Goal: Download file/media

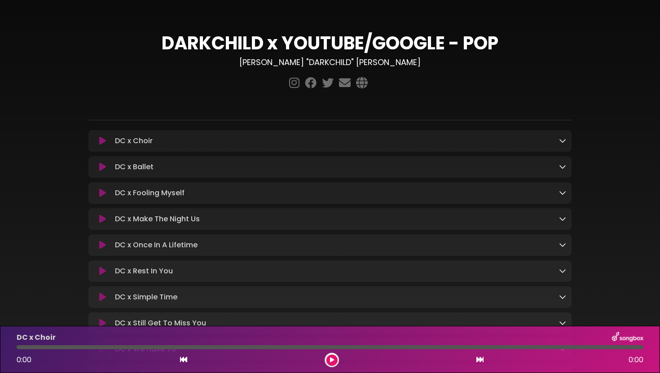
click at [559, 141] on icon at bounding box center [562, 140] width 7 height 7
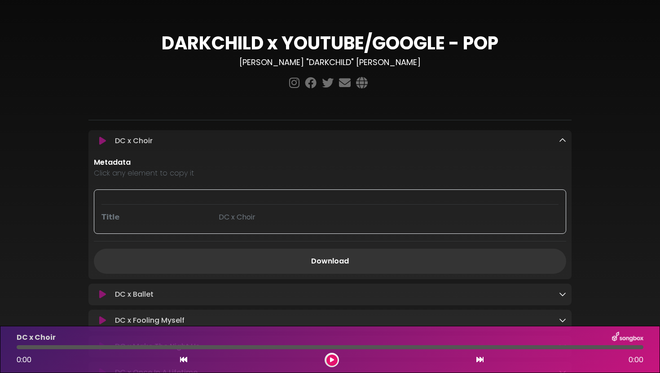
click at [102, 141] on icon at bounding box center [102, 140] width 7 height 9
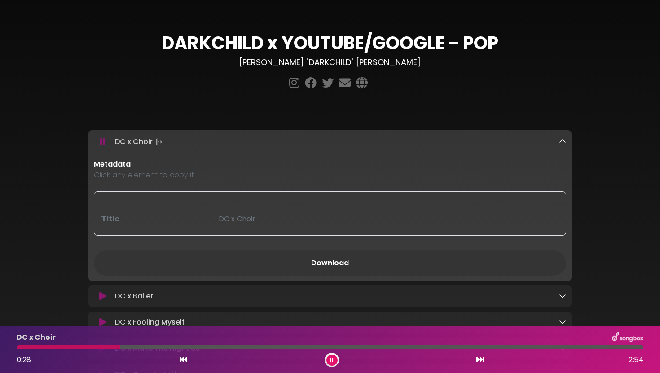
click at [332, 360] on icon at bounding box center [332, 359] width 4 height 5
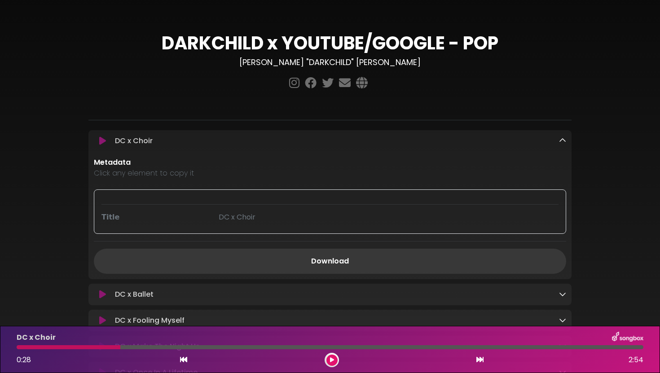
click at [321, 262] on link "Download" at bounding box center [330, 261] width 472 height 25
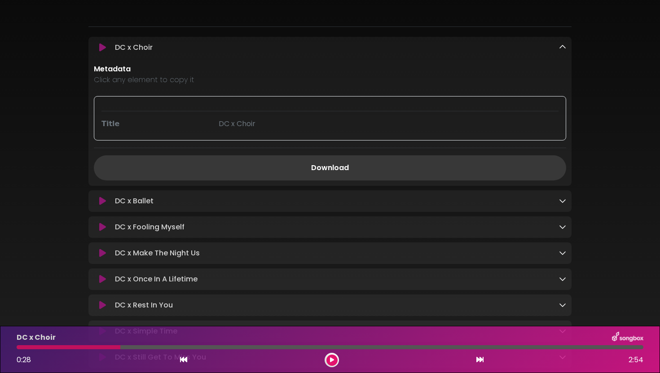
scroll to position [94, 0]
click at [558, 198] on div "DC x Ballet Loading Track..." at bounding box center [338, 200] width 455 height 11
click at [561, 198] on icon at bounding box center [562, 199] width 7 height 7
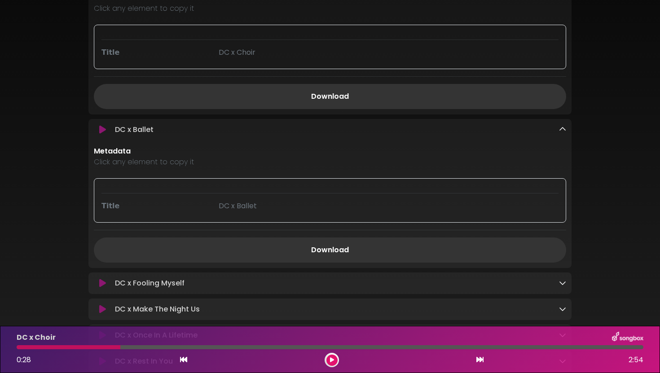
scroll to position [174, 0]
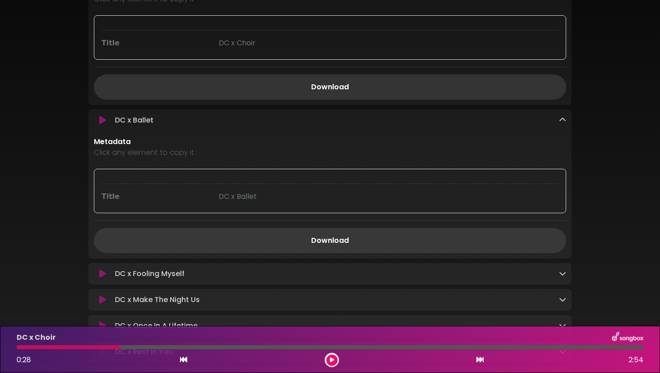
click at [400, 238] on link "Download" at bounding box center [330, 240] width 472 height 25
click at [563, 275] on icon at bounding box center [562, 273] width 7 height 7
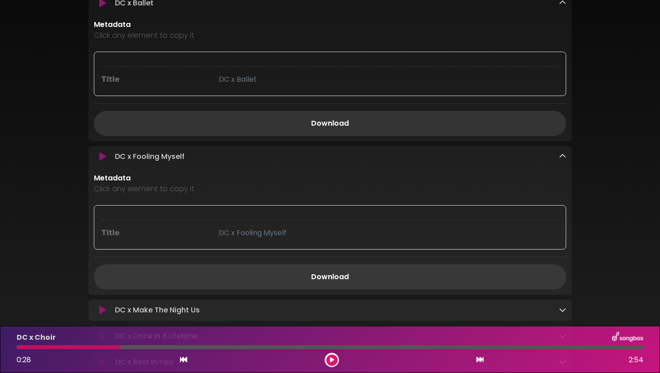
click at [412, 269] on link "Download" at bounding box center [330, 276] width 472 height 25
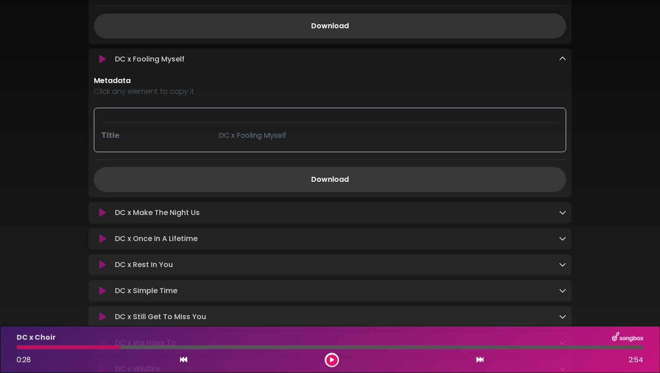
scroll to position [400, 0]
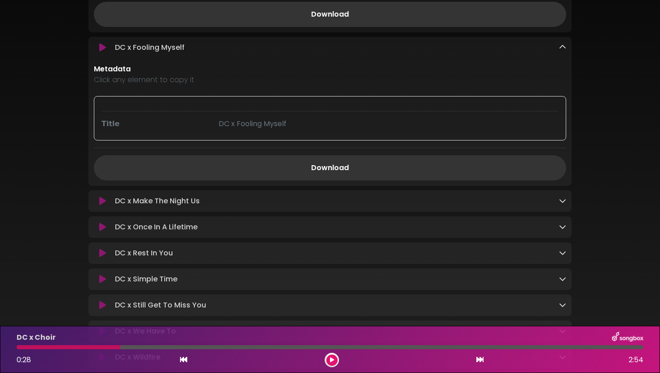
click at [559, 206] on link at bounding box center [562, 201] width 7 height 10
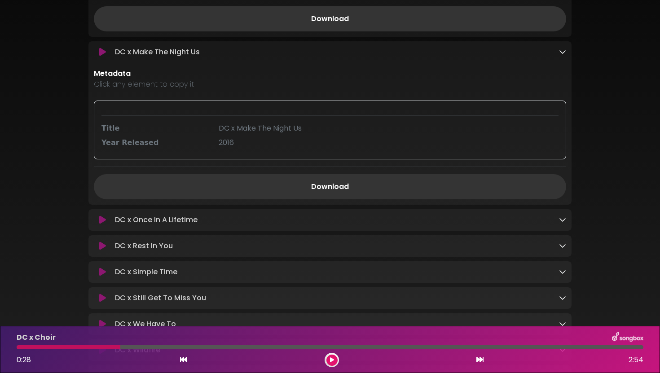
scroll to position [568, 0]
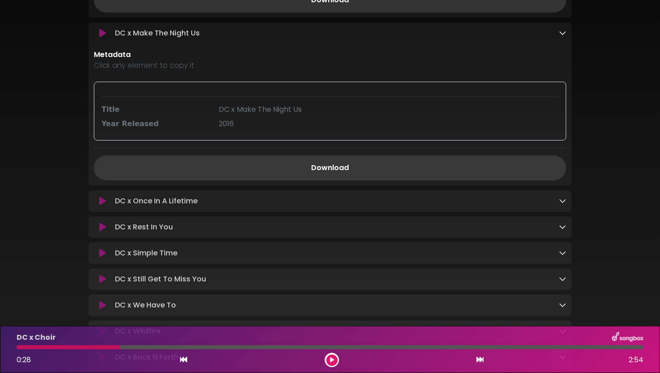
click at [323, 168] on link "Download" at bounding box center [330, 167] width 472 height 25
click at [567, 199] on div "DC x Once In A Lifetime Loading Track..." at bounding box center [329, 201] width 483 height 11
click at [561, 204] on icon at bounding box center [562, 200] width 7 height 7
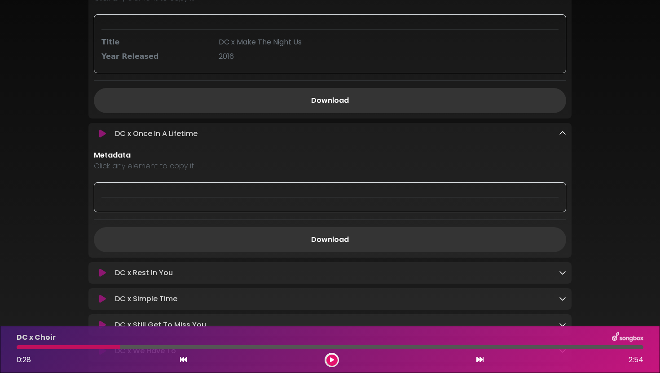
scroll to position [656, 0]
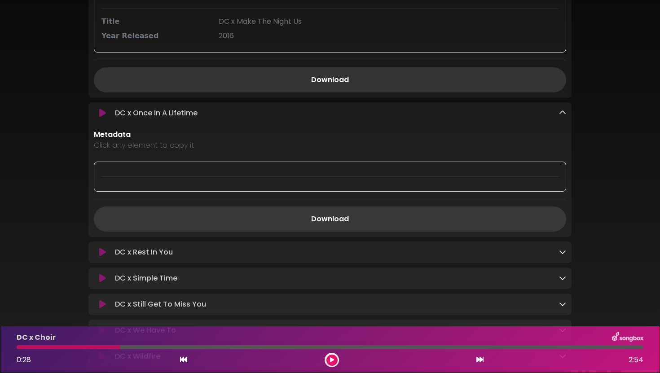
click at [443, 216] on link "Download" at bounding box center [330, 218] width 472 height 25
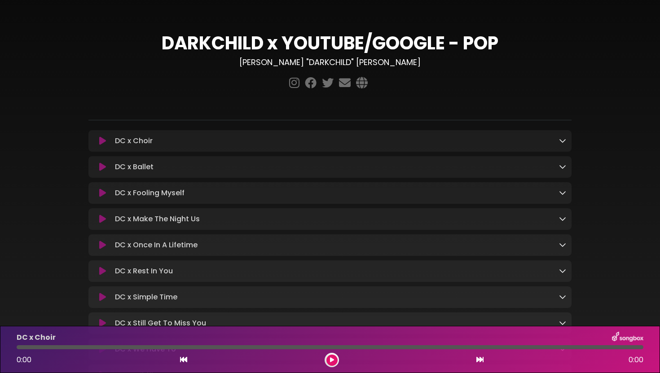
click at [374, 250] on div "DC x Once In A Lifetime Loading Track..." at bounding box center [338, 245] width 455 height 11
click at [559, 250] on link at bounding box center [562, 245] width 7 height 10
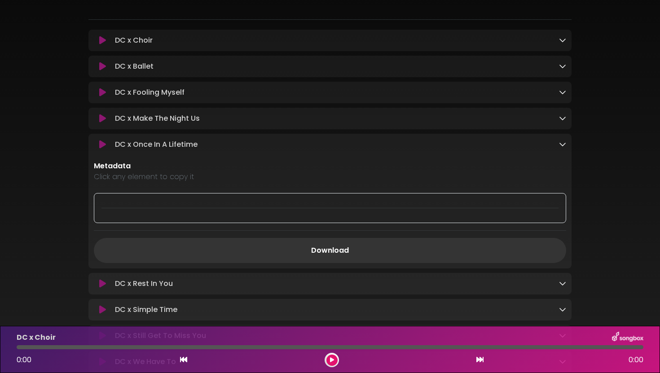
scroll to position [111, 0]
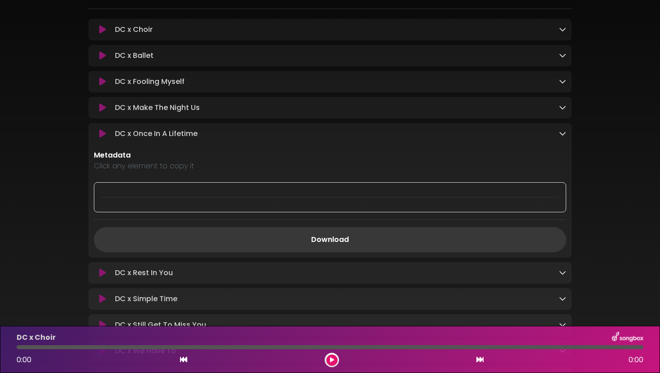
click at [327, 233] on link "Download" at bounding box center [330, 239] width 472 height 25
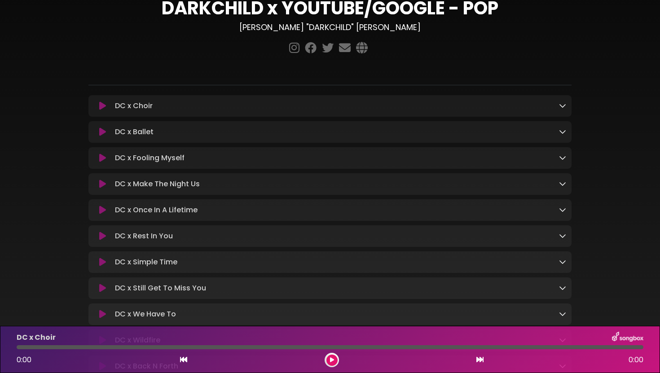
scroll to position [53, 0]
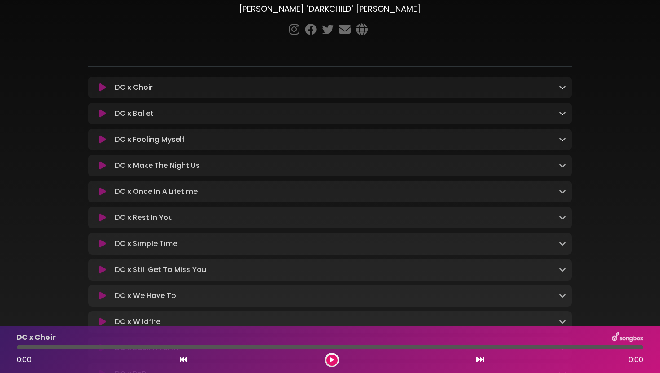
click at [304, 244] on div "DC x Simple Time Loading Track..." at bounding box center [338, 243] width 455 height 11
click at [564, 243] on icon at bounding box center [562, 243] width 7 height 7
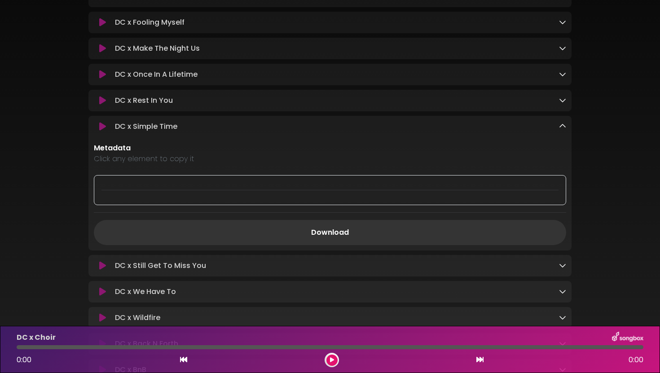
scroll to position [171, 0]
click at [131, 79] on p "DC x Once In A Lifetime Loading Track..." at bounding box center [156, 73] width 83 height 11
click at [562, 77] on icon at bounding box center [562, 73] width 7 height 7
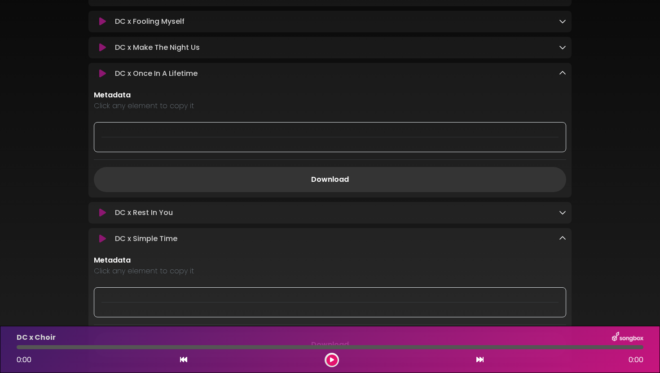
click at [562, 77] on icon at bounding box center [562, 73] width 7 height 7
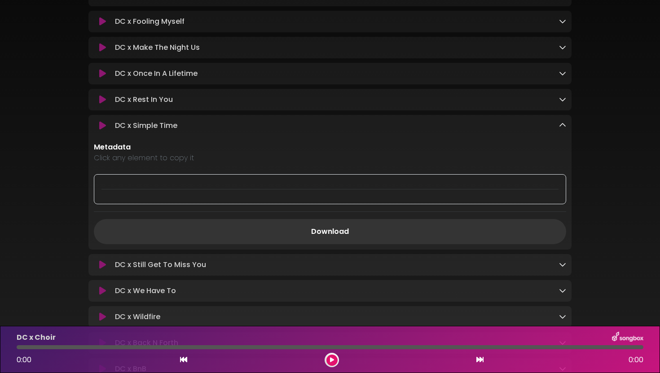
click at [562, 103] on icon at bounding box center [562, 99] width 7 height 7
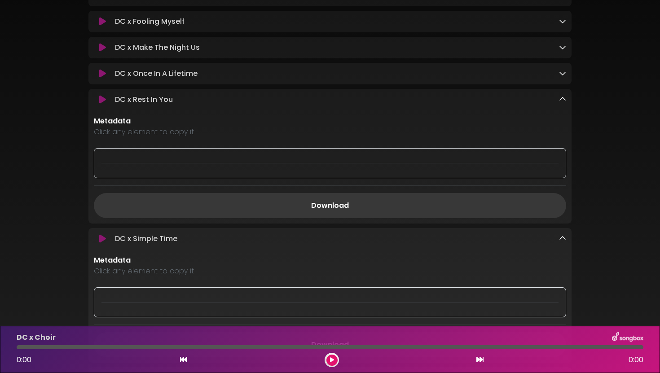
click at [387, 202] on link "Download" at bounding box center [330, 205] width 472 height 25
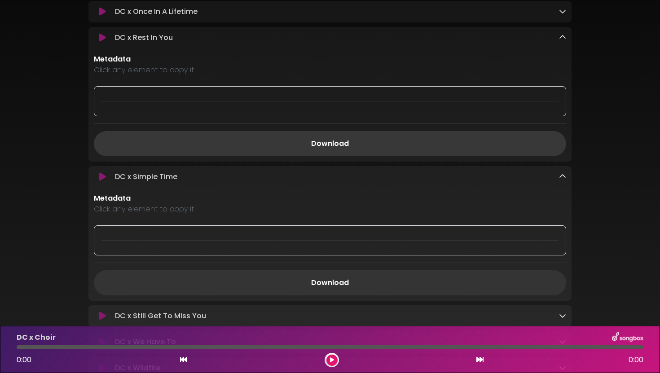
scroll to position [281, 0]
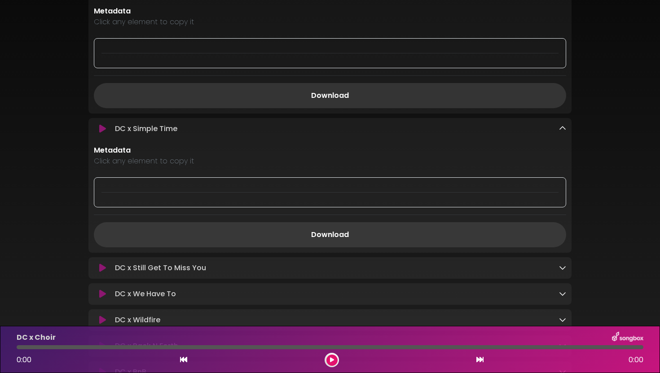
click at [362, 230] on link "Download" at bounding box center [330, 234] width 472 height 25
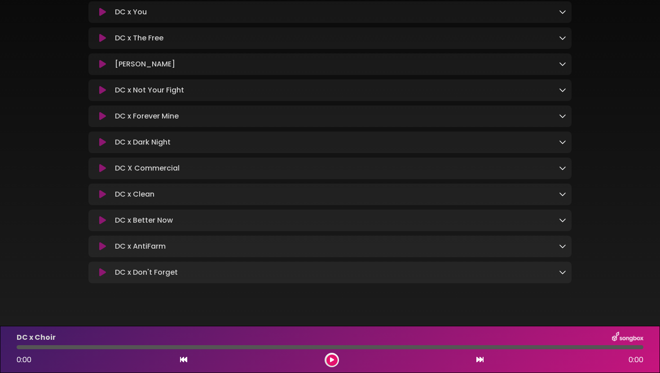
scroll to position [645, 0]
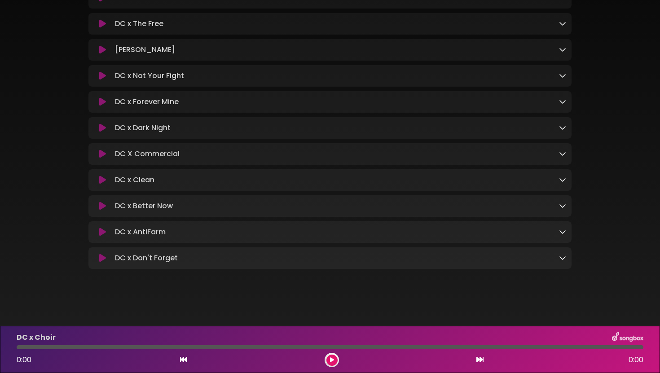
click at [381, 256] on div "DC x Don't Forget Loading Track..." at bounding box center [338, 258] width 455 height 11
click at [563, 258] on icon at bounding box center [562, 257] width 7 height 7
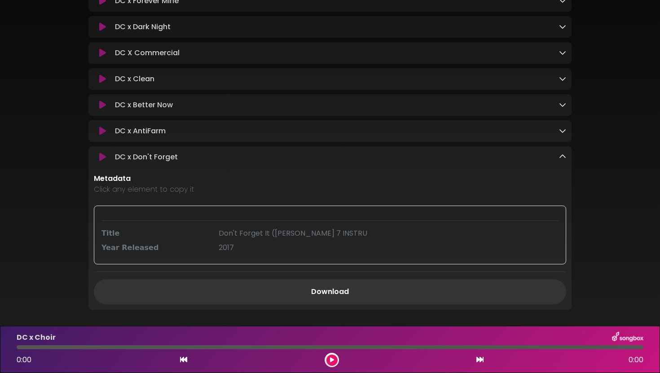
scroll to position [786, 0]
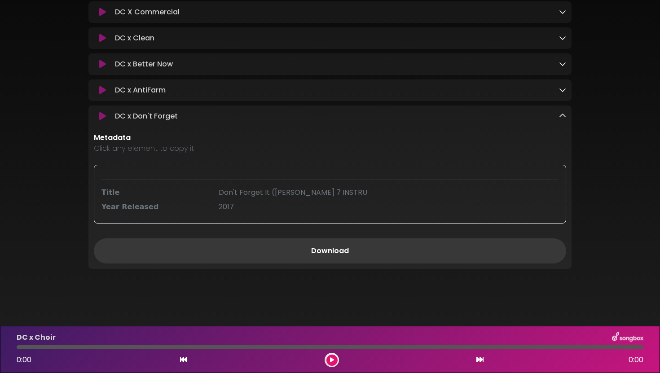
click at [435, 245] on link "Download" at bounding box center [330, 250] width 472 height 25
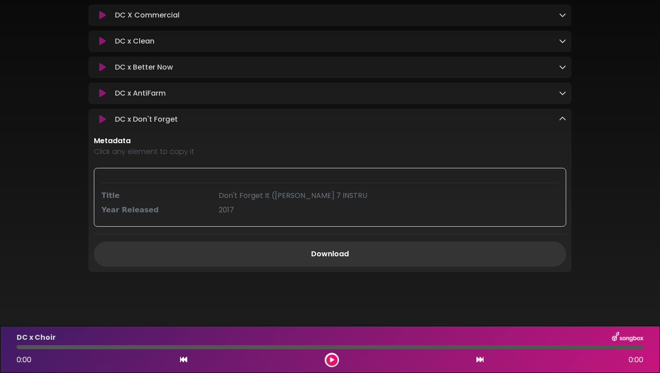
scroll to position [779, 0]
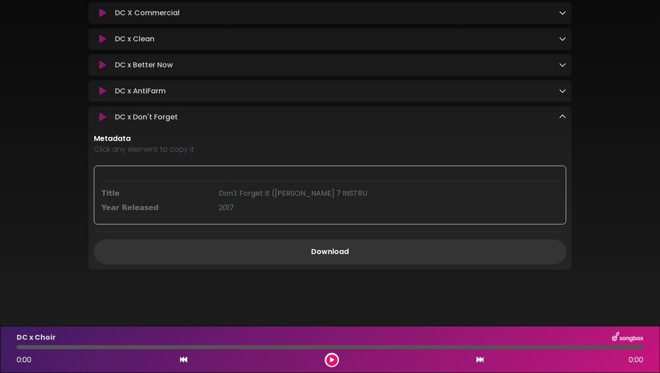
click at [565, 94] on icon at bounding box center [562, 90] width 7 height 7
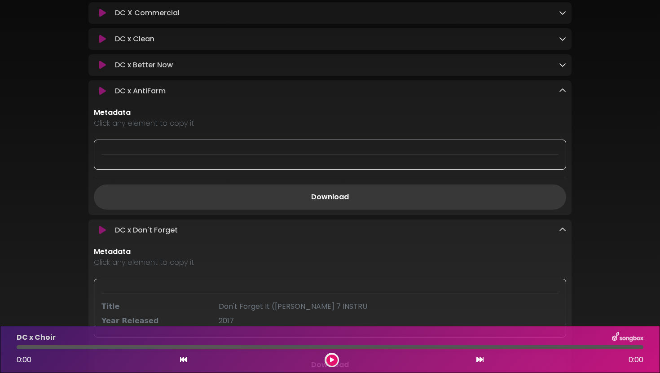
click at [456, 205] on link "Download" at bounding box center [330, 196] width 472 height 25
click at [560, 68] on icon at bounding box center [562, 64] width 7 height 7
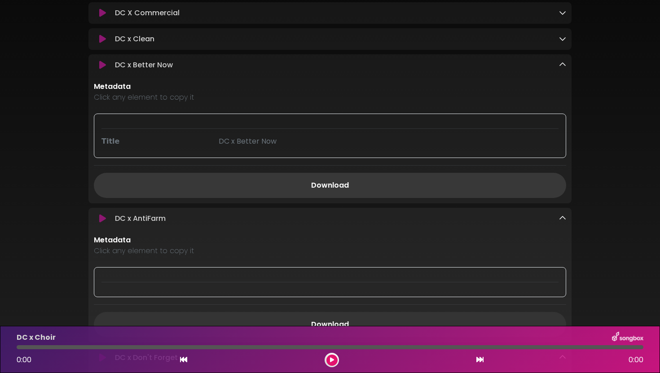
click at [392, 190] on link "Download" at bounding box center [330, 185] width 472 height 25
click at [560, 42] on icon at bounding box center [562, 38] width 7 height 7
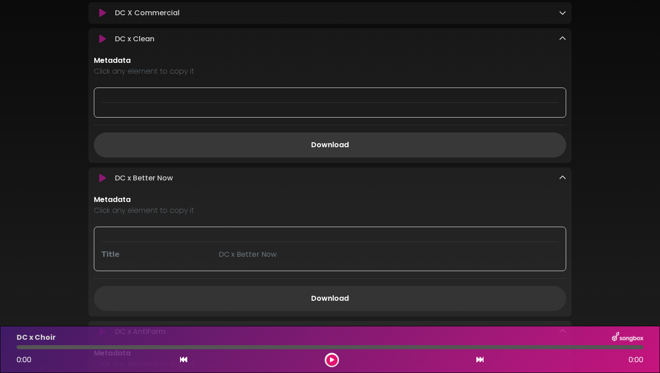
click at [376, 155] on link "Download" at bounding box center [330, 144] width 472 height 25
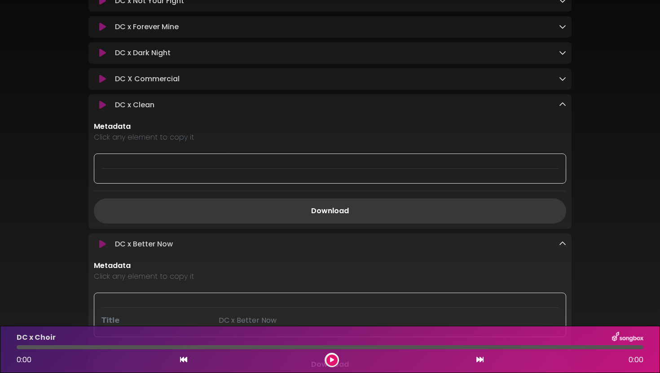
scroll to position [711, 0]
click at [562, 83] on icon at bounding box center [562, 79] width 7 height 7
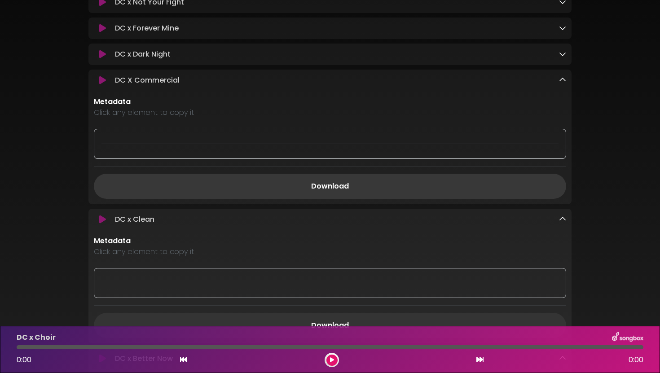
click at [402, 189] on link "Download" at bounding box center [330, 186] width 472 height 25
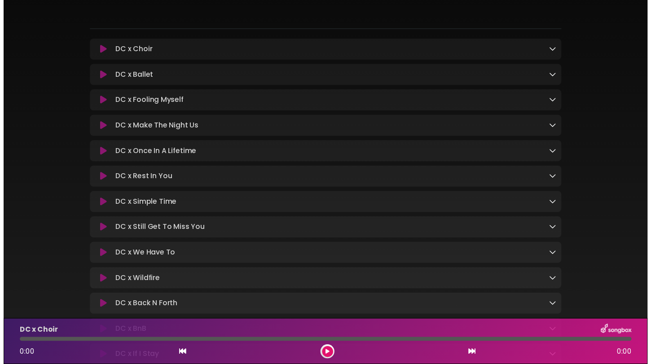
scroll to position [4, 0]
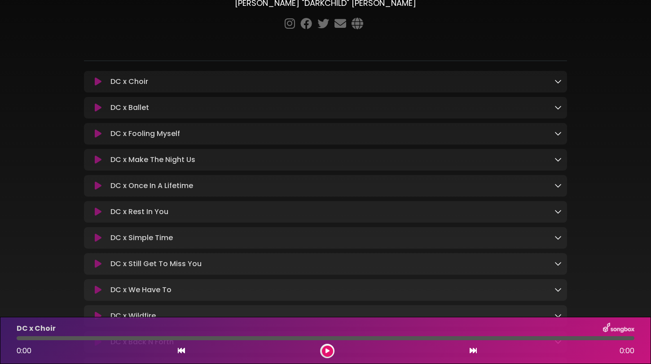
scroll to position [74, 0]
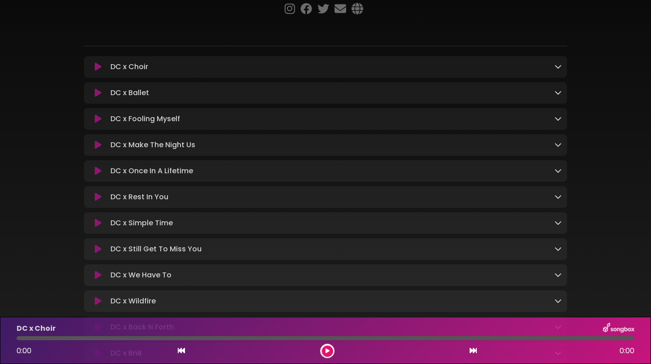
click at [221, 195] on div "DC x Rest In You Loading Track..." at bounding box center [334, 197] width 455 height 11
click at [231, 173] on div "DC x Once In A Lifetime Loading Track..." at bounding box center [334, 171] width 455 height 11
click at [95, 174] on icon at bounding box center [98, 171] width 7 height 9
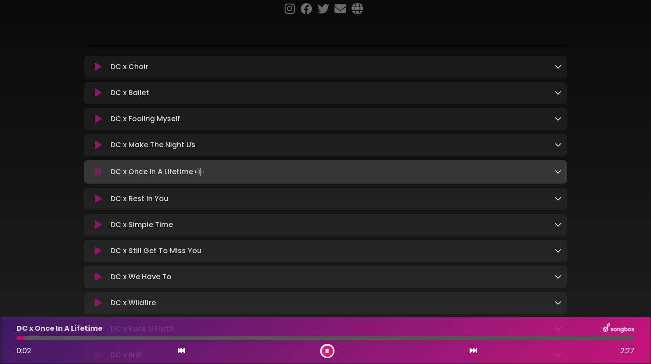
click at [558, 171] on icon at bounding box center [557, 171] width 7 height 7
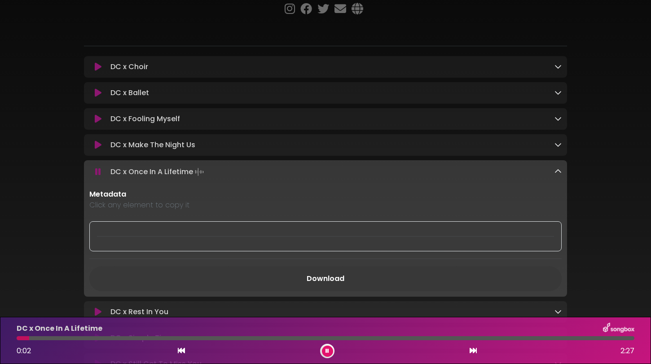
click at [327, 284] on link "Download" at bounding box center [325, 278] width 472 height 25
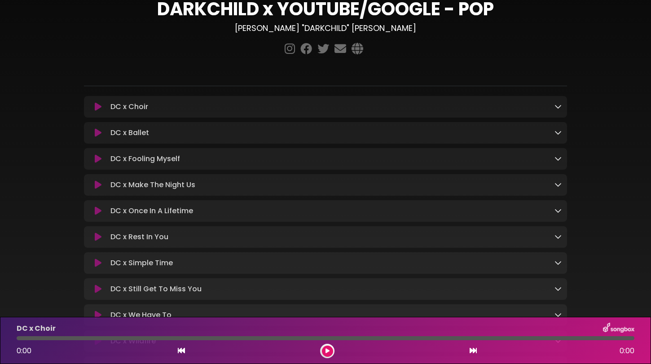
scroll to position [52, 0]
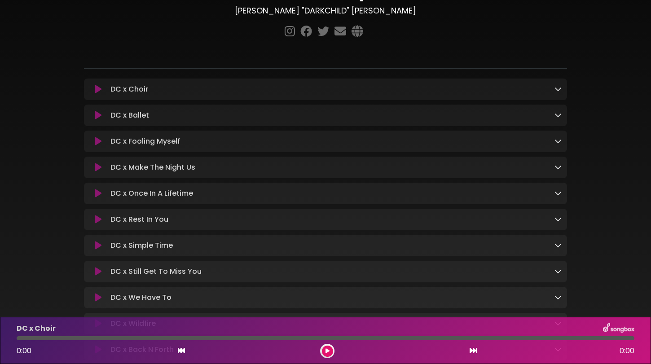
click at [191, 245] on div "DC x Simple Time Loading Track..." at bounding box center [334, 245] width 455 height 11
click at [560, 247] on icon at bounding box center [557, 245] width 7 height 7
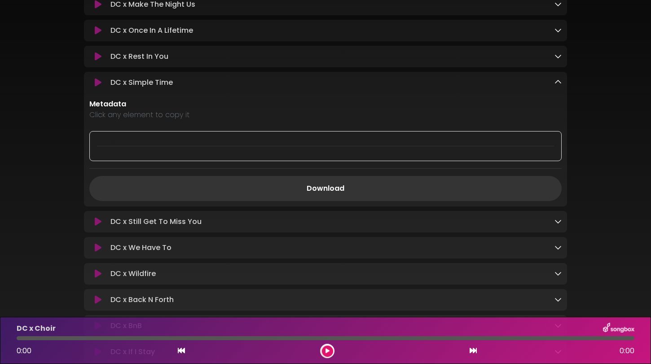
scroll to position [234, 0]
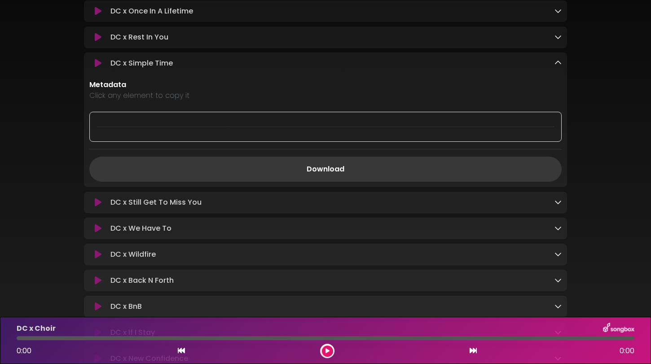
click at [369, 169] on link "Download" at bounding box center [325, 169] width 472 height 25
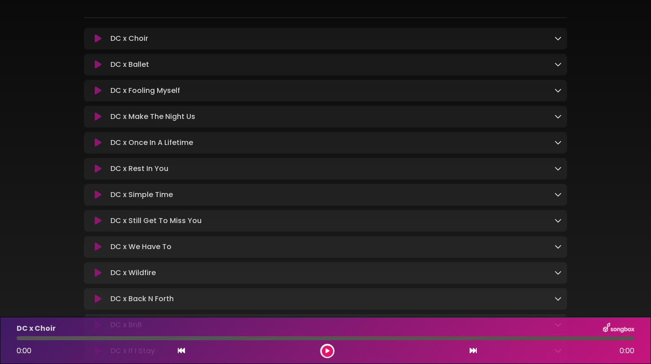
scroll to position [117, 0]
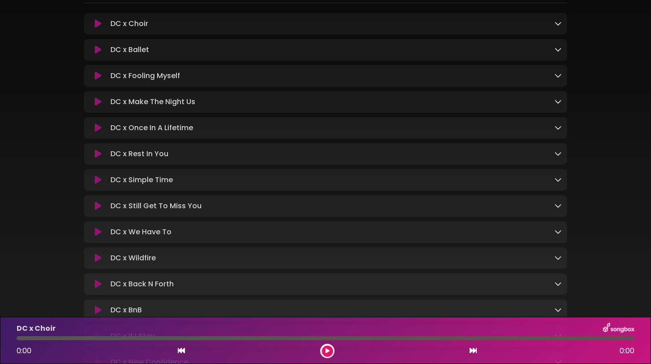
click at [215, 211] on div "DC x Still Get To Miss You Loading Track..." at bounding box center [334, 206] width 455 height 11
click at [561, 207] on icon at bounding box center [557, 205] width 7 height 7
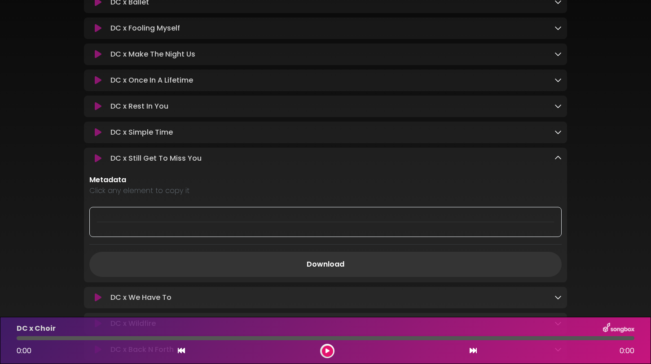
scroll to position [198, 0]
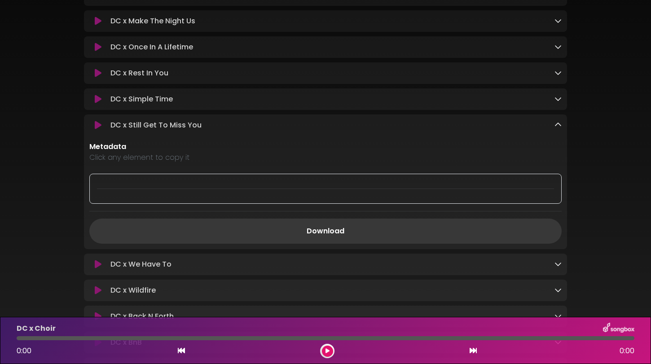
click at [422, 231] on link "Download" at bounding box center [325, 231] width 472 height 25
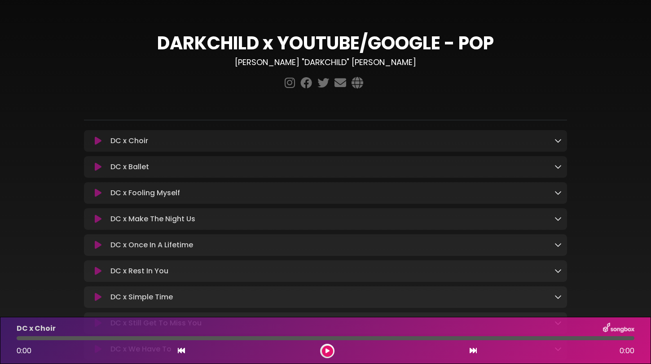
scroll to position [66, 0]
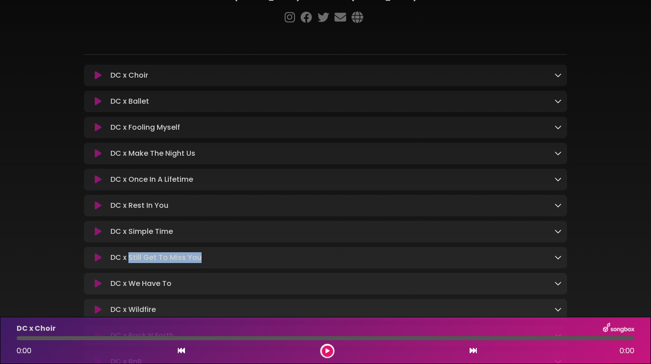
drag, startPoint x: 207, startPoint y: 260, endPoint x: 128, endPoint y: 261, distance: 78.6
click at [128, 261] on div "DC x Still Get To Miss You Loading Track..." at bounding box center [334, 257] width 455 height 11
copy p "Still Get To Miss You"
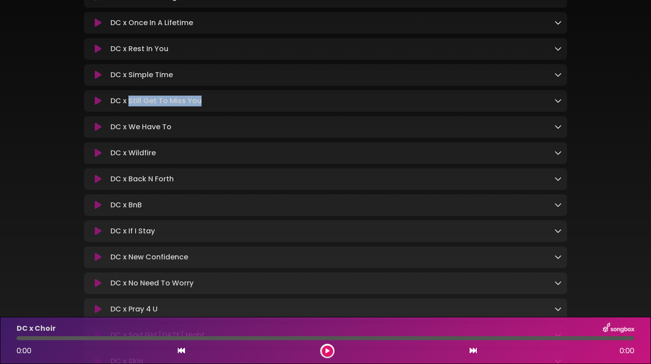
scroll to position [230, 0]
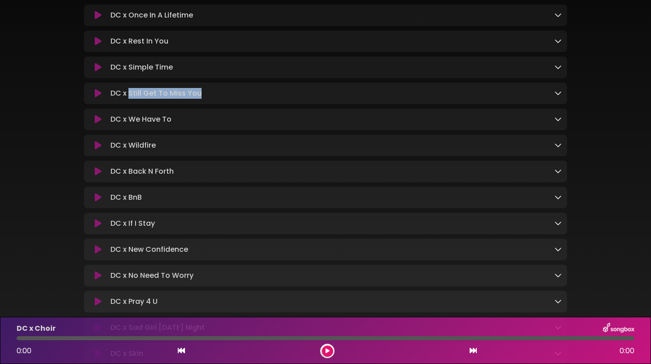
click at [192, 116] on div "DC x We Have To Loading Track..." at bounding box center [334, 119] width 455 height 11
click at [553, 121] on div "DC x We Have To Loading Track..." at bounding box center [334, 119] width 455 height 11
click at [560, 122] on icon at bounding box center [557, 118] width 7 height 7
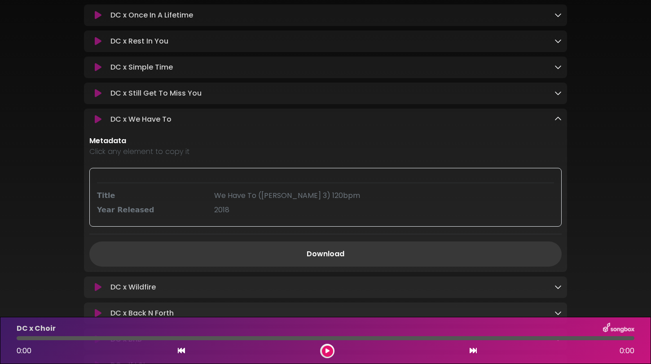
click at [332, 255] on link "Download" at bounding box center [325, 254] width 472 height 25
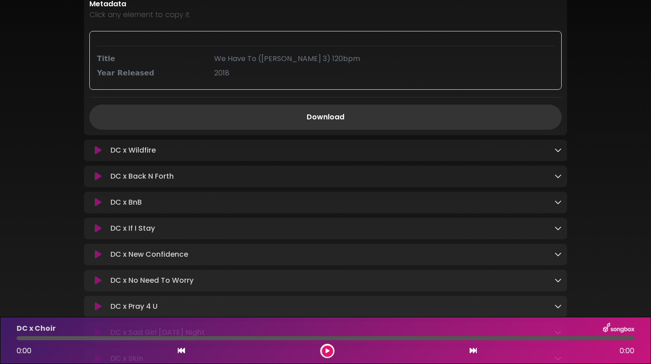
scroll to position [375, 0]
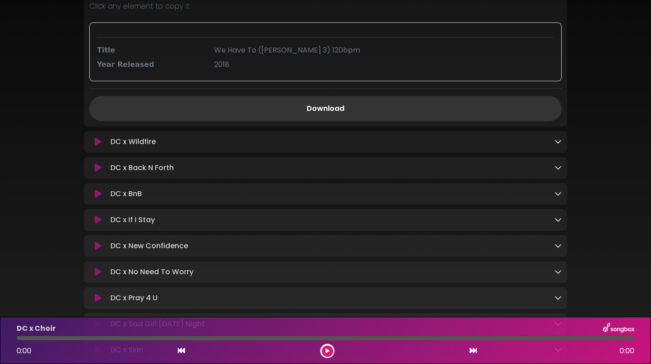
click at [560, 143] on icon at bounding box center [557, 141] width 7 height 7
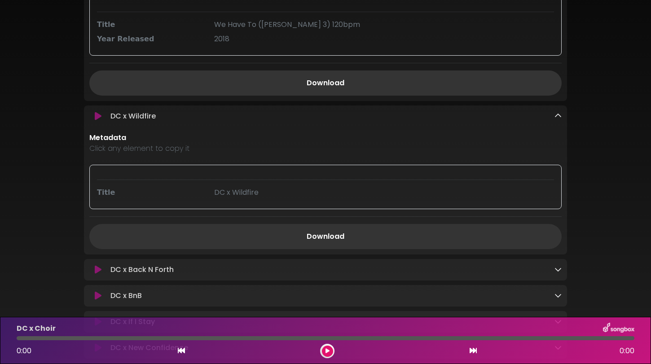
scroll to position [442, 0]
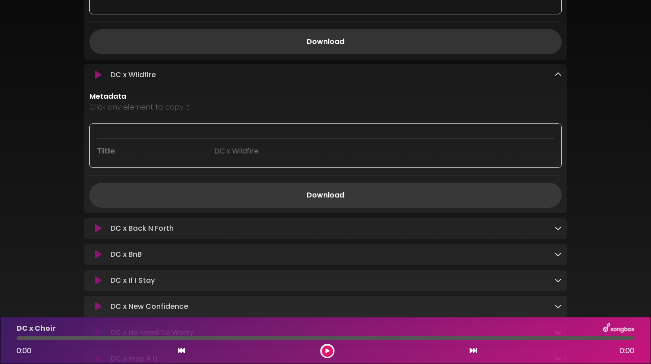
click at [324, 196] on link "Download" at bounding box center [325, 195] width 472 height 25
click at [559, 228] on icon at bounding box center [557, 227] width 7 height 7
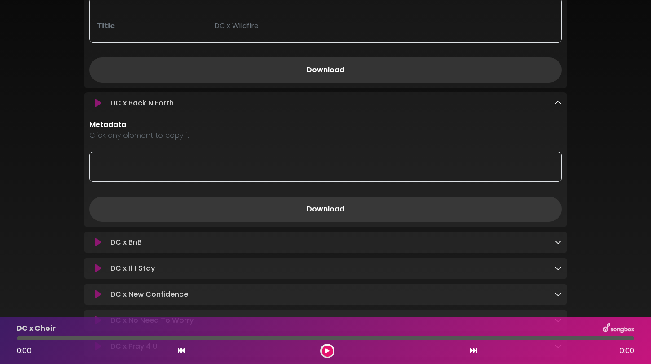
scroll to position [575, 0]
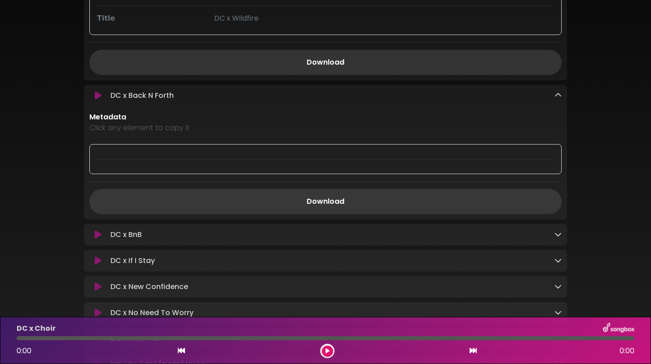
click at [361, 205] on link "Download" at bounding box center [325, 201] width 472 height 25
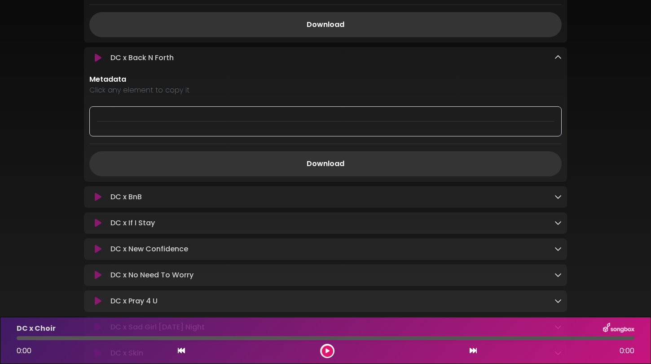
scroll to position [618, 0]
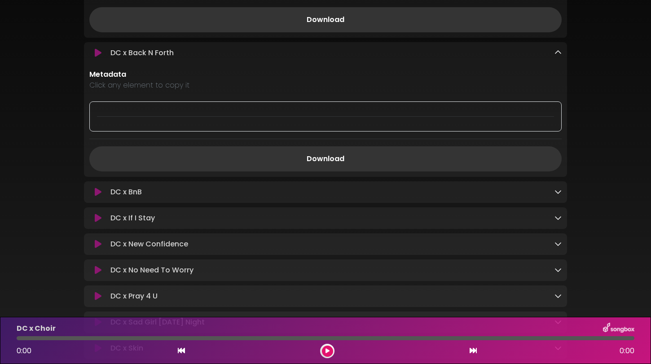
click at [561, 195] on icon at bounding box center [557, 191] width 7 height 7
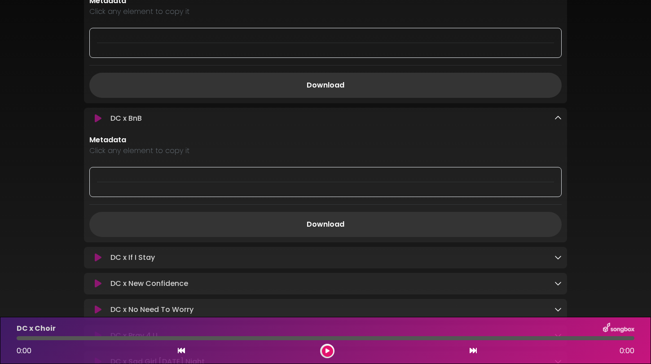
scroll to position [733, 0]
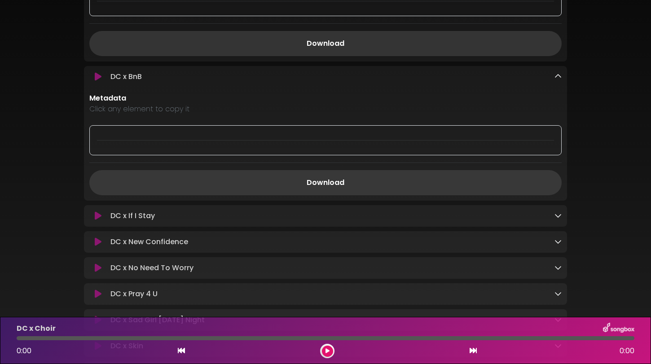
click at [367, 186] on link "Download" at bounding box center [325, 182] width 472 height 25
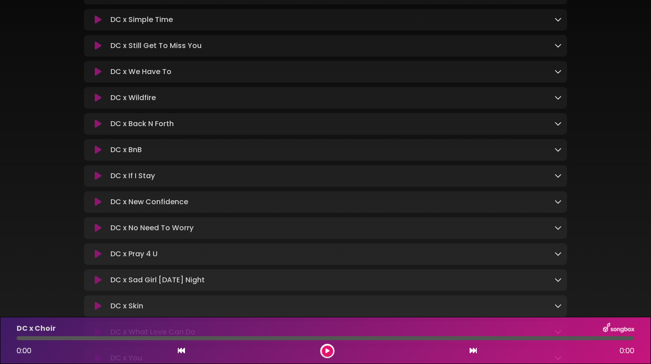
scroll to position [278, 0]
drag, startPoint x: 144, startPoint y: 154, endPoint x: 130, endPoint y: 154, distance: 13.9
click at [130, 154] on div "DC x BnB Loading Track..." at bounding box center [334, 149] width 455 height 11
copy p "BnB"
click at [193, 177] on div "DC x If I Stay Loading Track..." at bounding box center [334, 175] width 455 height 11
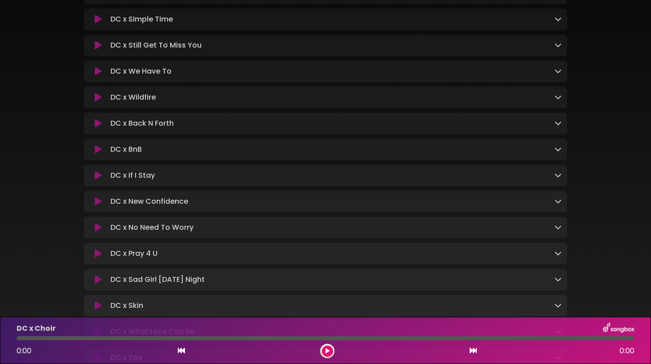
click at [557, 179] on icon at bounding box center [557, 174] width 7 height 7
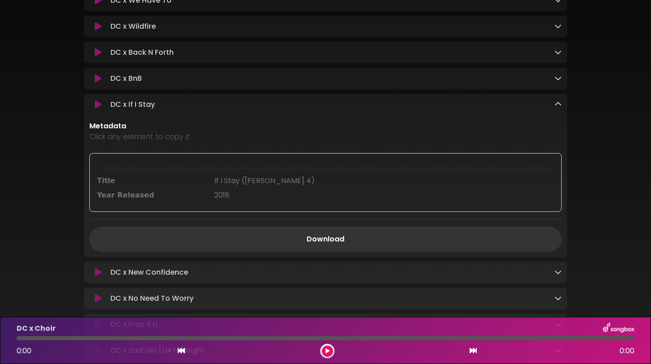
scroll to position [380, 0]
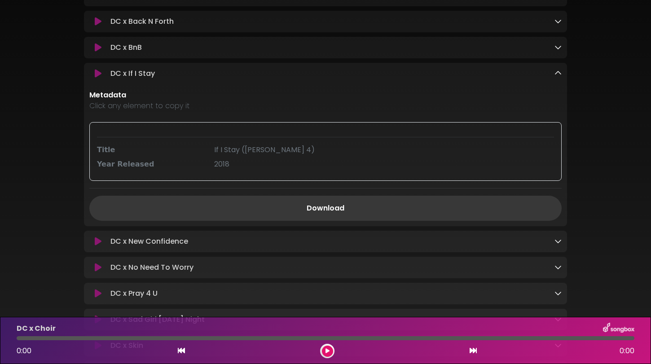
click at [337, 209] on link "Download" at bounding box center [325, 208] width 472 height 25
click at [557, 245] on icon at bounding box center [557, 240] width 7 height 7
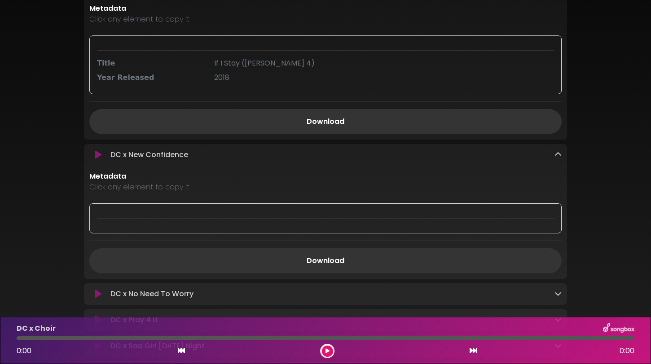
scroll to position [521, 0]
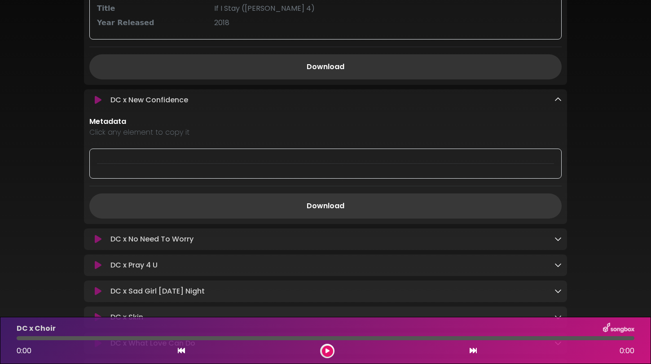
click at [347, 211] on link "Download" at bounding box center [325, 205] width 472 height 25
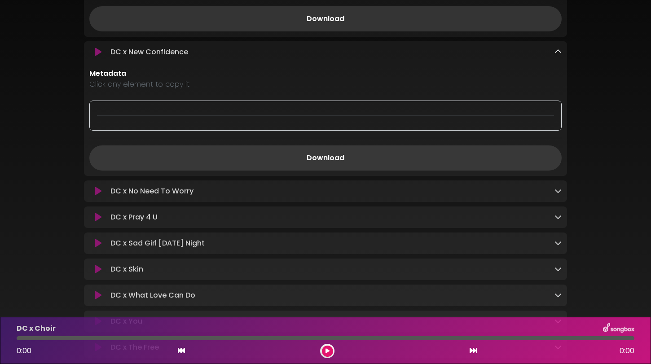
scroll to position [596, 0]
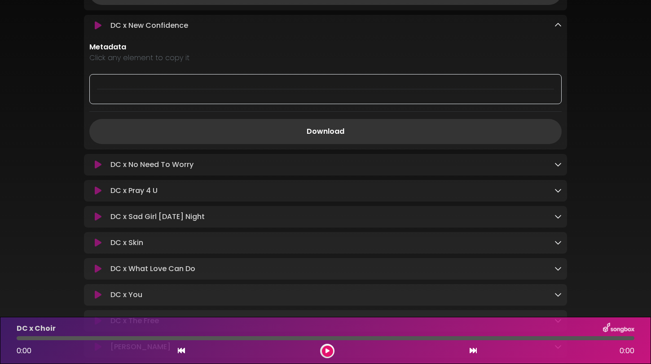
click at [559, 168] on icon at bounding box center [557, 164] width 7 height 7
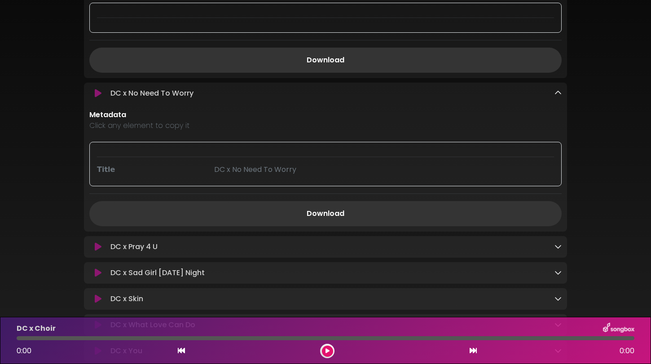
scroll to position [680, 0]
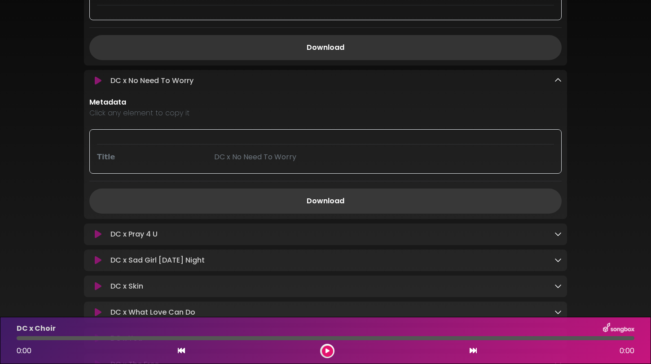
click at [338, 204] on link "Download" at bounding box center [325, 201] width 472 height 25
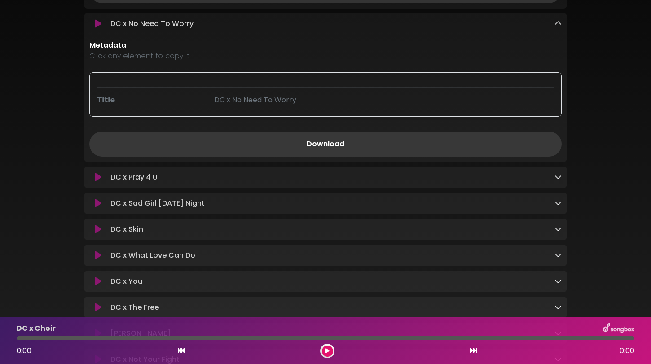
scroll to position [754, 0]
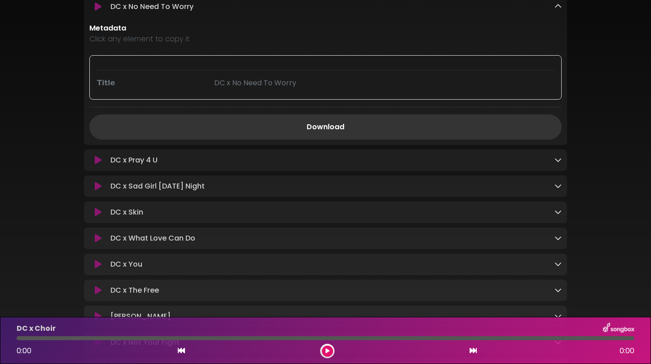
click at [562, 165] on div "DC x Pray 4 U Loading Track..." at bounding box center [325, 160] width 483 height 11
click at [556, 163] on icon at bounding box center [557, 159] width 7 height 7
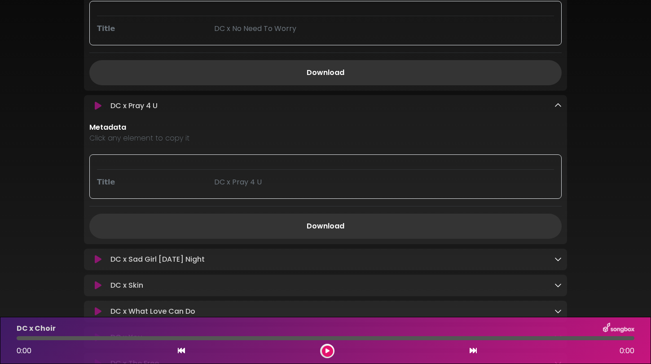
scroll to position [812, 0]
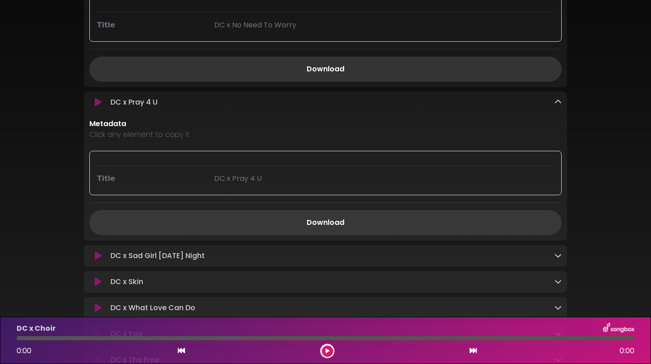
click at [358, 222] on link "Download" at bounding box center [325, 222] width 472 height 25
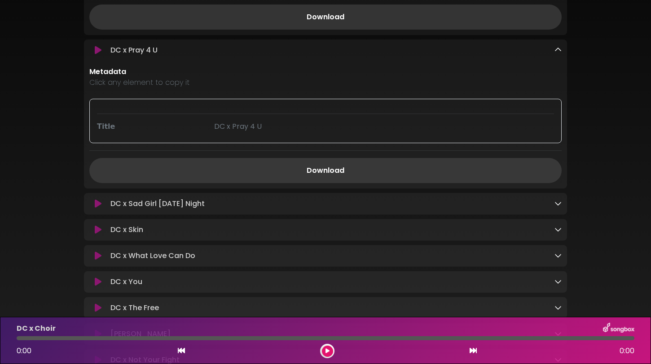
scroll to position [883, 0]
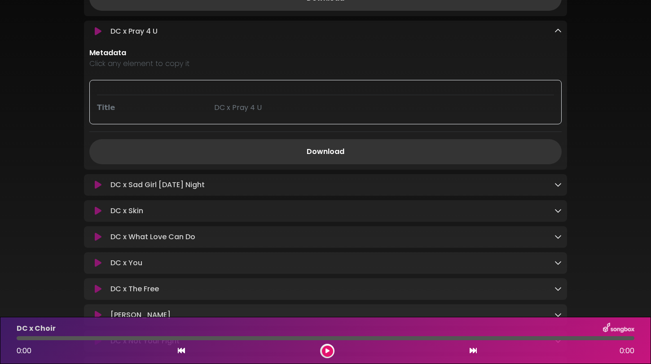
click at [559, 188] on icon at bounding box center [557, 184] width 7 height 7
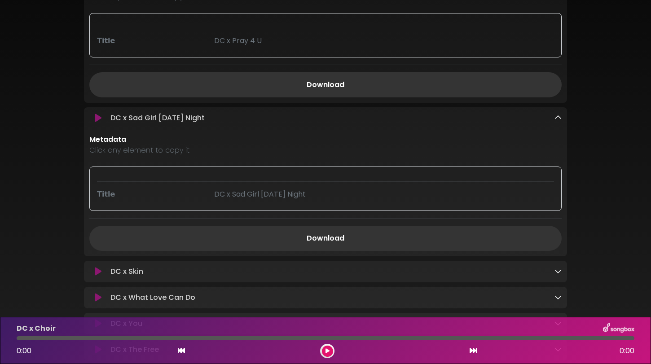
scroll to position [1001, 0]
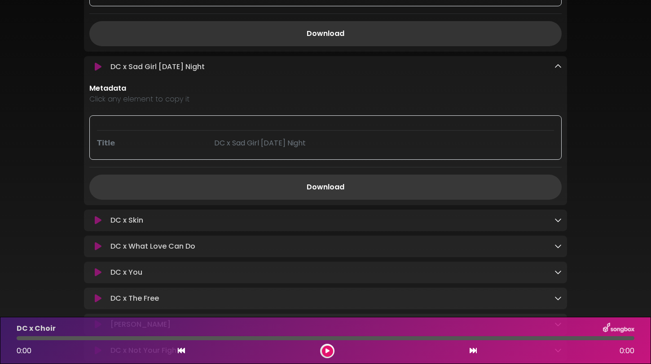
click at [357, 196] on link "Download" at bounding box center [325, 187] width 472 height 25
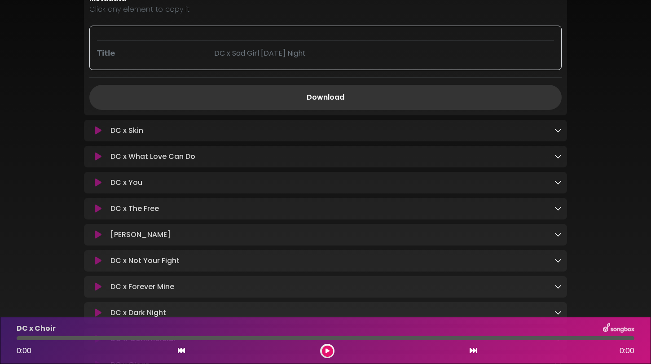
scroll to position [1124, 0]
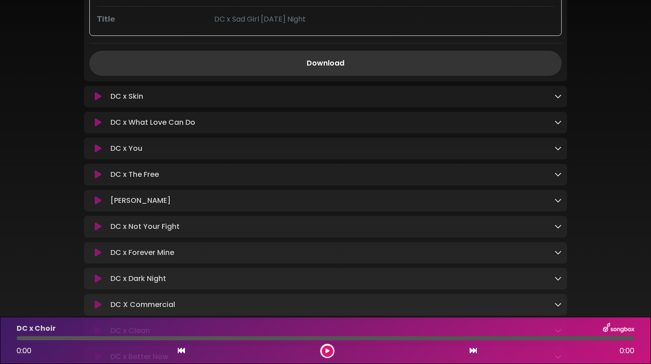
click at [554, 101] on div "DC x Skin Loading Track..." at bounding box center [334, 96] width 455 height 11
click at [558, 100] on icon at bounding box center [557, 95] width 7 height 7
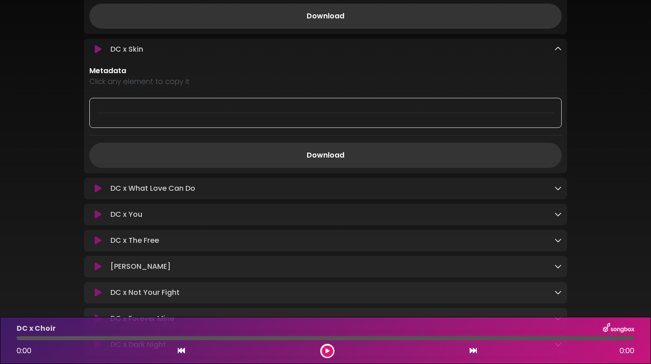
scroll to position [1188, 0]
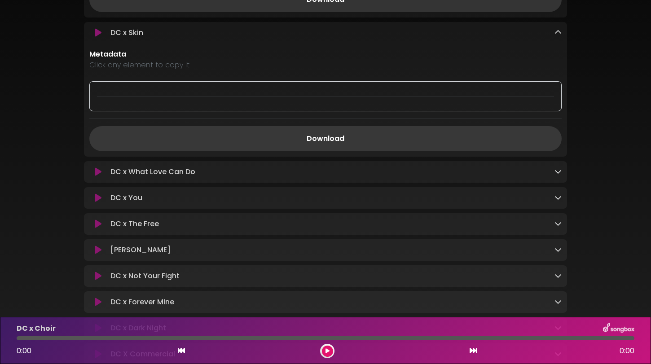
click at [348, 147] on link "Download" at bounding box center [325, 138] width 472 height 25
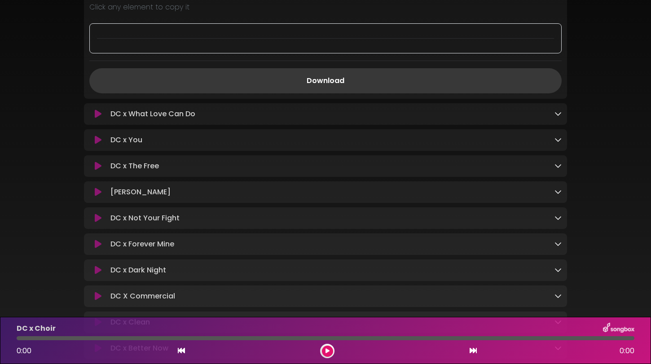
scroll to position [1227, 0]
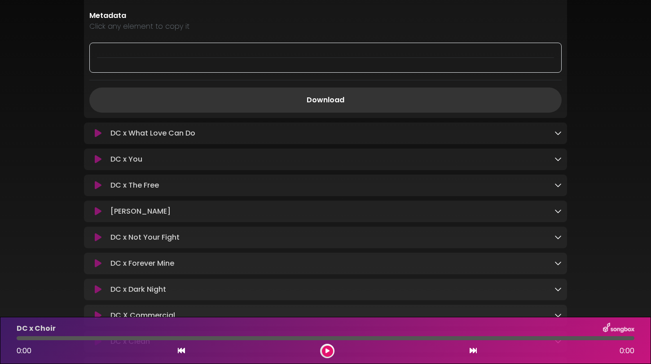
click at [557, 136] on icon at bounding box center [557, 132] width 7 height 7
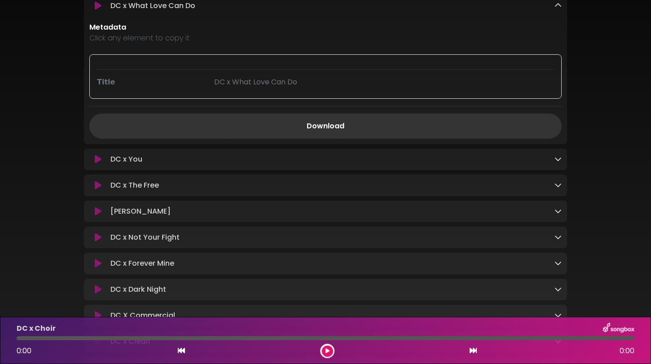
scroll to position [1377, 0]
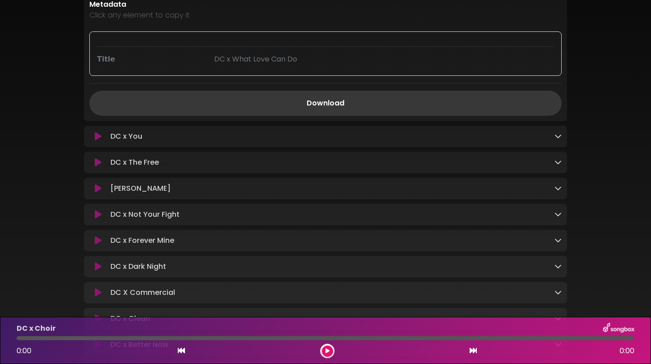
click at [322, 111] on link "Download" at bounding box center [325, 103] width 472 height 25
click at [557, 140] on icon at bounding box center [557, 135] width 7 height 7
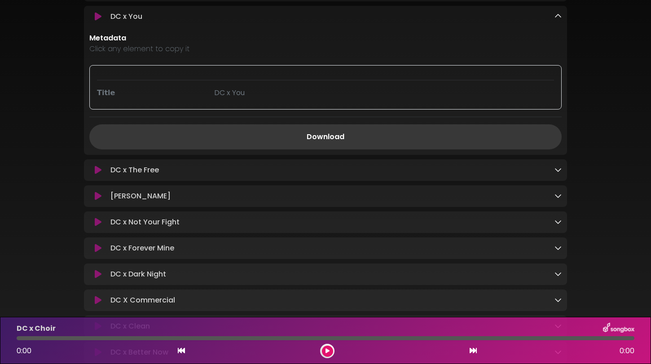
scroll to position [1533, 0]
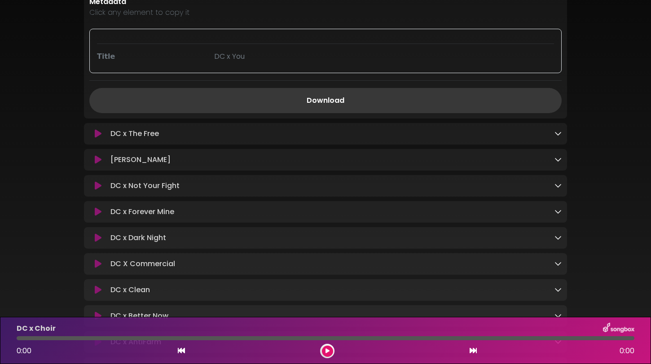
click at [328, 105] on link "Download" at bounding box center [325, 100] width 472 height 25
click at [556, 137] on icon at bounding box center [557, 133] width 7 height 7
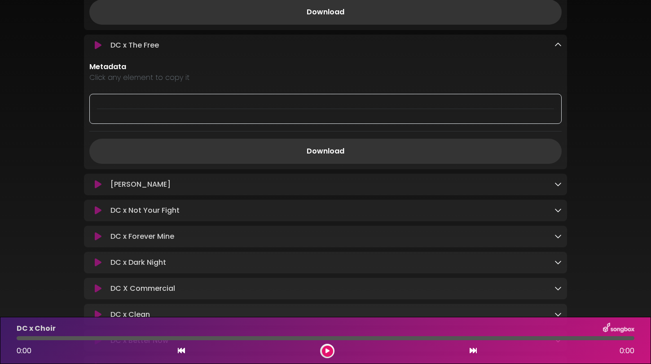
scroll to position [1631, 0]
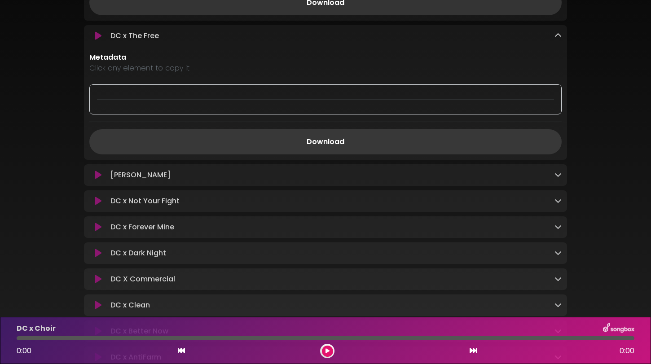
click at [372, 146] on link "Download" at bounding box center [325, 141] width 472 height 25
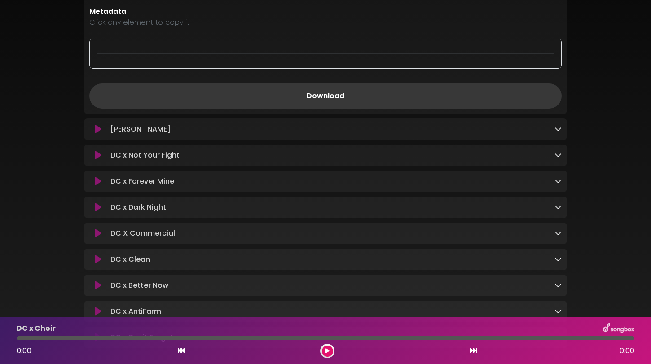
scroll to position [1693, 0]
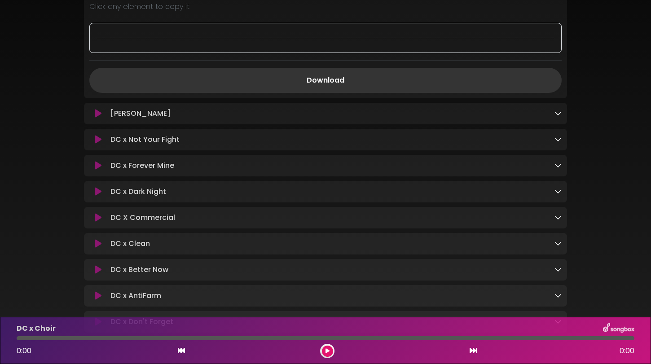
click at [557, 117] on icon at bounding box center [557, 113] width 7 height 7
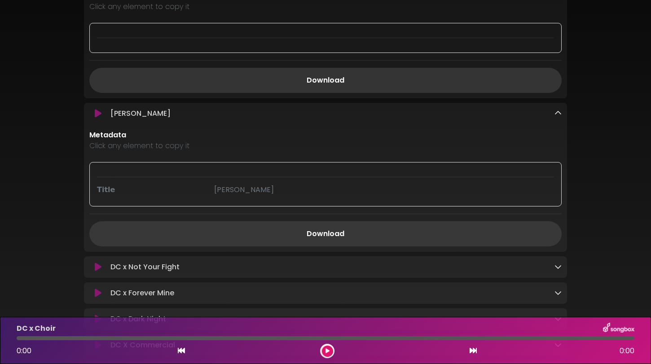
click at [334, 238] on link "Download" at bounding box center [325, 233] width 472 height 25
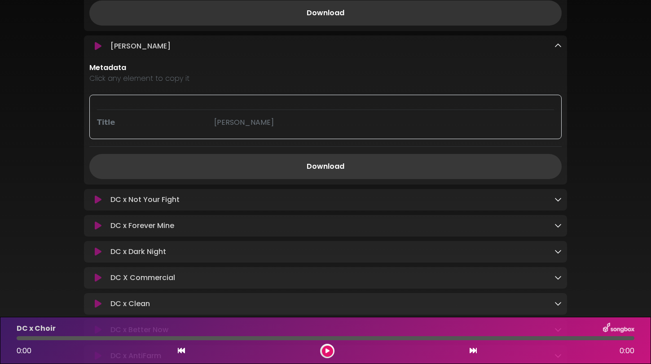
scroll to position [1814, 0]
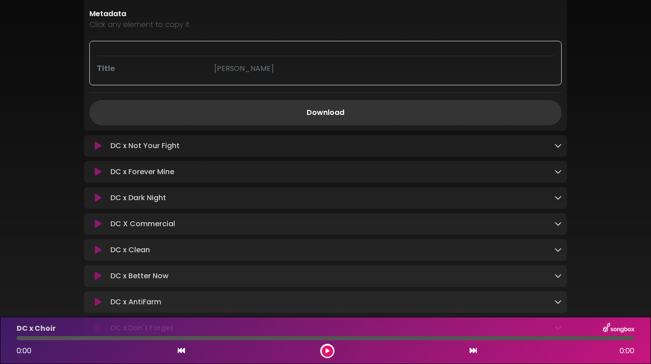
click at [553, 150] on div "DC x Not Your Fight Loading Track..." at bounding box center [334, 146] width 455 height 11
click at [558, 149] on icon at bounding box center [557, 145] width 7 height 7
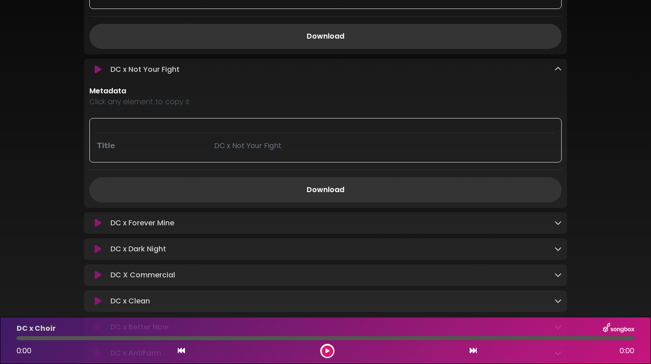
scroll to position [1910, 0]
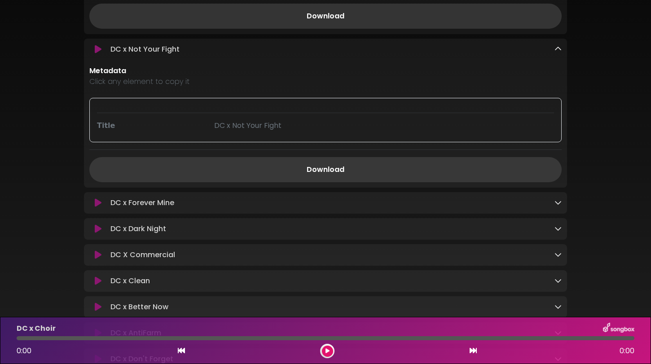
click at [324, 179] on link "Download" at bounding box center [325, 169] width 472 height 25
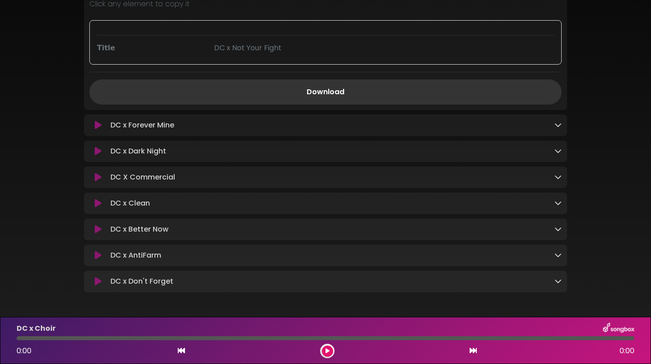
scroll to position [2004, 0]
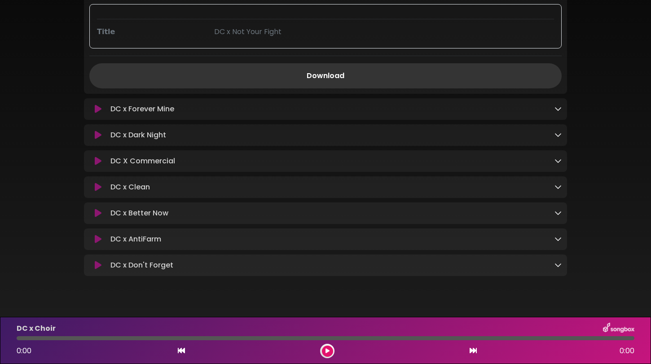
click at [560, 112] on icon at bounding box center [557, 108] width 7 height 7
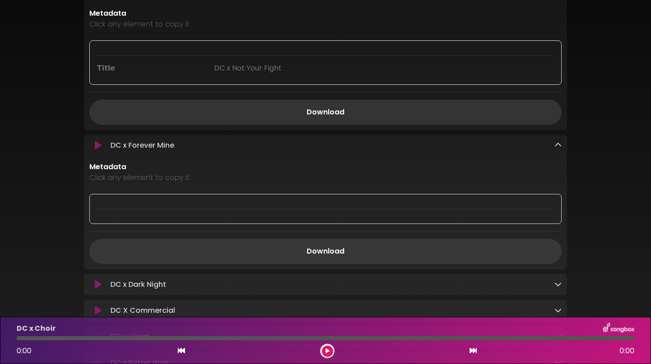
scroll to position [1976, 0]
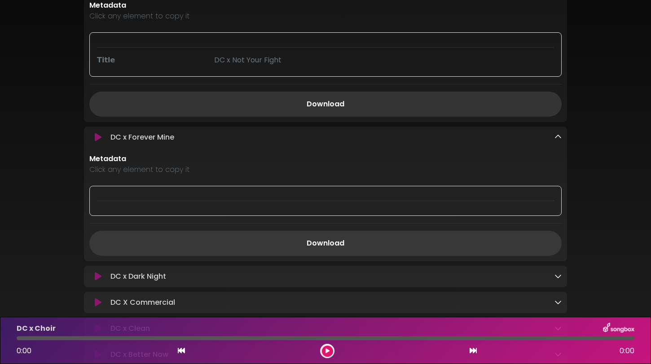
click at [377, 248] on link "Download" at bounding box center [325, 243] width 472 height 25
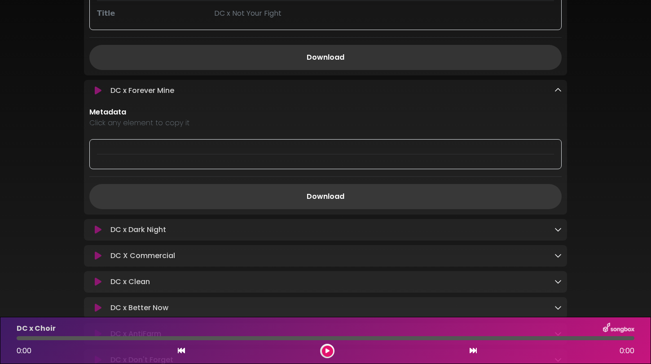
scroll to position [2044, 0]
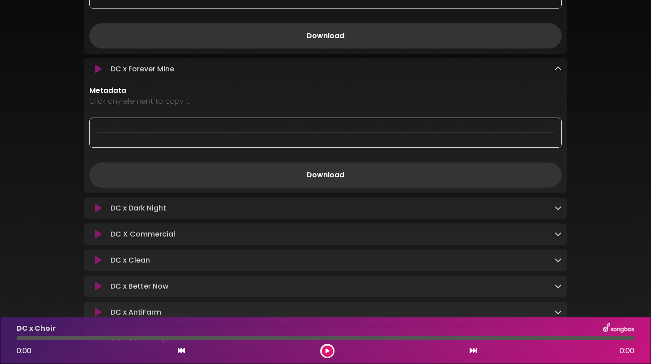
click at [559, 211] on icon at bounding box center [557, 207] width 7 height 7
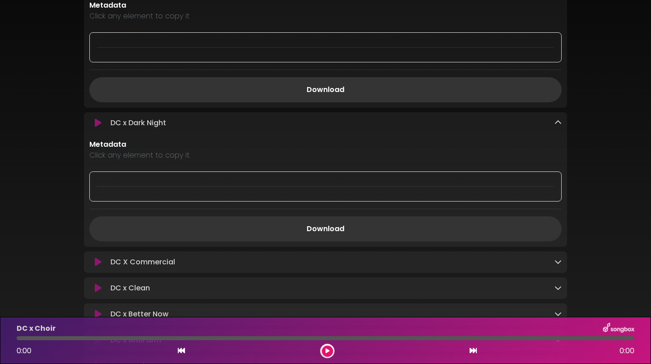
scroll to position [2149, 0]
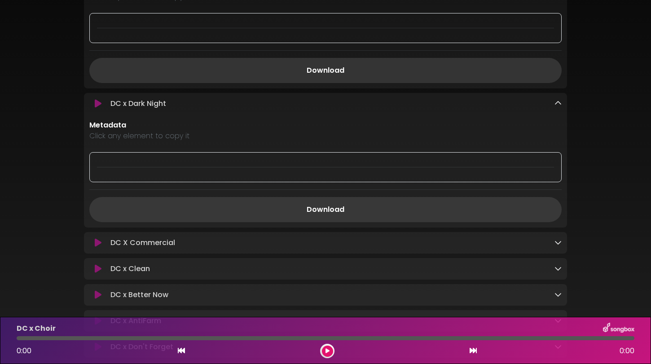
click at [336, 218] on link "Download" at bounding box center [325, 209] width 472 height 25
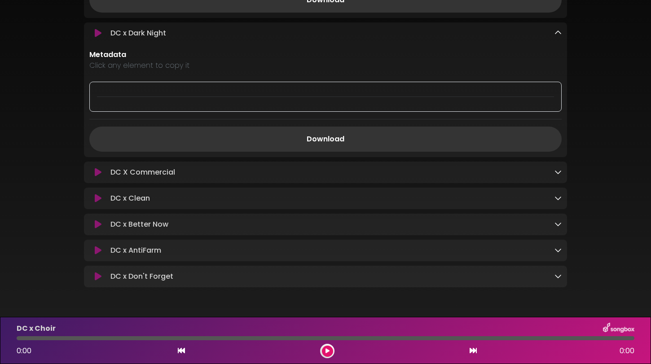
scroll to position [2250, 0]
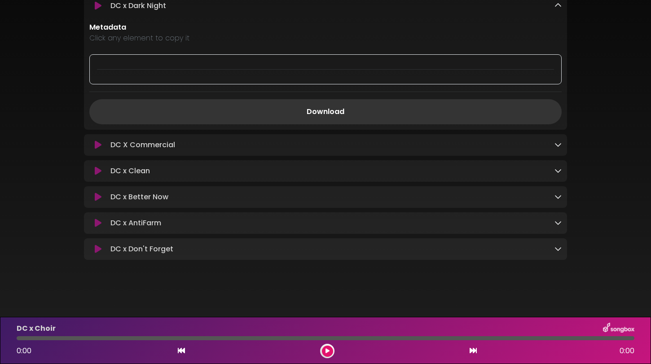
click at [557, 148] on icon at bounding box center [557, 144] width 7 height 7
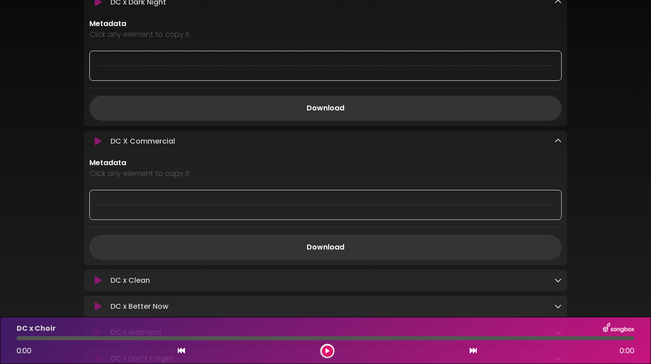
scroll to position [2317, 0]
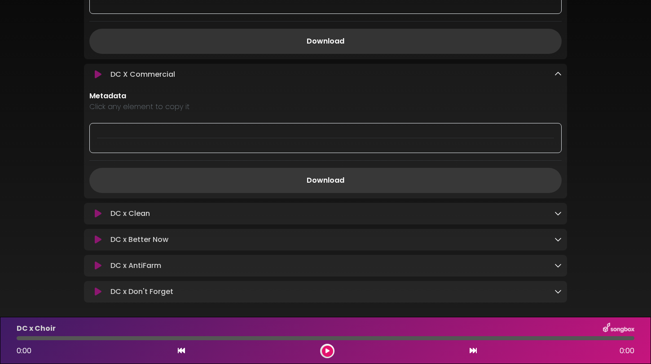
click at [323, 193] on link "Download" at bounding box center [325, 180] width 472 height 25
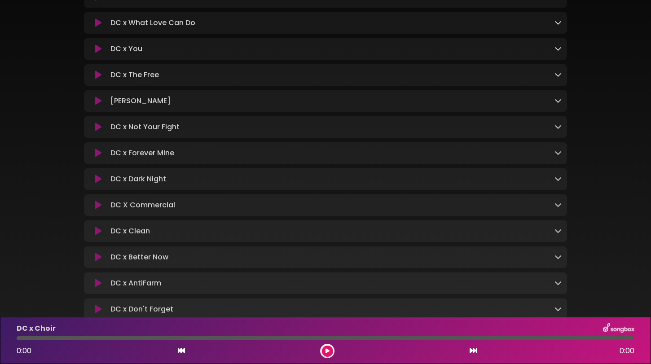
scroll to position [654, 0]
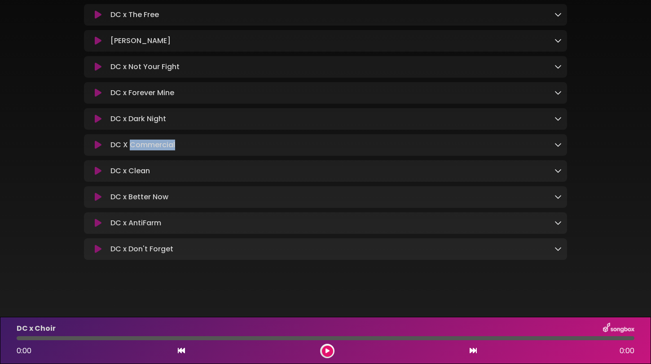
drag, startPoint x: 182, startPoint y: 146, endPoint x: 132, endPoint y: 146, distance: 50.3
click at [132, 146] on div "DC X Commercial Loading Track..." at bounding box center [334, 145] width 455 height 11
copy p "Commercial"
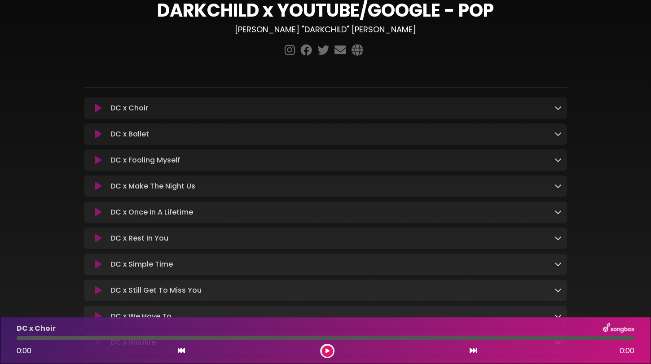
scroll to position [0, 0]
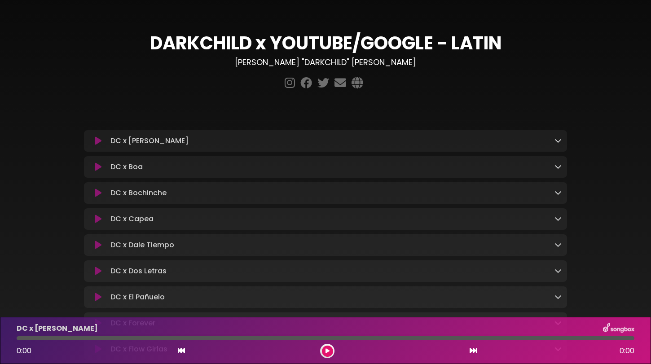
click at [553, 140] on div "DC x [PERSON_NAME] Loading Track..." at bounding box center [334, 141] width 455 height 11
click at [559, 141] on icon at bounding box center [557, 140] width 7 height 7
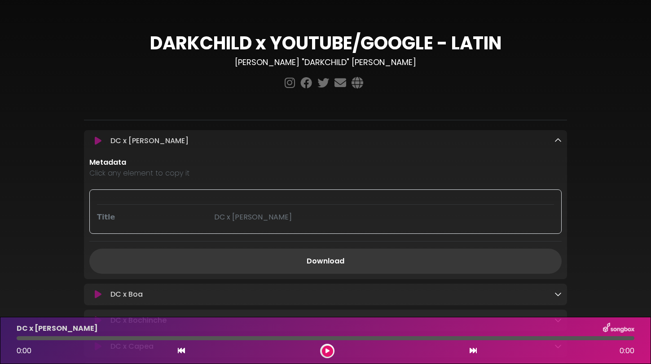
click at [387, 256] on link "Download" at bounding box center [325, 261] width 472 height 25
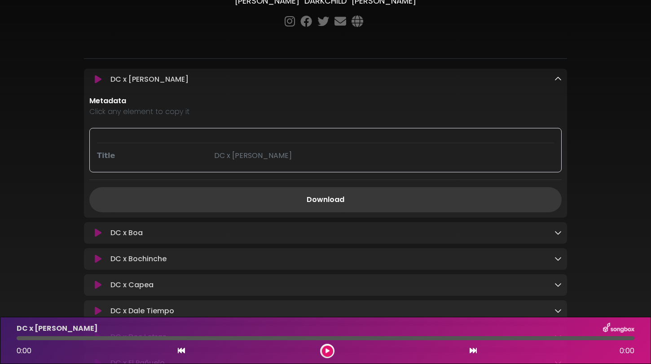
scroll to position [80, 0]
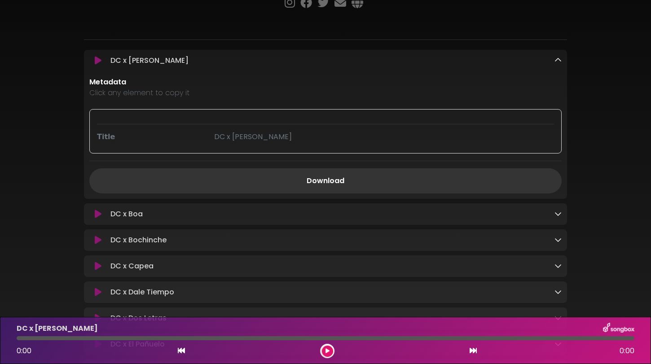
click at [348, 218] on div "DC x Boa Loading Track..." at bounding box center [334, 214] width 455 height 11
click at [552, 214] on div "DC x Boa Loading Track..." at bounding box center [334, 214] width 455 height 11
click at [562, 215] on div "DC x Boa Loading Track..." at bounding box center [325, 214] width 483 height 11
click at [554, 215] on icon at bounding box center [557, 213] width 7 height 7
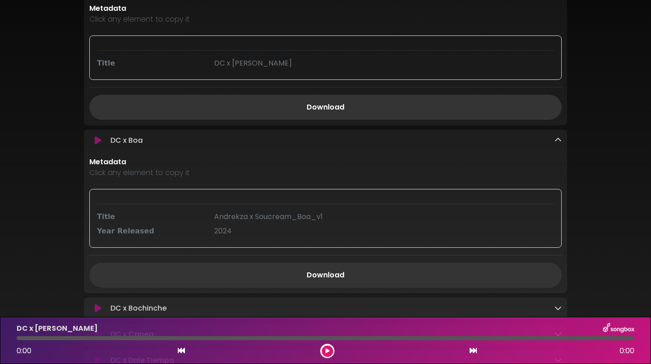
scroll to position [181, 0]
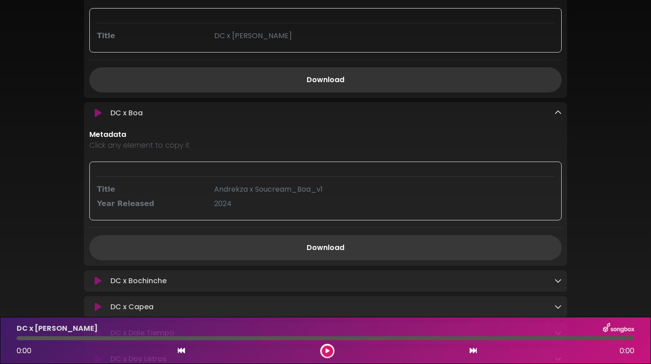
click at [381, 248] on link "Download" at bounding box center [325, 247] width 472 height 25
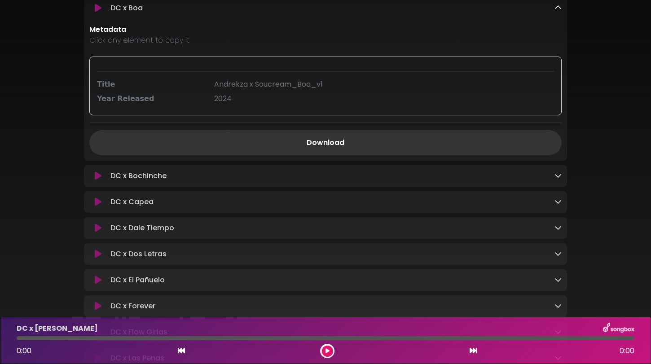
scroll to position [294, 0]
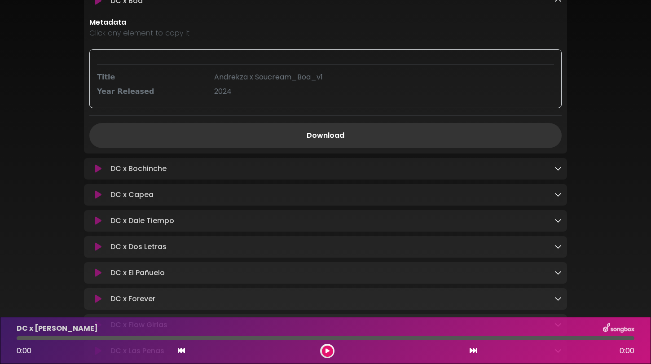
click at [557, 169] on icon at bounding box center [557, 168] width 7 height 7
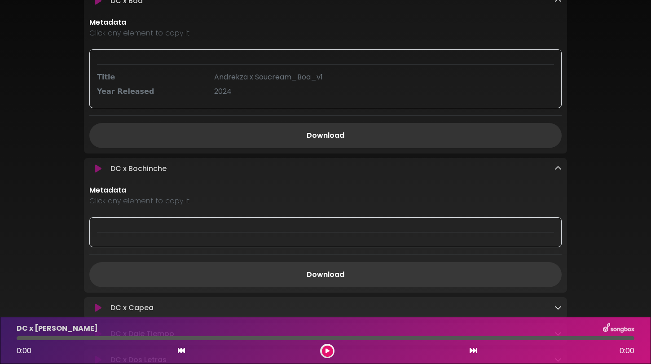
click at [356, 276] on link "Download" at bounding box center [325, 274] width 472 height 25
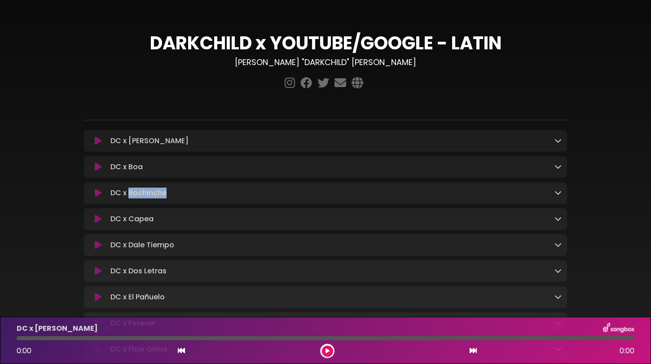
drag, startPoint x: 177, startPoint y: 193, endPoint x: 130, endPoint y: 193, distance: 47.6
click at [130, 193] on div "DC x Bochinche Loading Track..." at bounding box center [334, 193] width 455 height 11
copy p "Bochinche"
click at [552, 220] on div "DC x Capea Loading Track..." at bounding box center [334, 219] width 455 height 11
click at [559, 219] on icon at bounding box center [557, 218] width 7 height 7
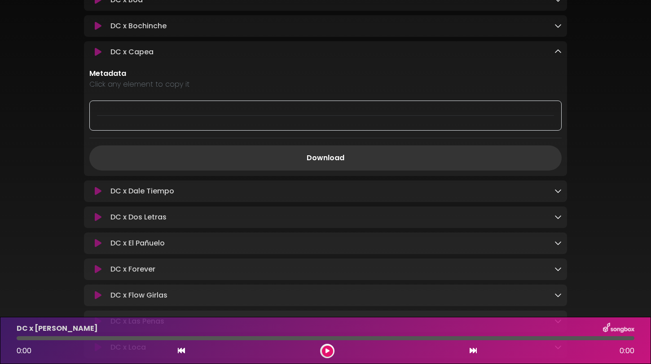
scroll to position [172, 0]
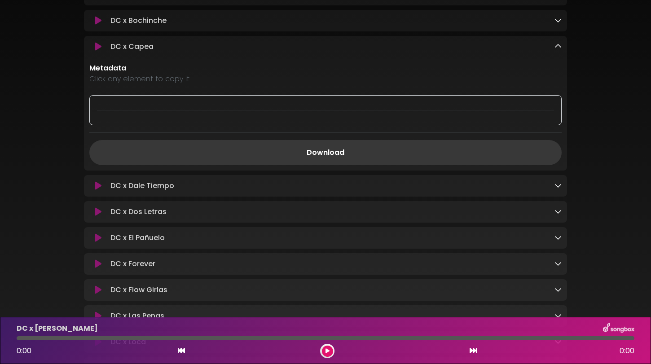
click at [339, 162] on link "Download" at bounding box center [325, 152] width 472 height 25
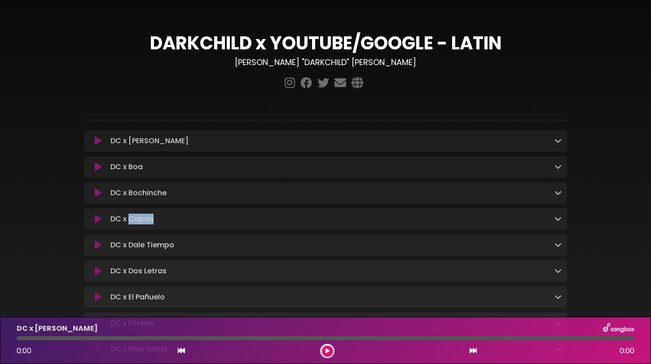
drag, startPoint x: 163, startPoint y: 218, endPoint x: 130, endPoint y: 220, distance: 33.7
click at [130, 220] on div "DC x Capea Loading Track..." at bounding box center [334, 219] width 455 height 11
copy p "Capea"
click at [191, 249] on div "DC x Dale Tiempo Loading Track..." at bounding box center [334, 245] width 455 height 11
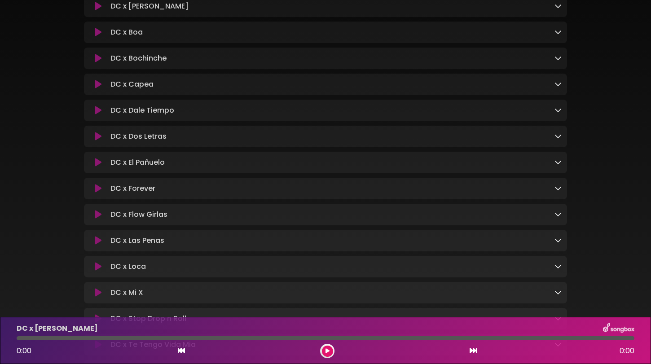
scroll to position [145, 0]
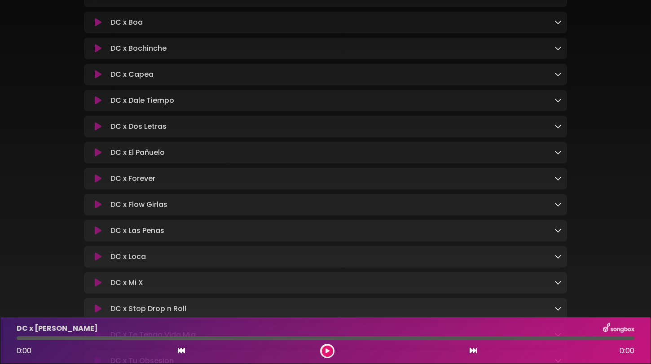
drag, startPoint x: 191, startPoint y: 249, endPoint x: 206, endPoint y: 227, distance: 26.7
click at [196, 247] on div "DC x Ashley Loading Track... Name" at bounding box center [325, 309] width 483 height 646
click at [555, 105] on link at bounding box center [557, 100] width 7 height 10
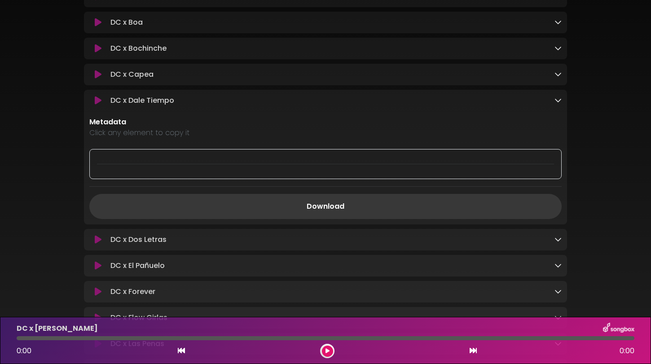
click at [311, 212] on link "Download" at bounding box center [325, 206] width 472 height 25
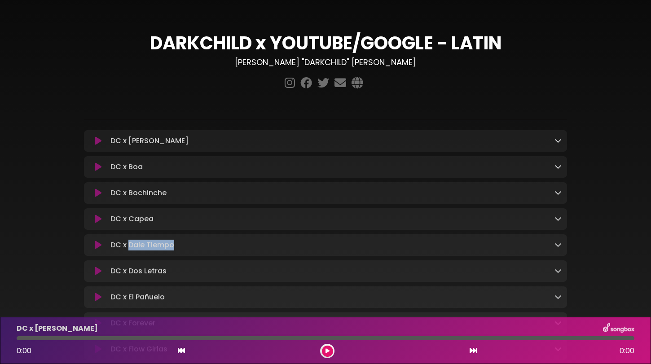
drag, startPoint x: 180, startPoint y: 244, endPoint x: 130, endPoint y: 242, distance: 50.3
click at [130, 242] on div "DC x Dale Tiempo Loading Track..." at bounding box center [334, 245] width 455 height 11
copy p "Dale Tiempo"
click at [559, 271] on icon at bounding box center [557, 270] width 7 height 7
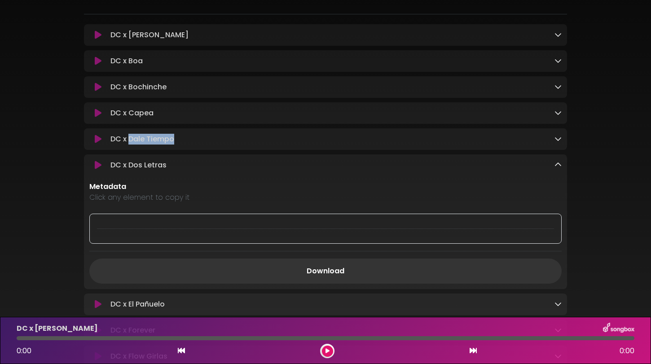
scroll to position [113, 0]
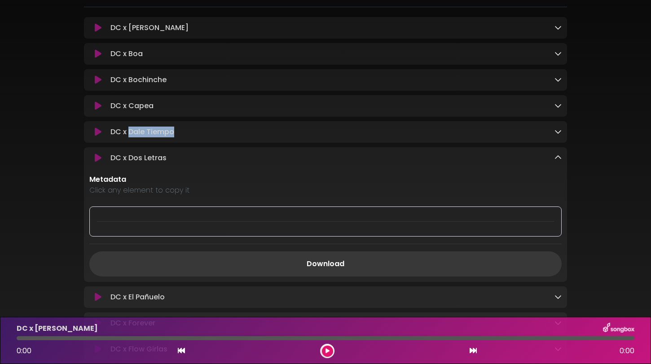
click at [385, 259] on link "Download" at bounding box center [325, 263] width 472 height 25
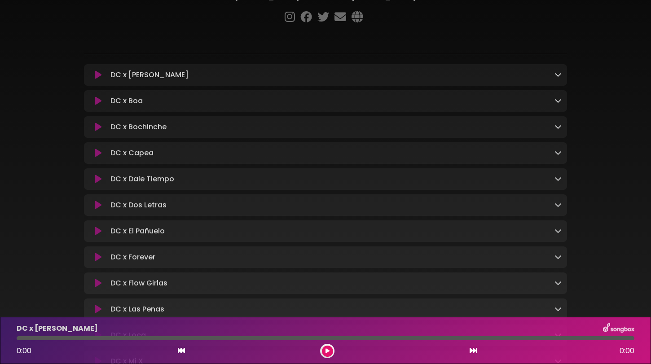
scroll to position [85, 0]
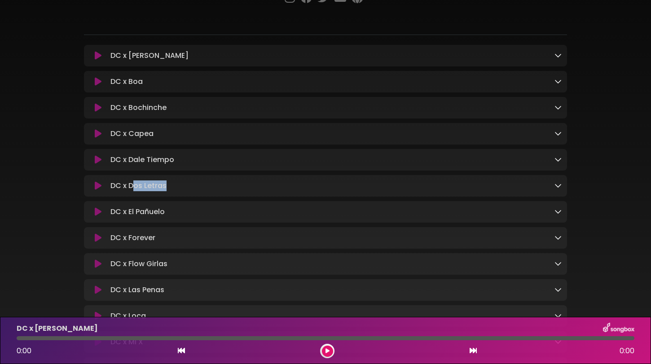
drag, startPoint x: 168, startPoint y: 188, endPoint x: 131, endPoint y: 189, distance: 37.3
click at [131, 189] on div "DC x Dos Letras Loading Track..." at bounding box center [334, 185] width 455 height 11
copy p "Dos Letras"
click at [558, 211] on icon at bounding box center [557, 211] width 7 height 7
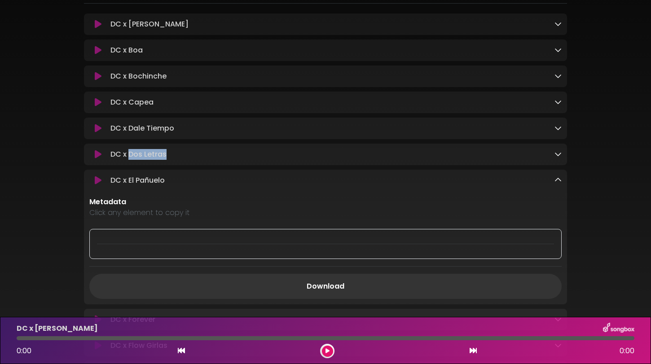
scroll to position [183, 0]
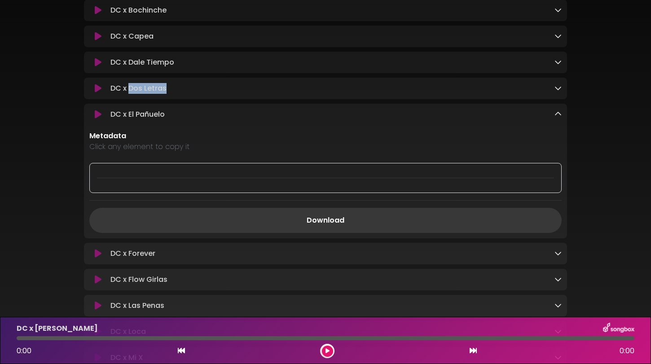
click at [344, 215] on link "Download" at bounding box center [325, 220] width 472 height 25
click at [558, 256] on icon at bounding box center [557, 253] width 7 height 7
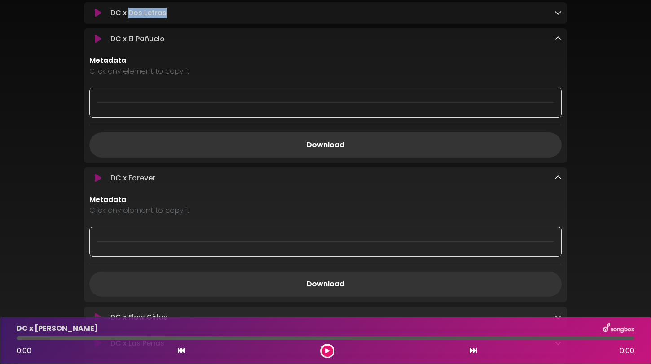
scroll to position [274, 0]
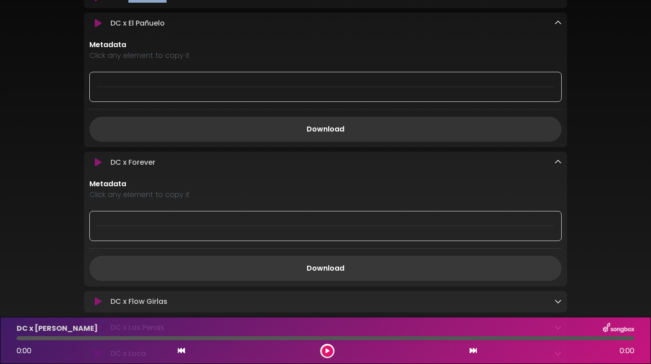
click at [433, 270] on link "Download" at bounding box center [325, 268] width 472 height 25
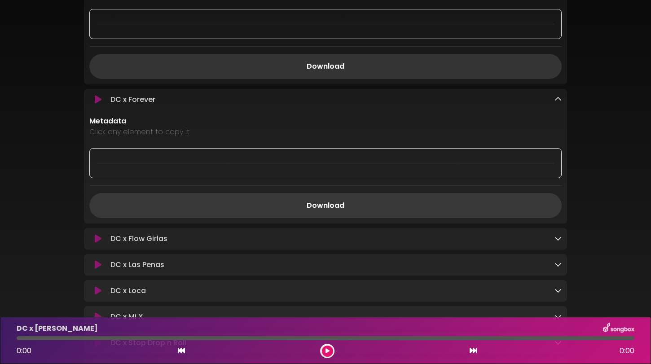
scroll to position [370, 0]
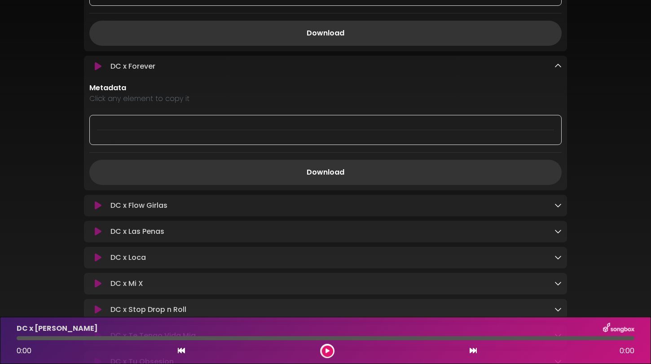
click at [558, 211] on link at bounding box center [557, 205] width 7 height 10
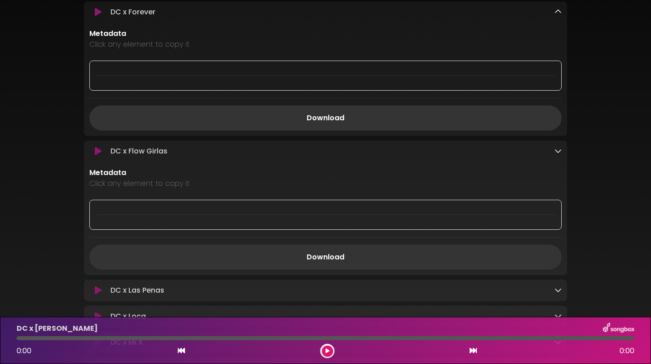
scroll to position [429, 0]
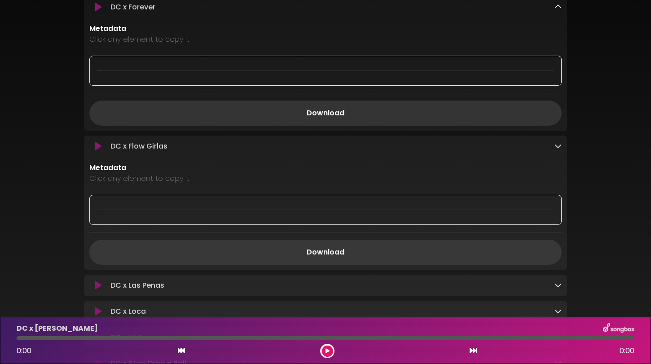
click at [380, 257] on link "Download" at bounding box center [325, 252] width 472 height 25
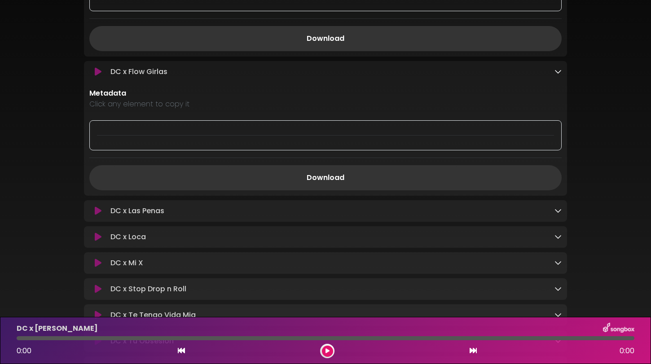
scroll to position [509, 0]
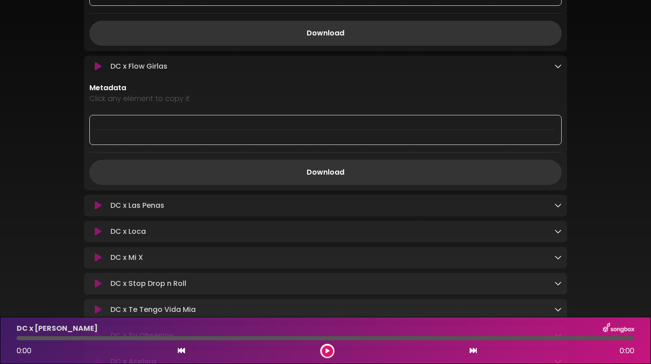
click at [558, 206] on icon at bounding box center [557, 205] width 7 height 7
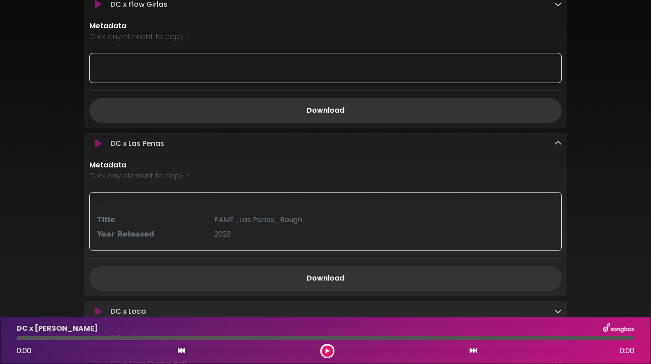
scroll to position [604, 0]
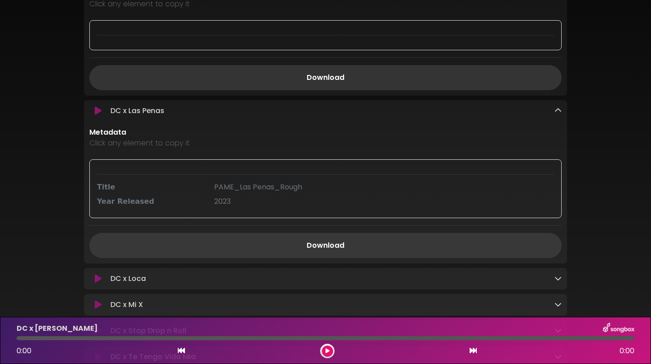
click at [357, 245] on link "Download" at bounding box center [325, 245] width 472 height 25
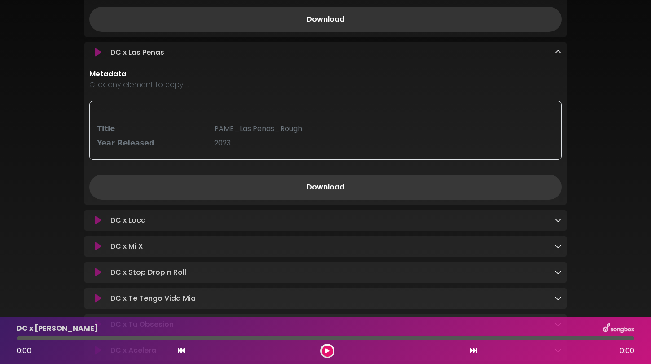
scroll to position [684, 0]
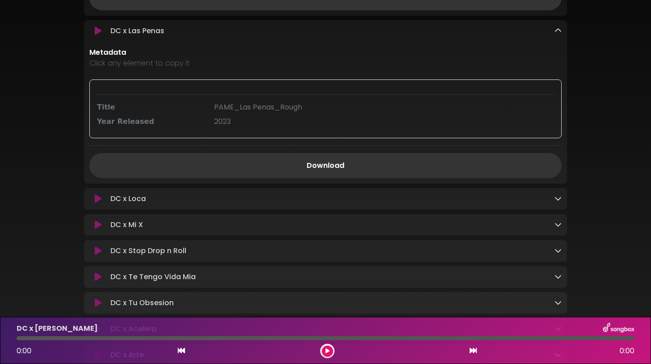
click at [554, 201] on icon at bounding box center [557, 198] width 7 height 7
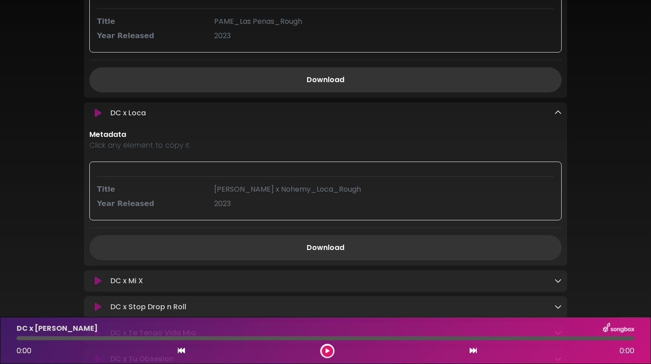
scroll to position [772, 0]
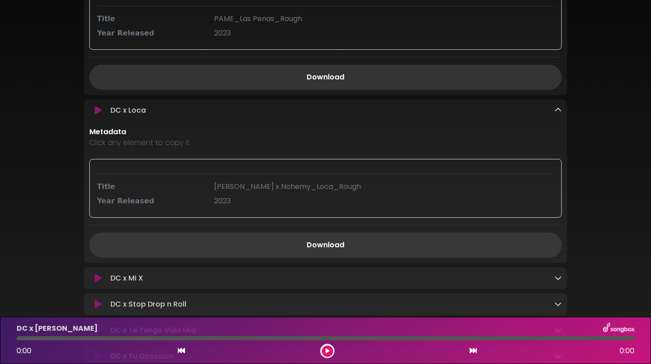
click at [359, 240] on link "Download" at bounding box center [325, 245] width 472 height 25
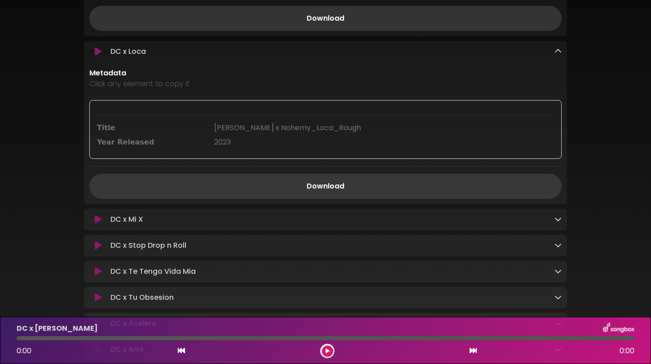
scroll to position [843, 0]
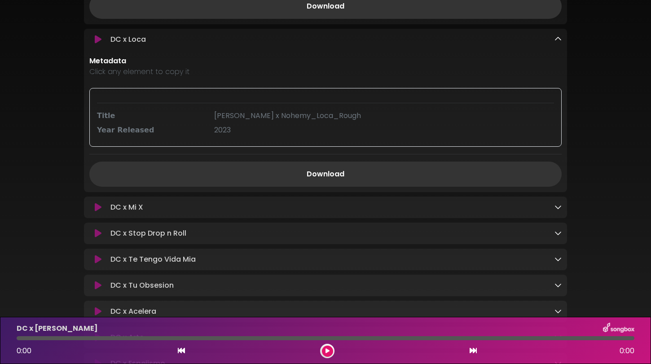
click at [558, 209] on icon at bounding box center [557, 206] width 7 height 7
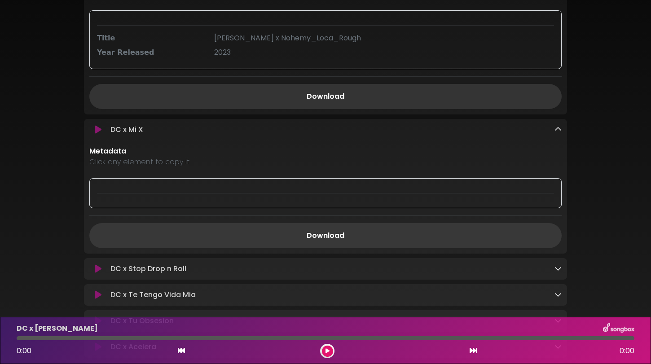
scroll to position [943, 0]
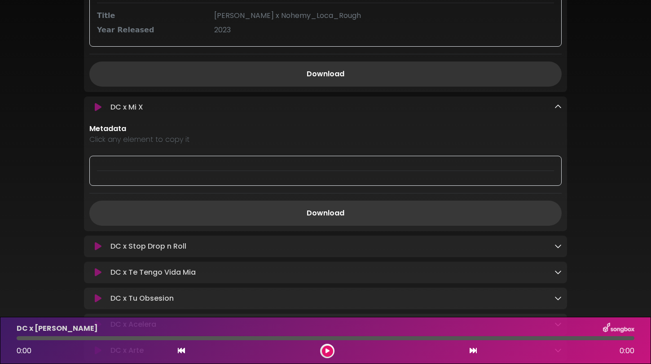
click at [345, 213] on link "Download" at bounding box center [325, 213] width 472 height 25
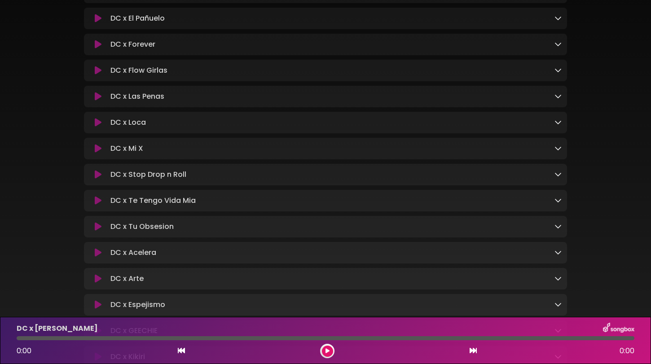
scroll to position [276, 0]
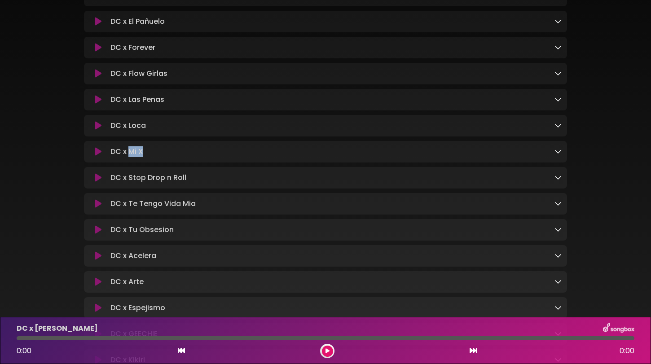
drag, startPoint x: 148, startPoint y: 153, endPoint x: 128, endPoint y: 153, distance: 19.3
click at [128, 153] on div "DC x Mi X Loading Track..." at bounding box center [334, 151] width 455 height 11
copy p "Mi X"
click at [558, 180] on icon at bounding box center [557, 177] width 7 height 7
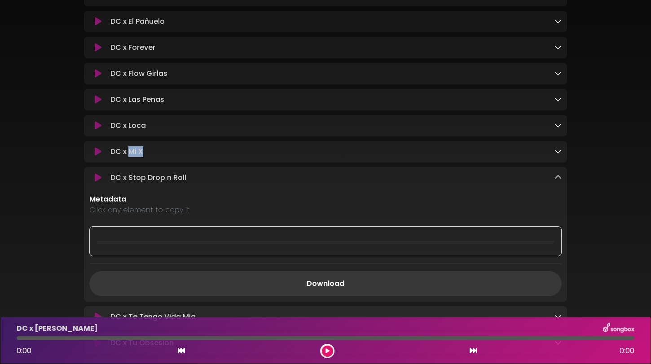
click at [400, 288] on link "Download" at bounding box center [325, 283] width 472 height 25
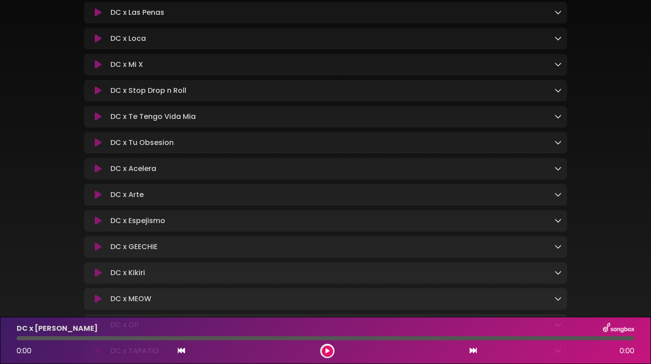
scroll to position [354, 0]
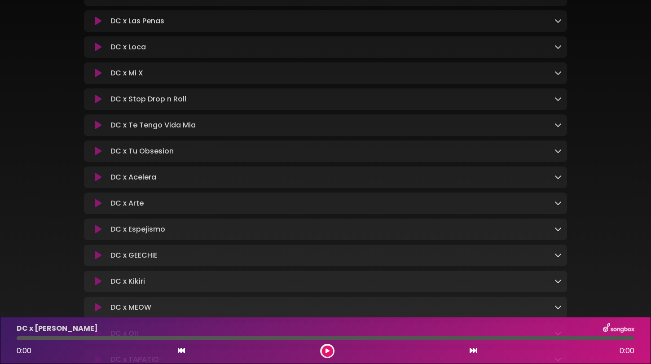
drag, startPoint x: 189, startPoint y: 106, endPoint x: 129, endPoint y: 103, distance: 59.3
click at [129, 103] on div "DC x Stop Drop n Roll Loading Track..." at bounding box center [334, 99] width 455 height 11
drag, startPoint x: 130, startPoint y: 102, endPoint x: 192, endPoint y: 104, distance: 62.0
click at [192, 104] on div "DC x Stop Drop n Roll Loading Track..." at bounding box center [334, 99] width 455 height 11
copy p "Stop Drop n Roll"
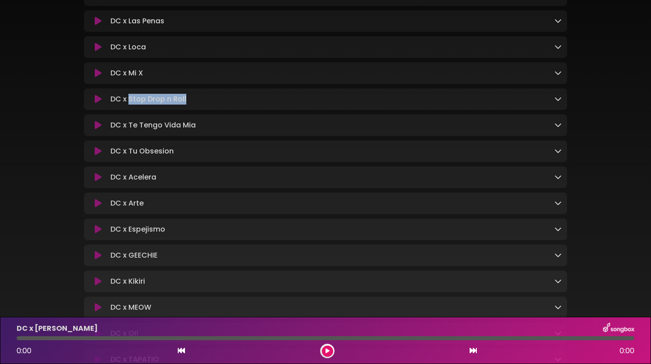
click at [556, 128] on icon at bounding box center [557, 124] width 7 height 7
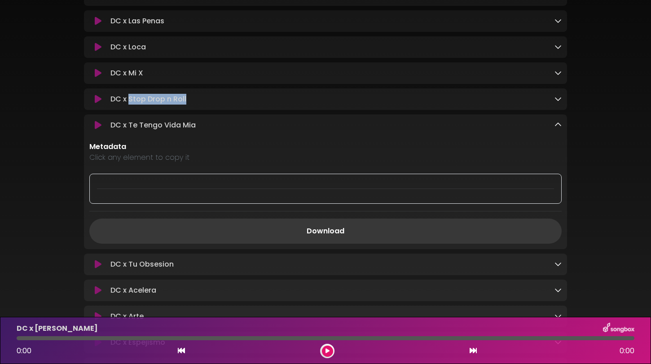
click at [284, 233] on link "Download" at bounding box center [325, 231] width 472 height 25
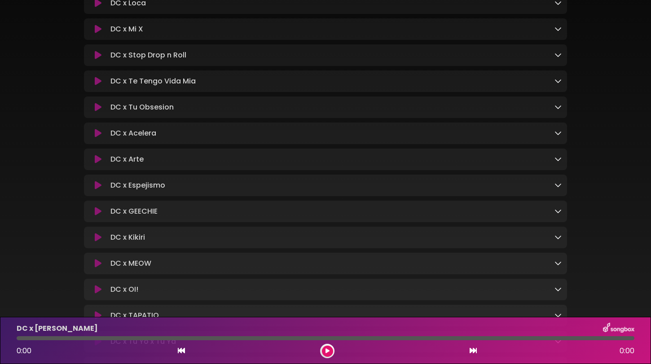
scroll to position [397, 0]
drag, startPoint x: 199, startPoint y: 83, endPoint x: 128, endPoint y: 87, distance: 70.6
click at [128, 87] on div "DC x Te Tengo Vida Mia Loading Track..." at bounding box center [334, 82] width 455 height 11
copy p "Te Tengo Vida Mia"
click at [558, 110] on icon at bounding box center [557, 107] width 7 height 7
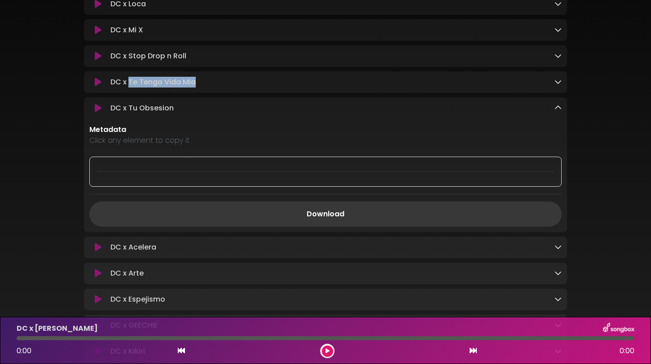
click at [395, 215] on link "Download" at bounding box center [325, 214] width 472 height 25
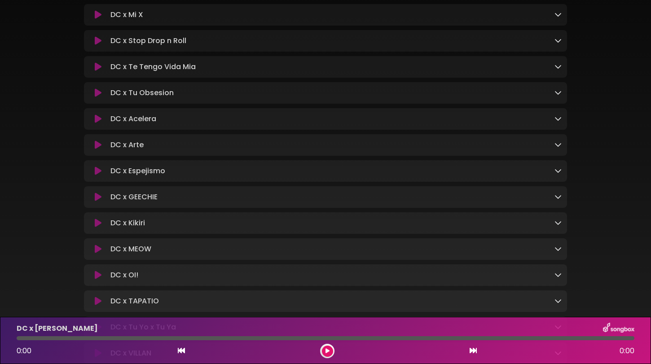
scroll to position [407, 0]
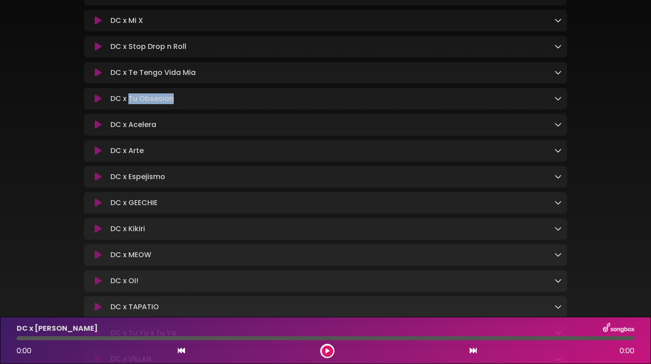
drag, startPoint x: 176, startPoint y: 105, endPoint x: 129, endPoint y: 102, distance: 46.3
click at [129, 102] on div "DC x Tu Obsesion Loading Track..." at bounding box center [334, 98] width 455 height 11
copy p "Tu Obsesion"
click at [561, 127] on icon at bounding box center [557, 124] width 7 height 7
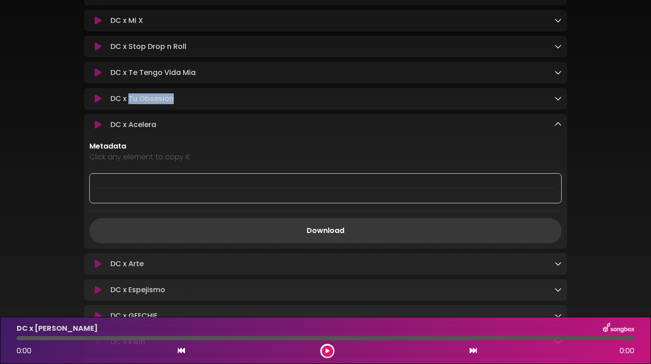
click at [318, 233] on link "Download" at bounding box center [325, 230] width 472 height 25
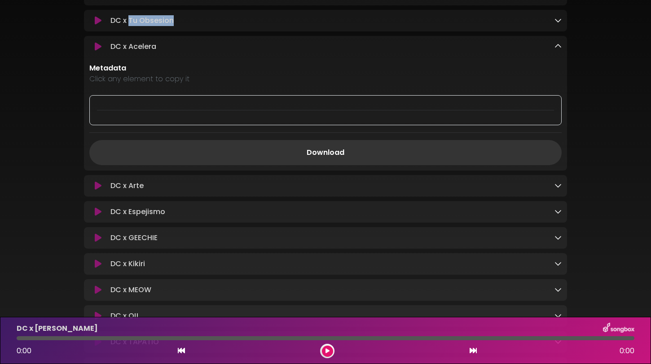
scroll to position [506, 0]
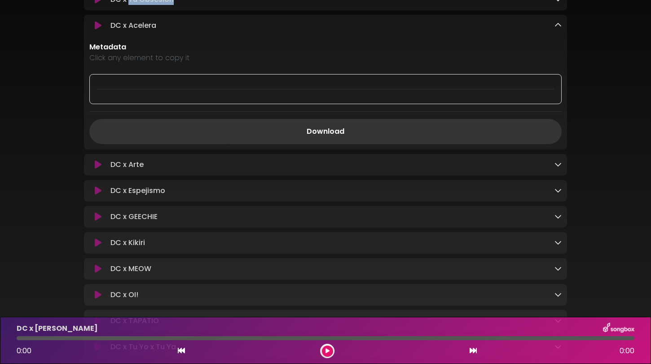
click at [558, 168] on icon at bounding box center [557, 164] width 7 height 7
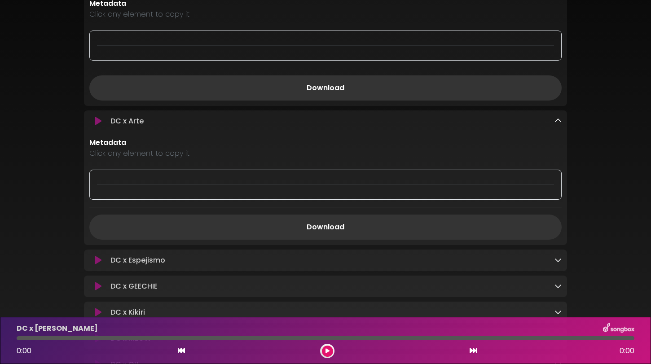
scroll to position [568, 0]
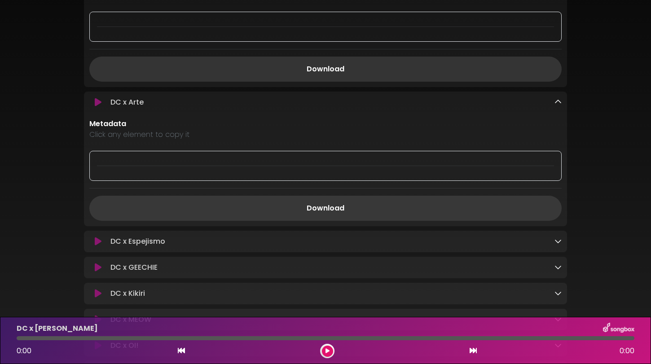
click at [398, 210] on link "Download" at bounding box center [325, 208] width 472 height 25
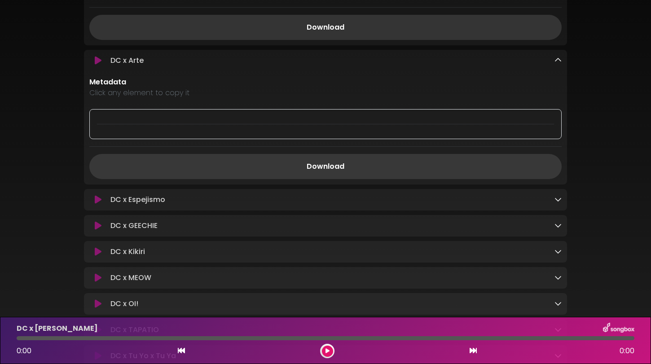
scroll to position [628, 0]
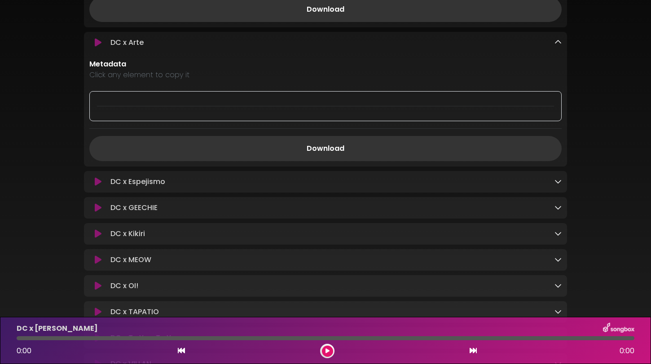
click at [556, 185] on icon at bounding box center [557, 181] width 7 height 7
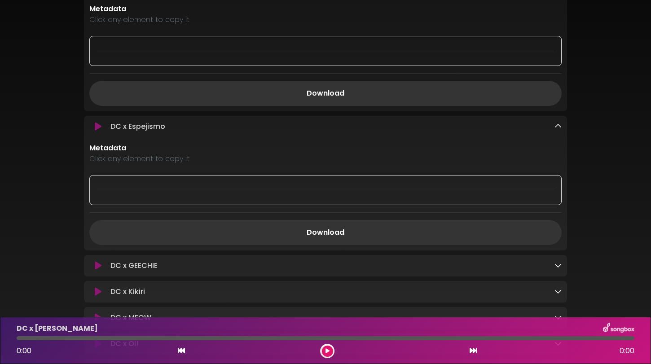
scroll to position [718, 0]
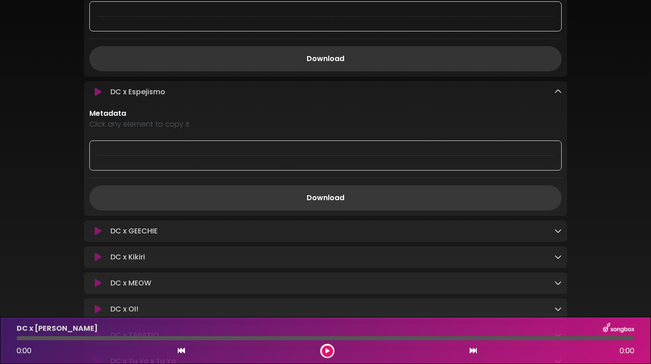
click at [471, 198] on link "Download" at bounding box center [325, 197] width 472 height 25
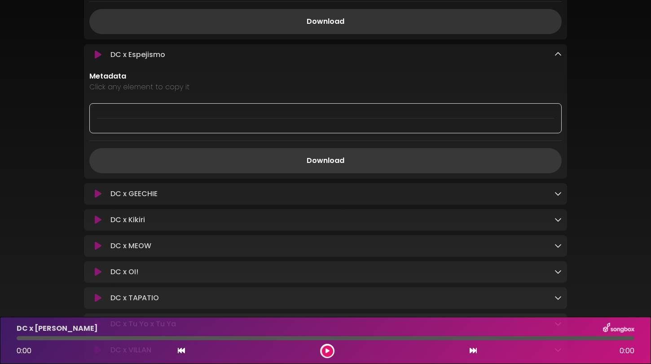
scroll to position [780, 0]
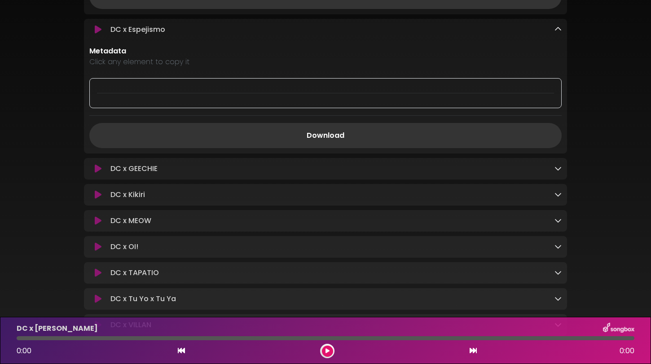
click at [562, 172] on div "DC x GEECHIE Loading Track..." at bounding box center [325, 168] width 483 height 11
click at [556, 172] on icon at bounding box center [557, 168] width 7 height 7
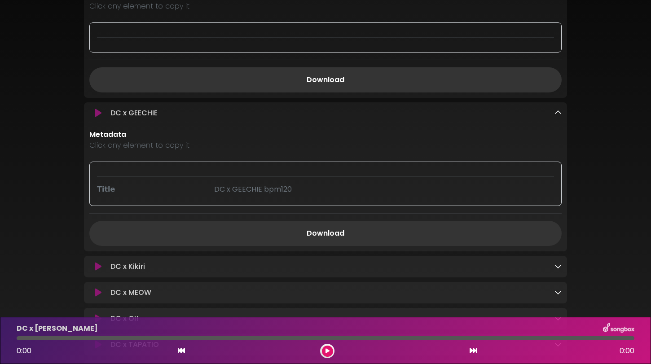
scroll to position [868, 0]
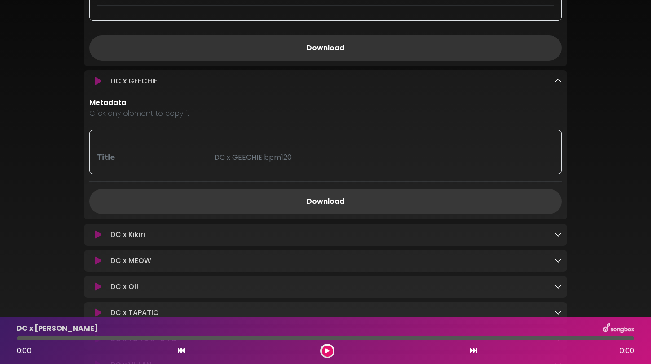
click at [459, 200] on link "Download" at bounding box center [325, 201] width 472 height 25
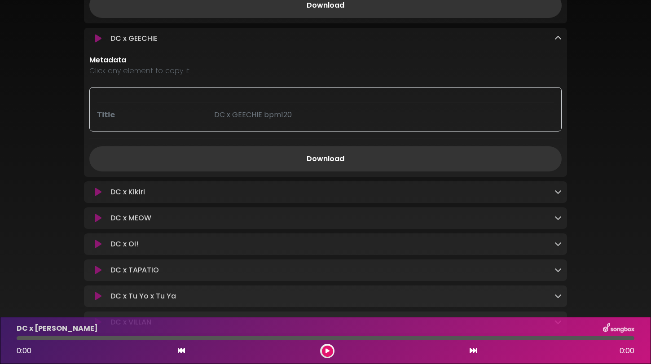
scroll to position [912, 0]
click at [558, 193] on icon at bounding box center [557, 189] width 7 height 7
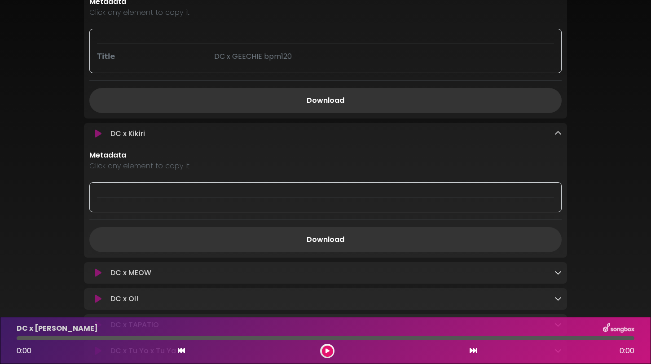
scroll to position [1000, 0]
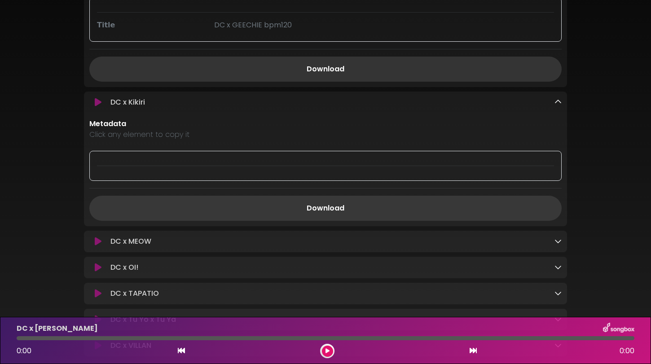
click at [458, 211] on link "Download" at bounding box center [325, 208] width 472 height 25
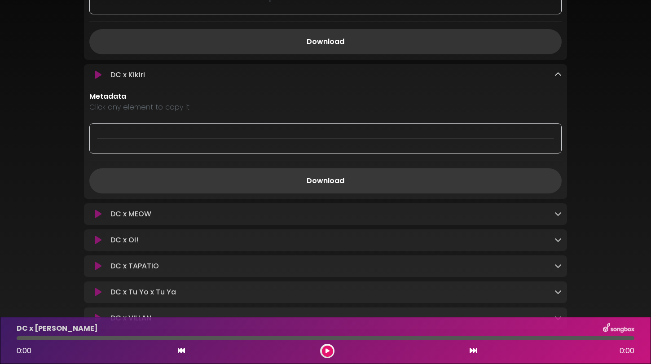
scroll to position [1036, 0]
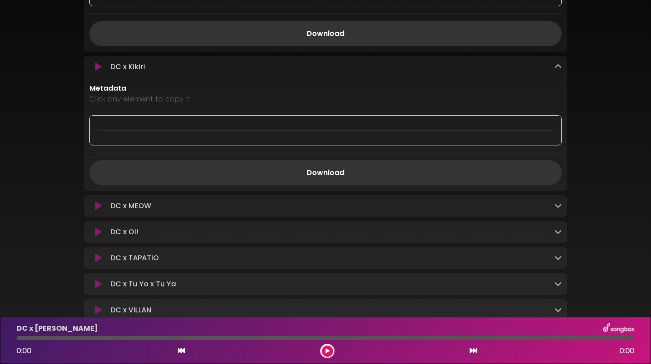
click at [558, 209] on icon at bounding box center [557, 205] width 7 height 7
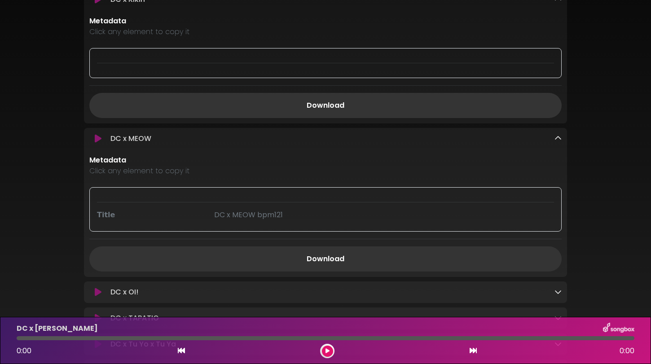
scroll to position [1148, 0]
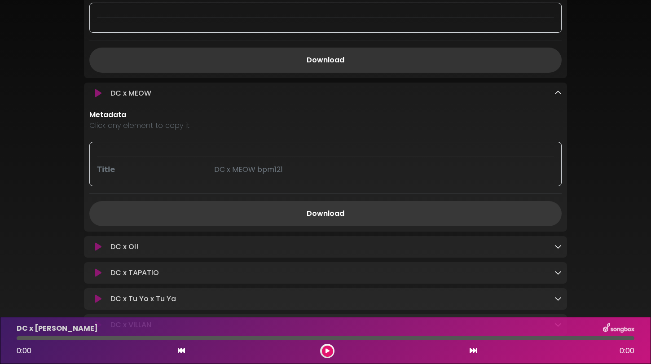
click at [443, 220] on link "Download" at bounding box center [325, 213] width 472 height 25
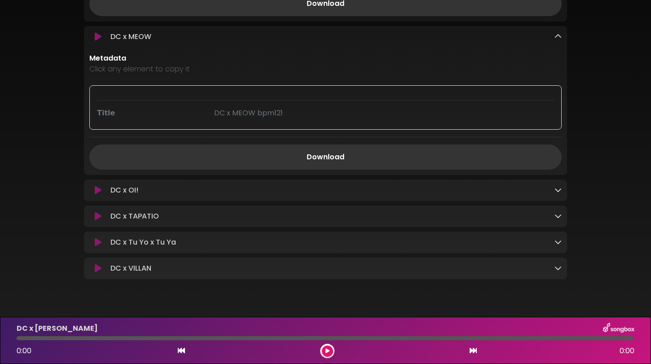
scroll to position [1210, 0]
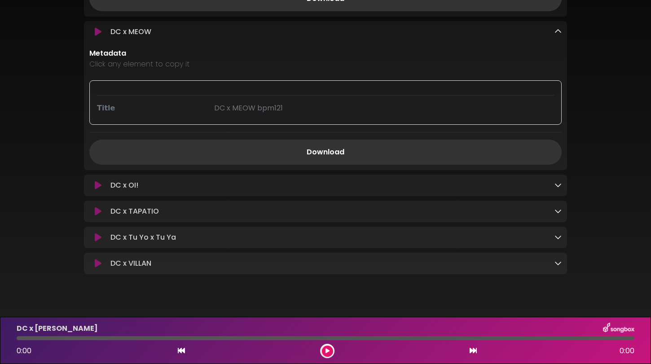
click at [557, 189] on icon at bounding box center [557, 184] width 7 height 7
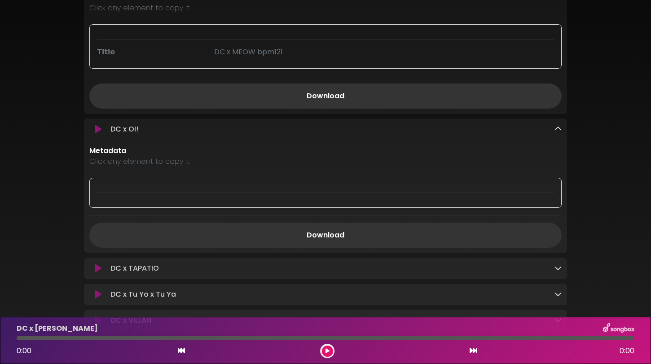
scroll to position [1288, 0]
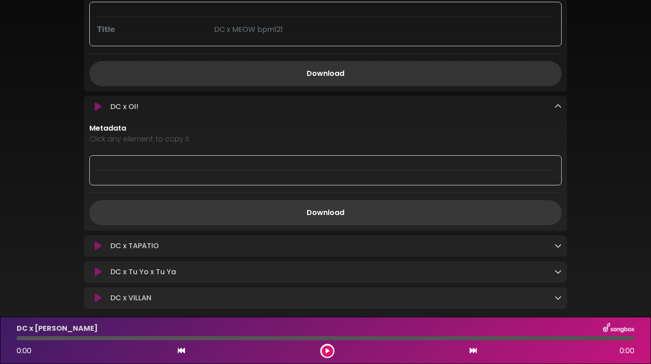
click at [449, 215] on link "Download" at bounding box center [325, 212] width 472 height 25
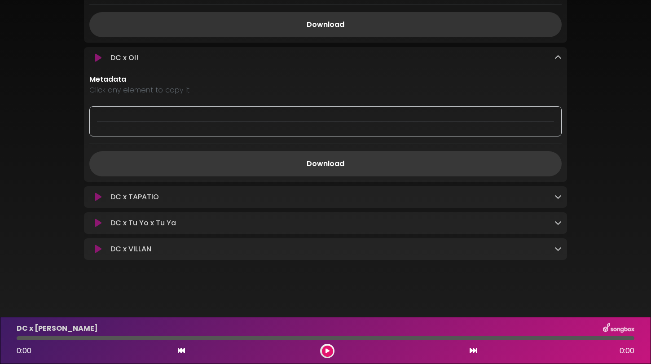
scroll to position [1344, 0]
click at [557, 197] on icon at bounding box center [557, 196] width 7 height 7
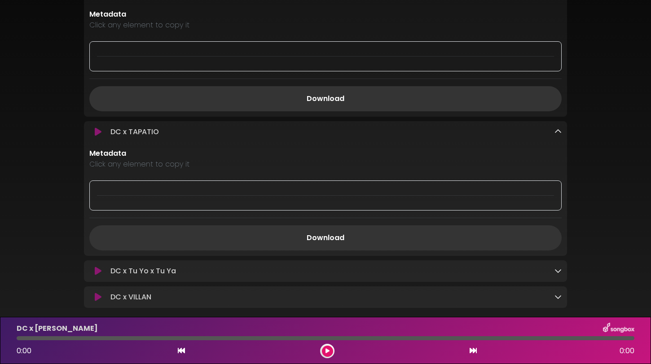
scroll to position [1441, 0]
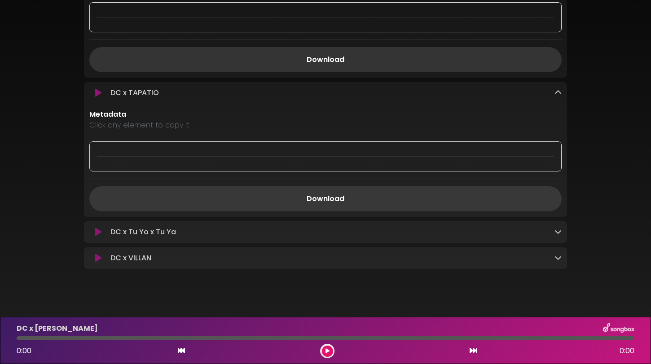
click at [470, 206] on link "Download" at bounding box center [325, 198] width 472 height 25
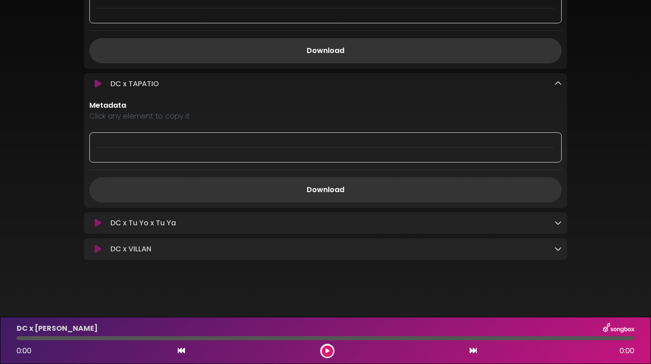
click at [556, 219] on icon at bounding box center [557, 222] width 7 height 7
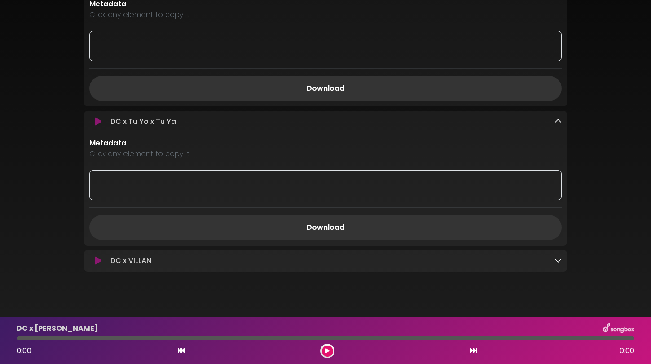
scroll to position [1570, 0]
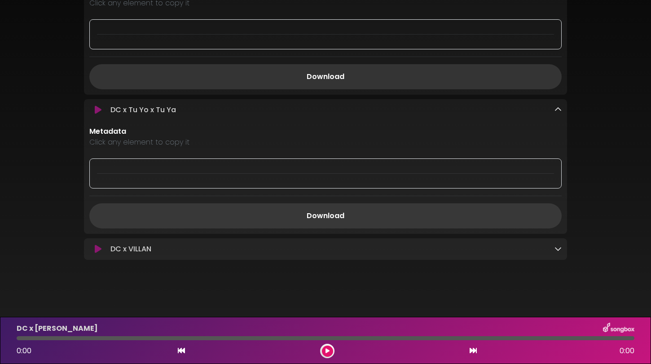
click at [435, 216] on link "Download" at bounding box center [325, 215] width 472 height 25
click at [557, 248] on icon at bounding box center [557, 248] width 7 height 7
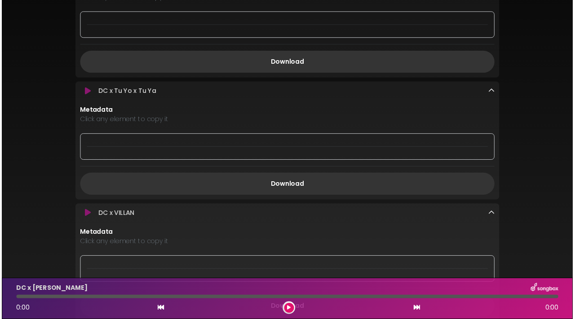
scroll to position [1683, 0]
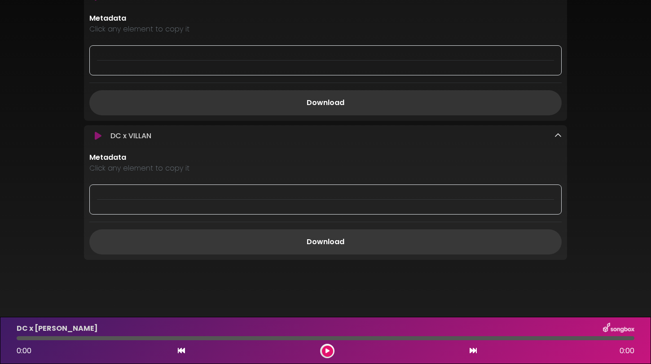
click at [416, 237] on link "Download" at bounding box center [325, 241] width 472 height 25
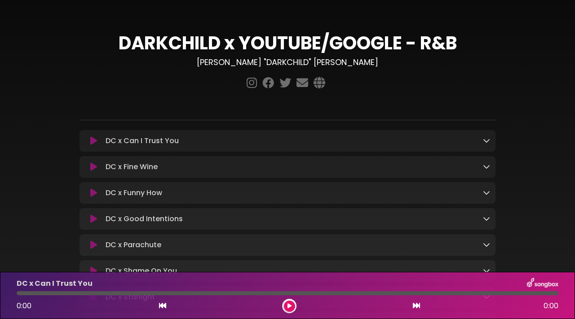
click at [483, 142] on icon at bounding box center [486, 140] width 7 height 7
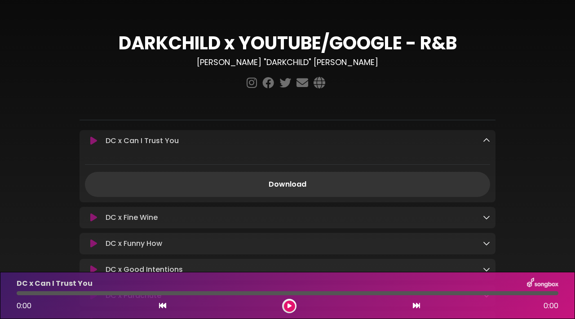
scroll to position [33, 0]
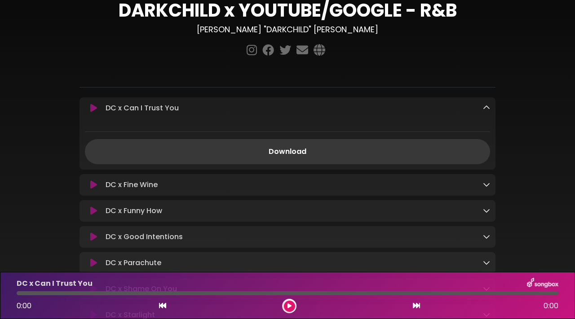
click at [389, 148] on link "Download" at bounding box center [287, 151] width 405 height 25
click at [491, 181] on div "DC x Fine Wine Loading Track..." at bounding box center [287, 185] width 416 height 11
click at [483, 189] on link at bounding box center [486, 185] width 7 height 10
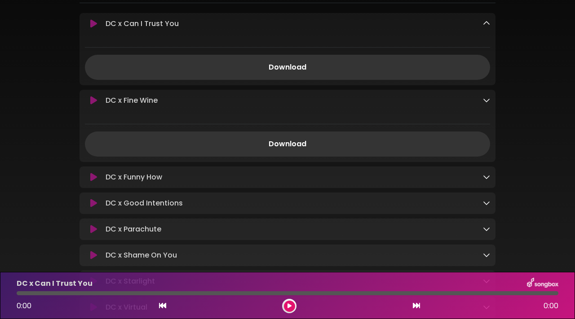
scroll to position [142, 0]
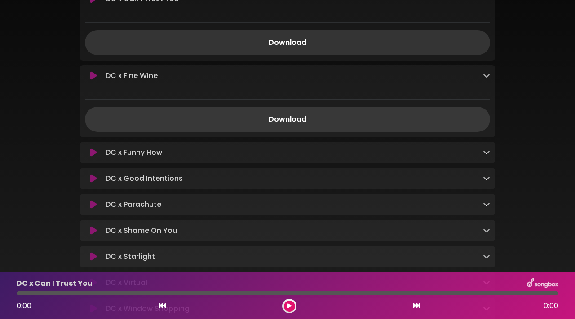
click at [376, 118] on link "Download" at bounding box center [287, 119] width 405 height 25
click at [485, 155] on icon at bounding box center [486, 152] width 7 height 7
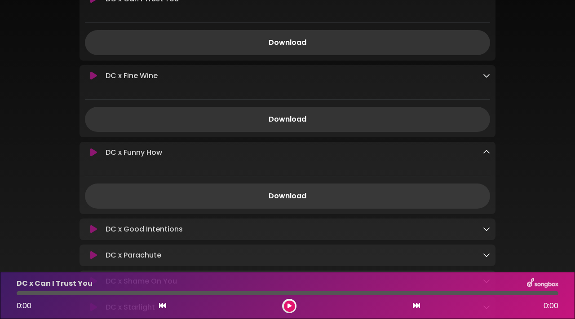
click at [414, 194] on link "Download" at bounding box center [287, 196] width 405 height 25
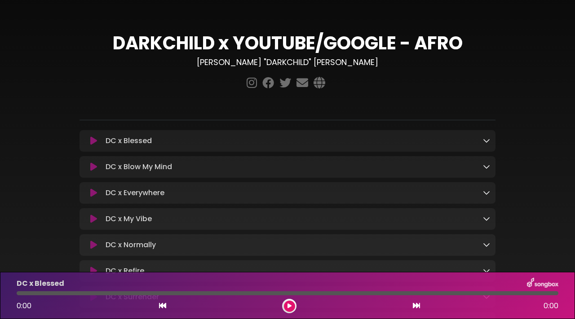
click at [422, 79] on div at bounding box center [287, 84] width 416 height 18
click at [483, 141] on icon at bounding box center [486, 140] width 7 height 7
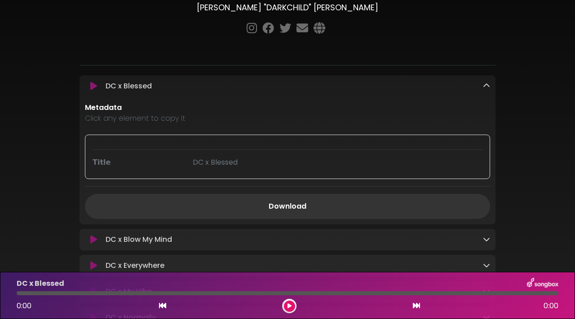
scroll to position [73, 0]
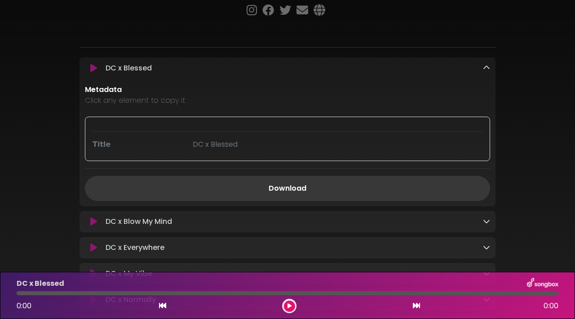
click at [302, 189] on link "Download" at bounding box center [287, 188] width 405 height 25
click at [476, 220] on div "DC x Blow My Mind Loading Track..." at bounding box center [296, 221] width 388 height 11
click at [486, 220] on icon at bounding box center [486, 221] width 7 height 7
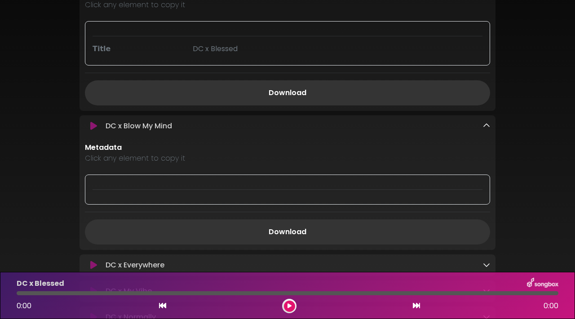
scroll to position [211, 0]
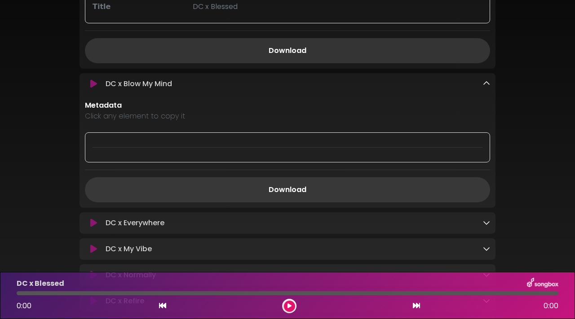
click at [359, 191] on link "Download" at bounding box center [287, 189] width 405 height 25
click at [488, 222] on icon at bounding box center [486, 222] width 7 height 7
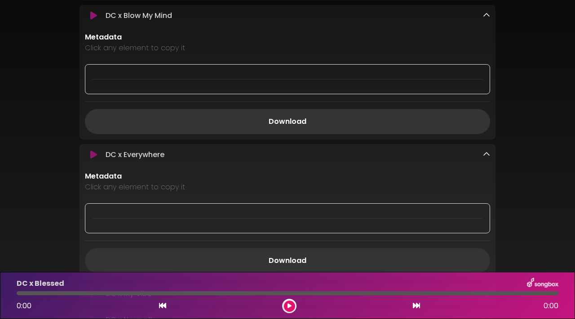
scroll to position [303, 0]
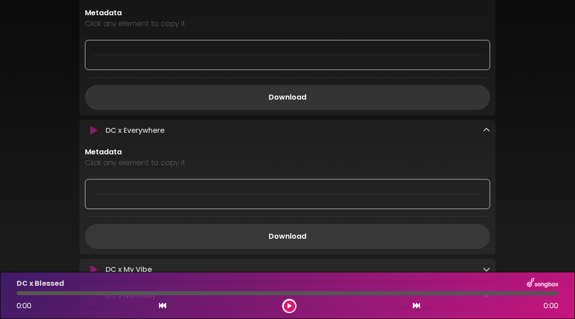
click at [384, 231] on link "Download" at bounding box center [287, 236] width 405 height 25
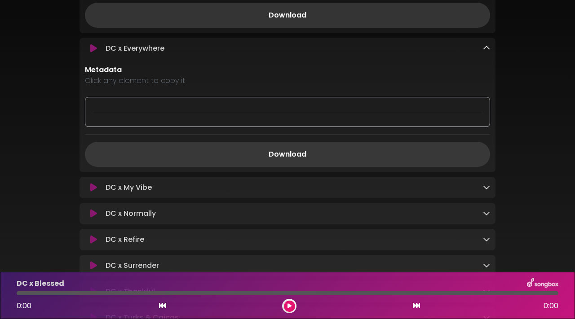
scroll to position [428, 0]
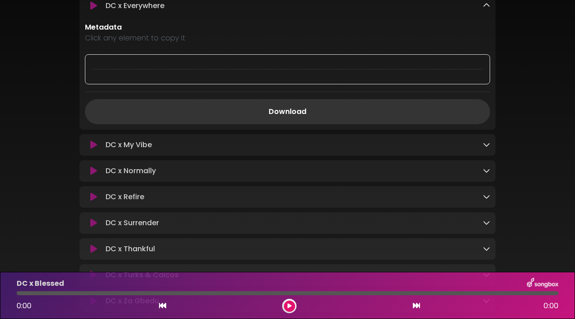
click at [486, 148] on icon at bounding box center [486, 144] width 7 height 7
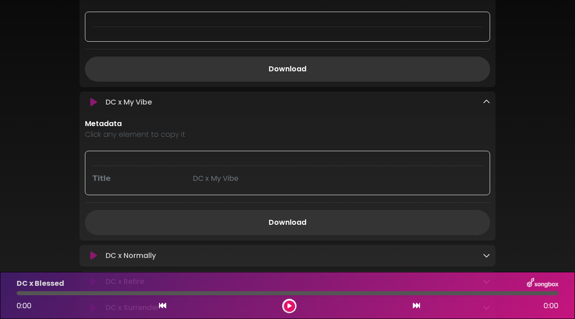
scroll to position [494, 0]
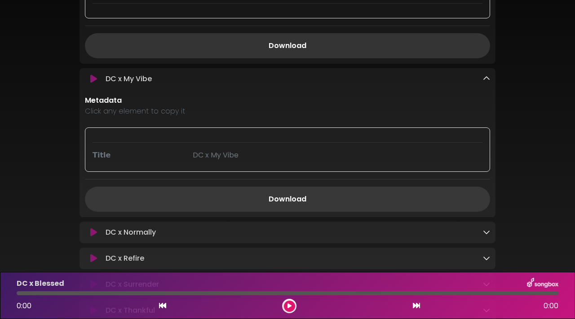
click at [360, 202] on link "Download" at bounding box center [287, 199] width 405 height 25
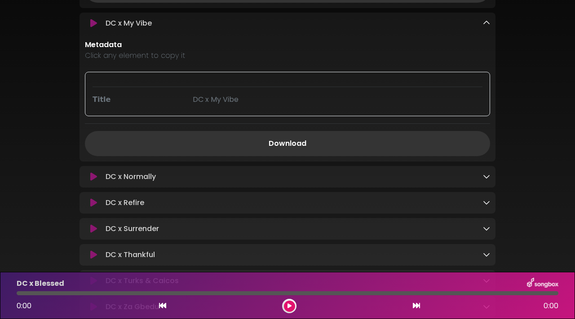
scroll to position [574, 0]
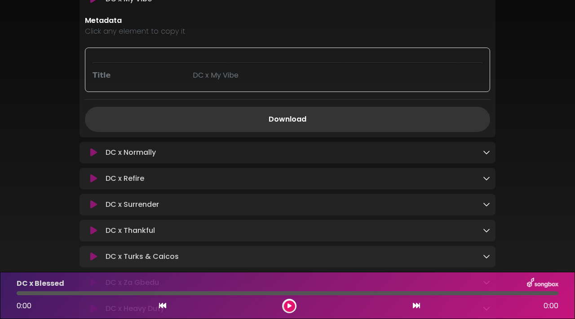
click at [482, 153] on div "DC x Normally Loading Track..." at bounding box center [296, 152] width 388 height 11
click at [486, 156] on icon at bounding box center [486, 152] width 7 height 7
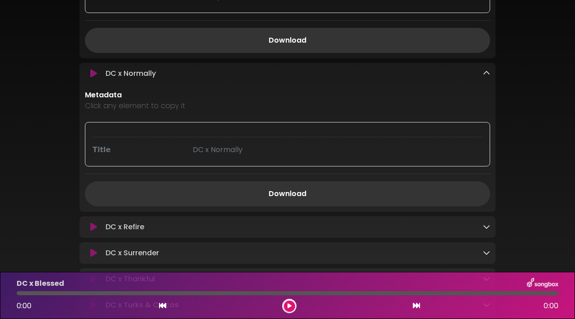
scroll to position [674, 0]
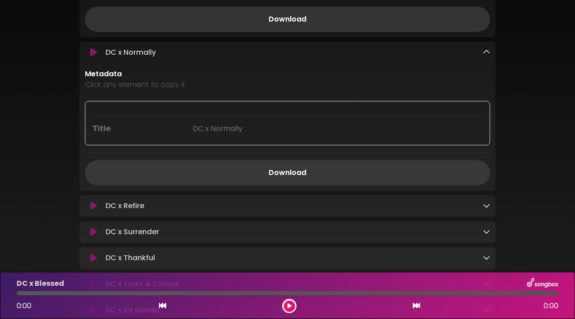
click at [356, 171] on link "Download" at bounding box center [287, 172] width 405 height 25
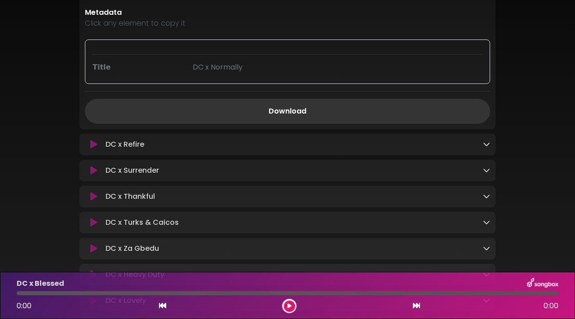
click at [483, 146] on icon at bounding box center [486, 144] width 7 height 7
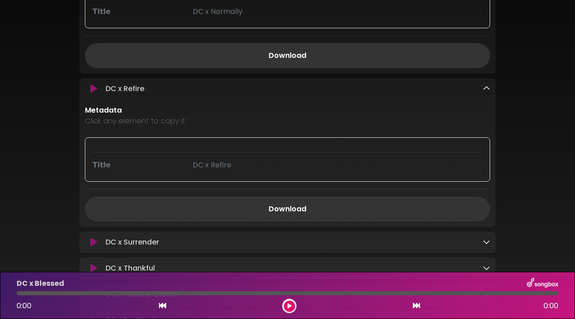
scroll to position [819, 0]
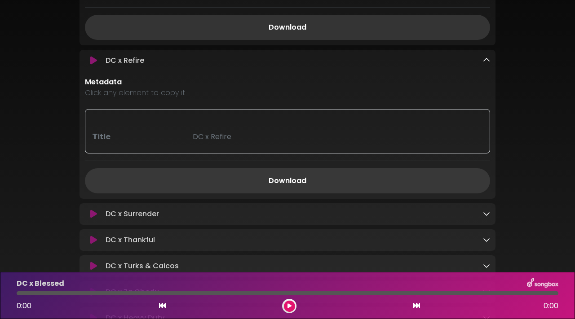
click at [395, 181] on link "Download" at bounding box center [287, 180] width 405 height 25
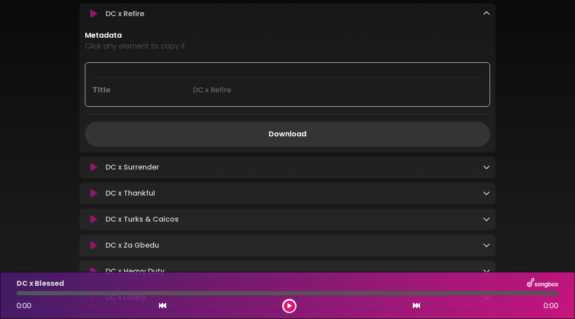
scroll to position [879, 0]
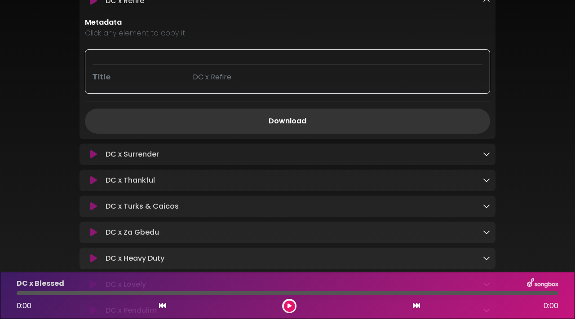
click at [487, 156] on icon at bounding box center [486, 153] width 7 height 7
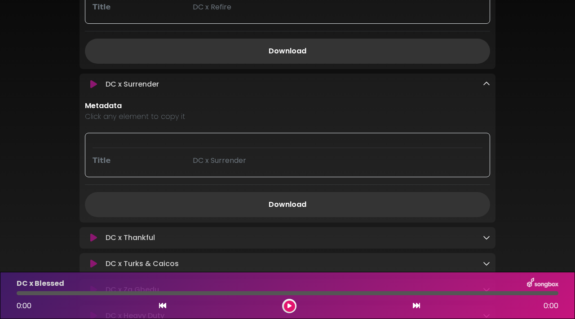
scroll to position [964, 0]
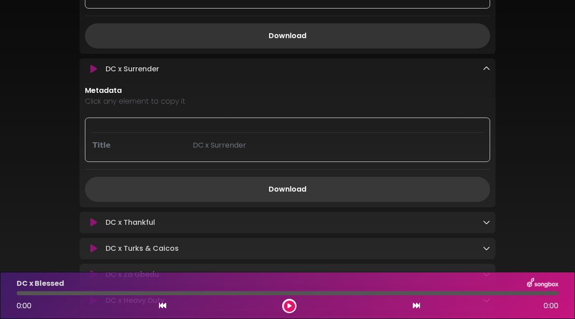
click at [409, 194] on link "Download" at bounding box center [287, 189] width 405 height 25
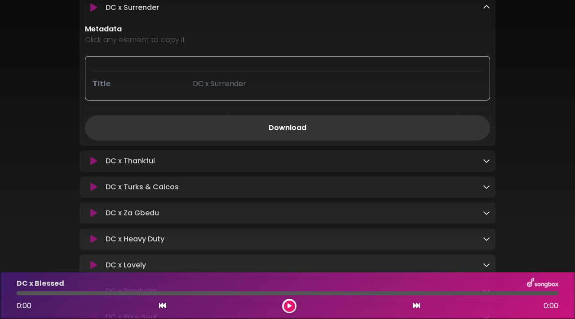
scroll to position [1032, 0]
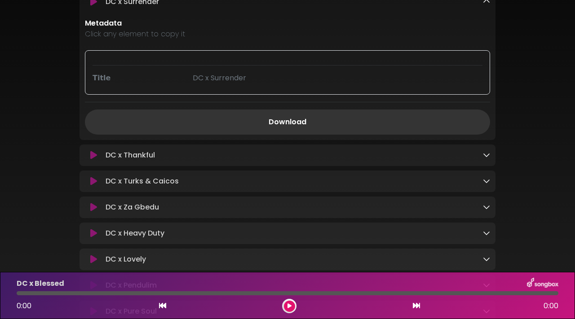
click at [491, 157] on div "DC x Thankful Loading Track..." at bounding box center [287, 155] width 416 height 11
click at [487, 158] on icon at bounding box center [486, 154] width 7 height 7
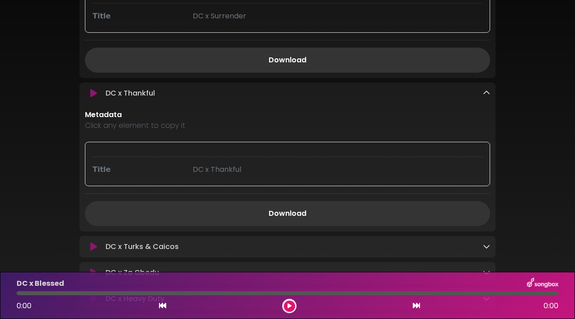
scroll to position [1121, 0]
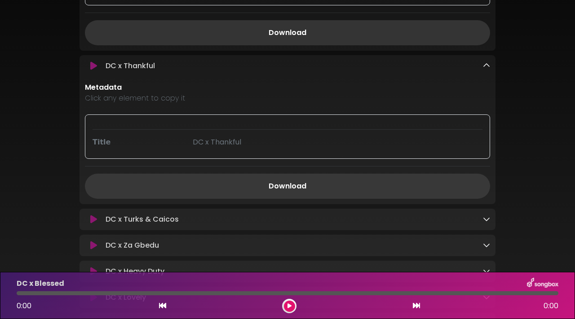
click at [439, 199] on link "Download" at bounding box center [287, 186] width 405 height 25
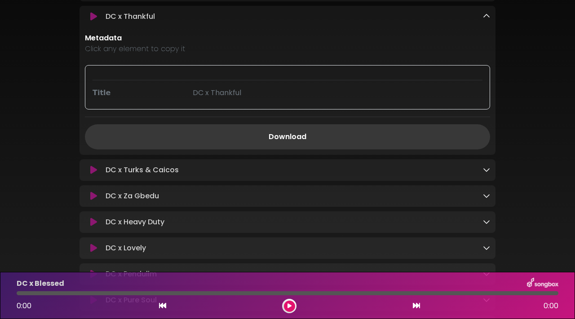
scroll to position [1193, 0]
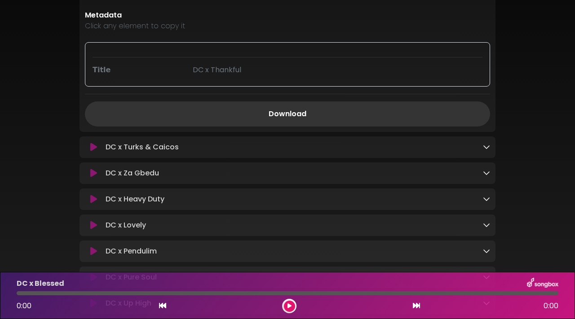
click at [486, 149] on icon at bounding box center [486, 146] width 7 height 7
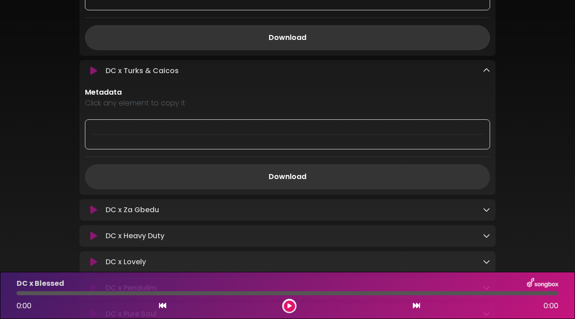
scroll to position [1309, 0]
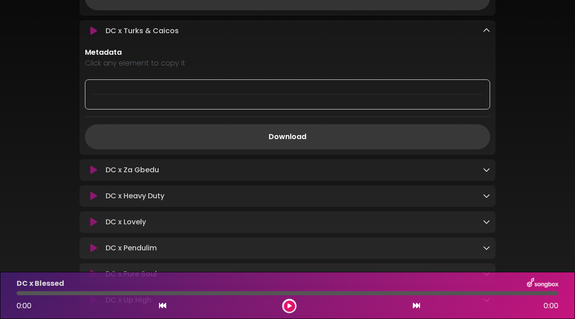
click at [408, 141] on link "Download" at bounding box center [287, 136] width 405 height 25
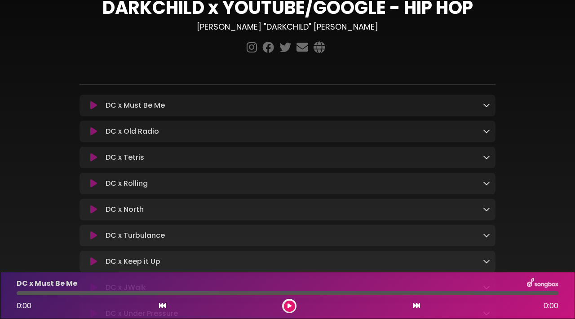
scroll to position [13, 0]
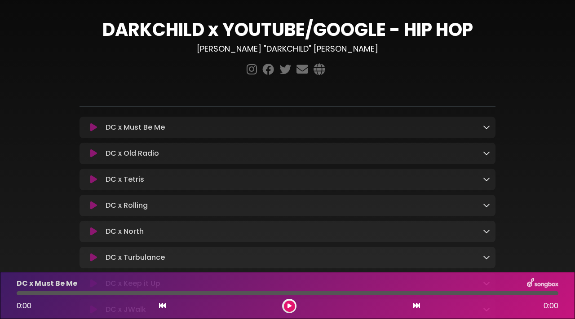
click at [489, 125] on icon at bounding box center [486, 126] width 7 height 7
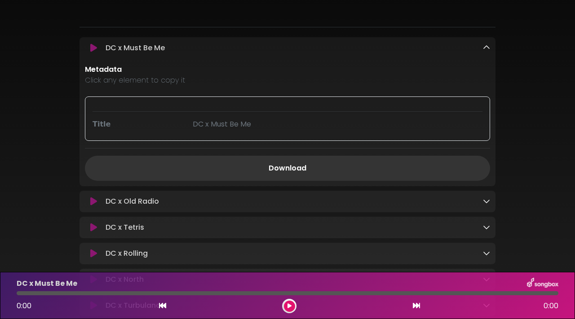
scroll to position [106, 0]
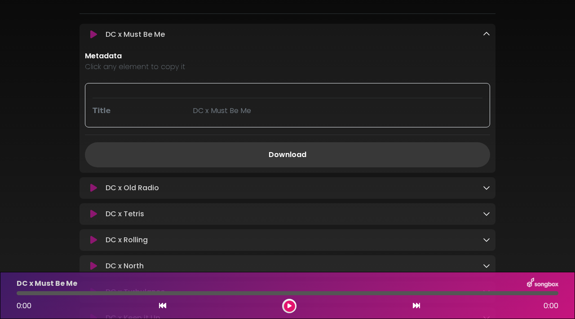
click at [341, 158] on link "Download" at bounding box center [287, 154] width 405 height 25
click at [487, 189] on icon at bounding box center [486, 187] width 7 height 7
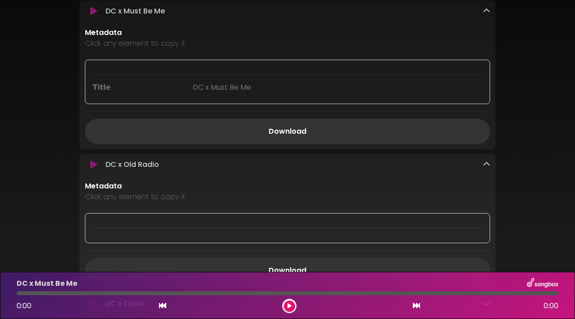
scroll to position [224, 0]
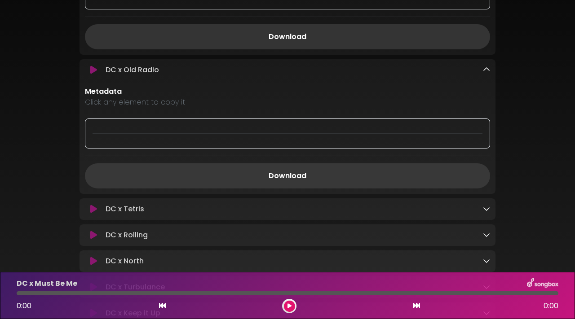
click at [282, 173] on link "Download" at bounding box center [287, 175] width 405 height 25
click at [484, 209] on icon at bounding box center [486, 208] width 7 height 7
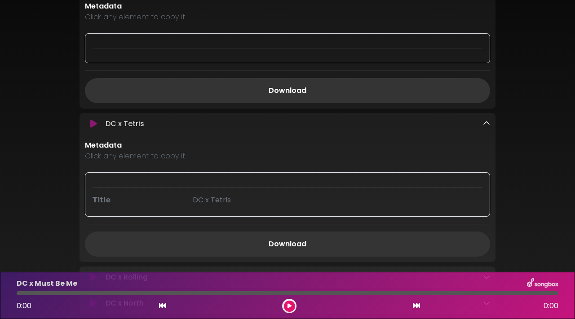
scroll to position [327, 0]
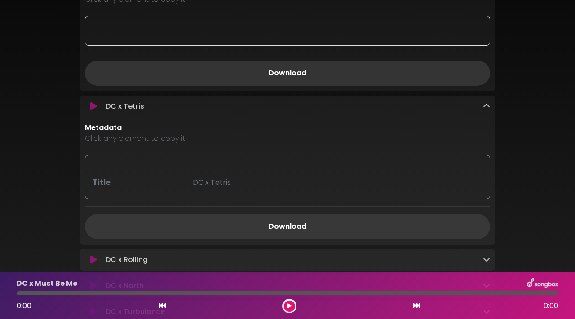
click at [318, 224] on link "Download" at bounding box center [287, 226] width 405 height 25
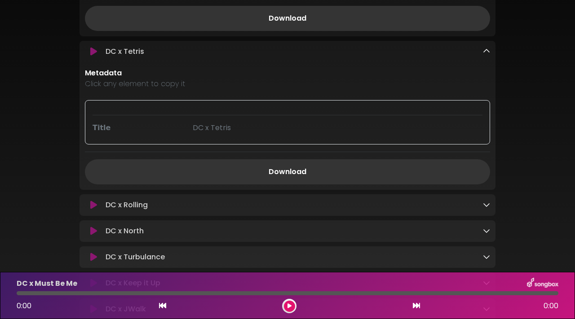
scroll to position [394, 0]
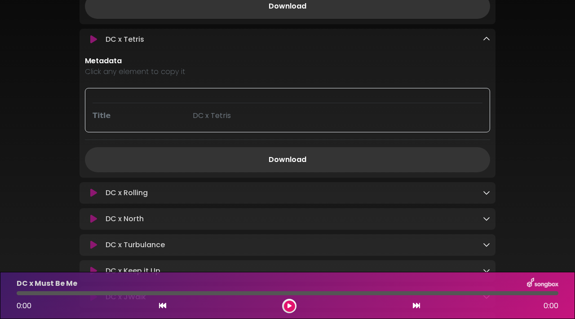
click at [486, 193] on icon at bounding box center [486, 192] width 7 height 7
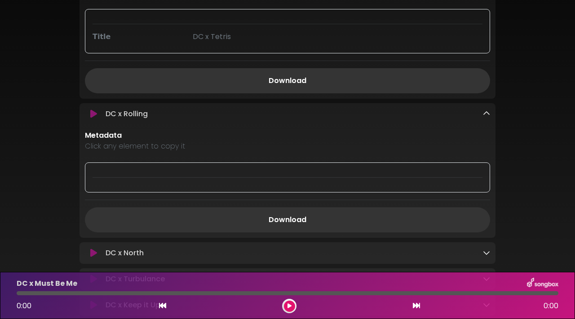
scroll to position [513, 0]
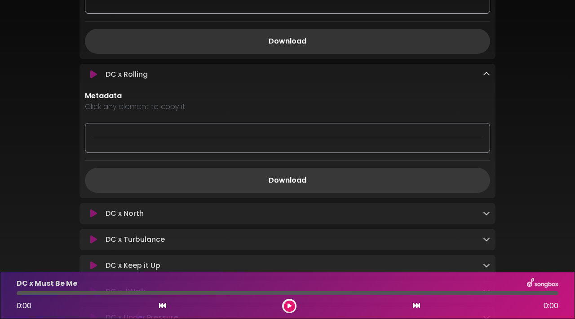
click at [298, 186] on link "Download" at bounding box center [287, 180] width 405 height 25
click at [483, 216] on icon at bounding box center [486, 213] width 7 height 7
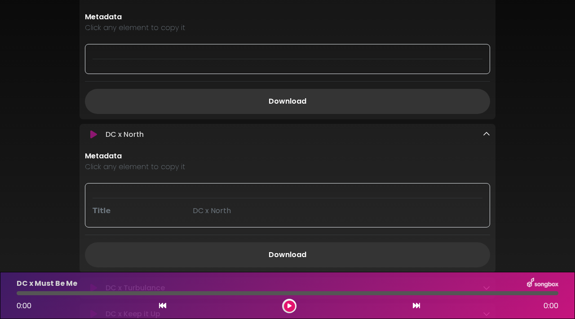
scroll to position [631, 0]
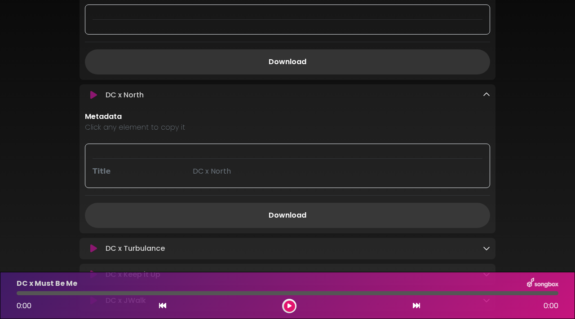
click at [315, 213] on link "Download" at bounding box center [287, 215] width 405 height 25
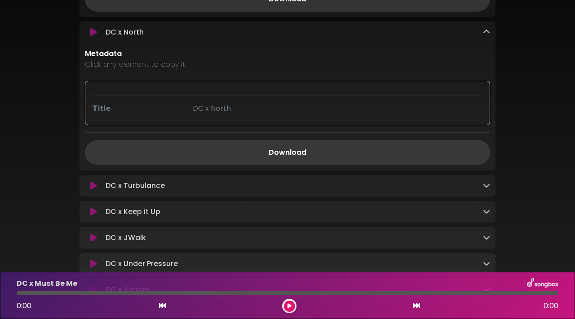
scroll to position [742, 0]
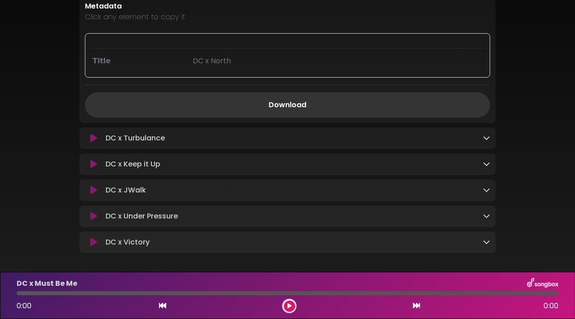
click at [486, 141] on icon at bounding box center [486, 137] width 7 height 7
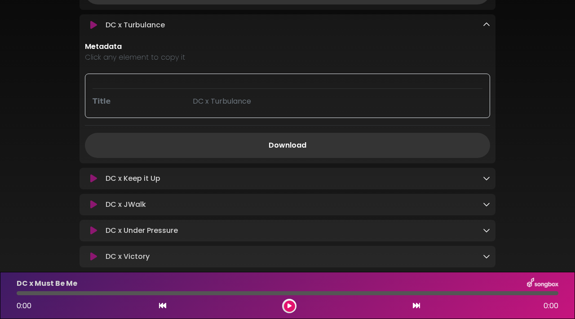
scroll to position [872, 0]
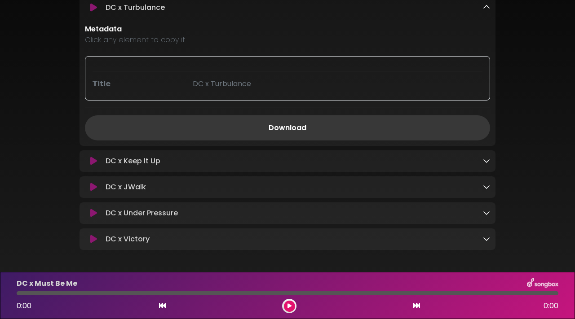
click at [321, 130] on link "Download" at bounding box center [287, 127] width 405 height 25
click at [485, 164] on icon at bounding box center [486, 160] width 7 height 7
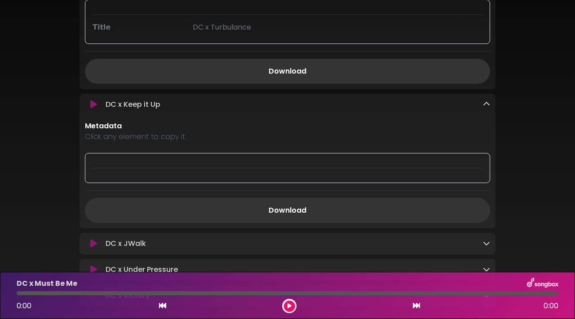
scroll to position [976, 0]
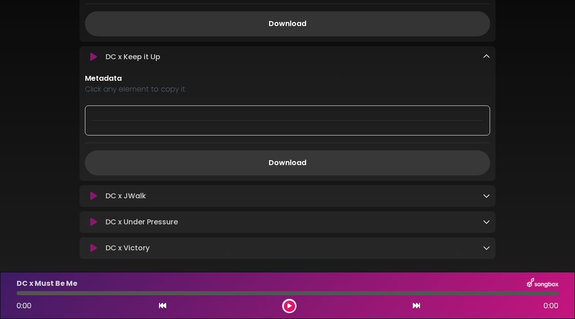
click at [260, 170] on link "Download" at bounding box center [287, 162] width 405 height 25
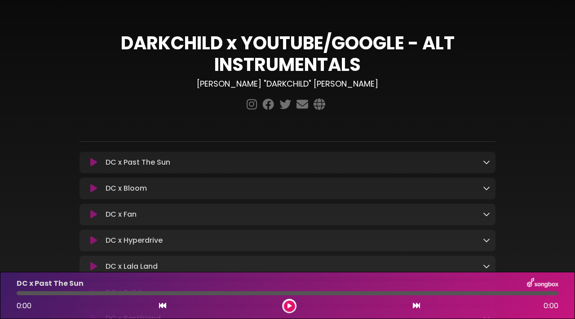
click at [492, 164] on div "DC x Past The Sun Loading Track..." at bounding box center [287, 162] width 416 height 11
click at [484, 164] on icon at bounding box center [486, 161] width 7 height 7
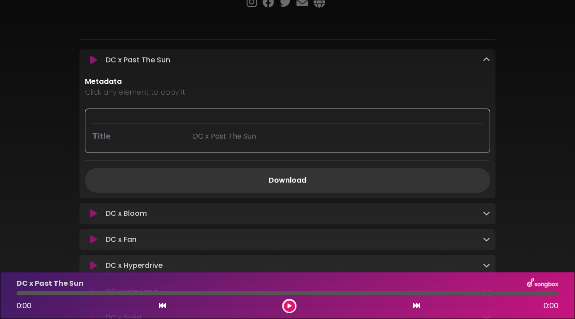
scroll to position [135, 0]
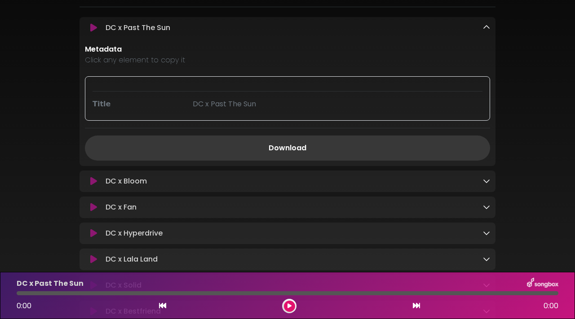
click at [303, 150] on link "Download" at bounding box center [287, 148] width 405 height 25
click at [491, 181] on div "DC x Bloom Loading Track..." at bounding box center [287, 181] width 416 height 11
click at [481, 185] on div "DC x Bloom Loading Track..." at bounding box center [296, 181] width 388 height 11
click at [485, 184] on icon at bounding box center [486, 180] width 7 height 7
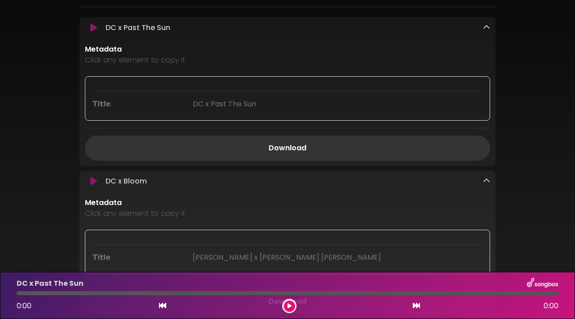
scroll to position [202, 0]
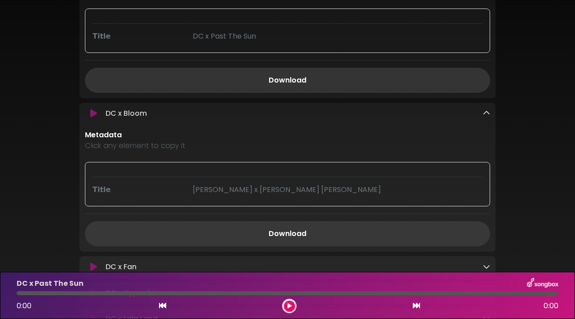
click at [288, 237] on link "Download" at bounding box center [287, 233] width 405 height 25
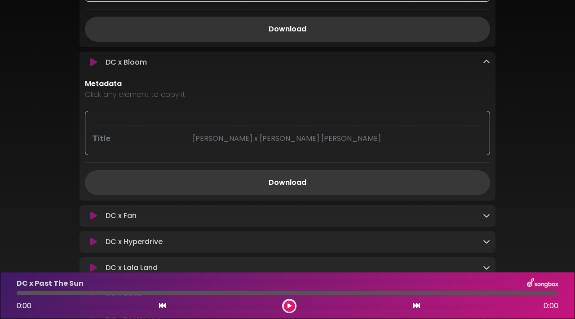
scroll to position [280, 0]
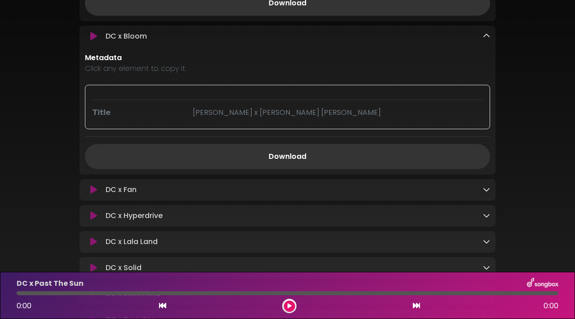
click at [331, 198] on div "DC x Fan Loading Track... Name" at bounding box center [287, 190] width 416 height 22
click at [483, 189] on icon at bounding box center [486, 189] width 7 height 7
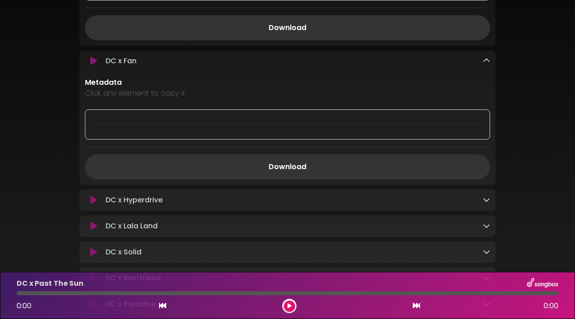
scroll to position [429, 0]
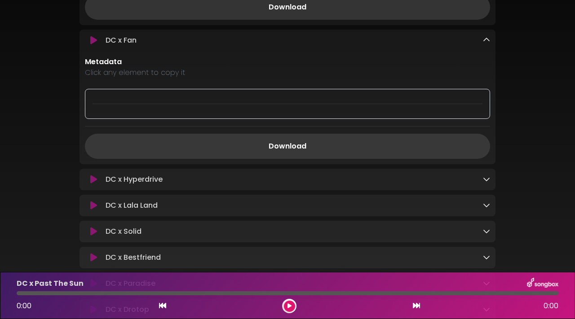
click at [278, 147] on link "Download" at bounding box center [287, 146] width 405 height 25
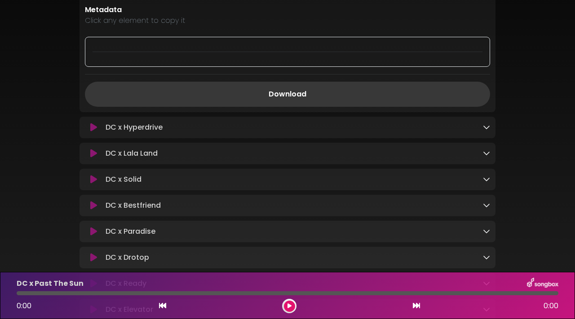
scroll to position [496, 0]
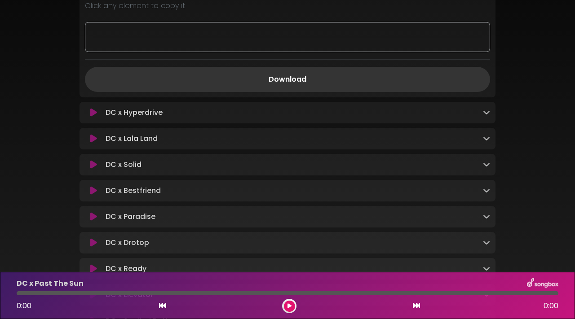
click at [485, 116] on icon at bounding box center [486, 112] width 7 height 7
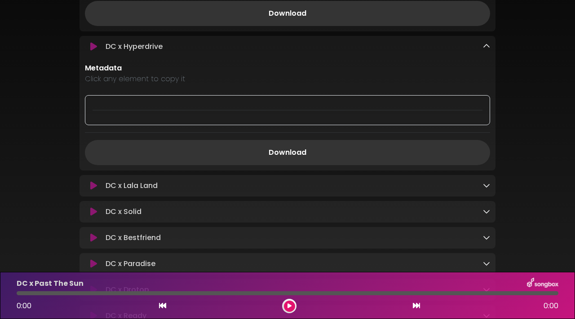
scroll to position [569, 0]
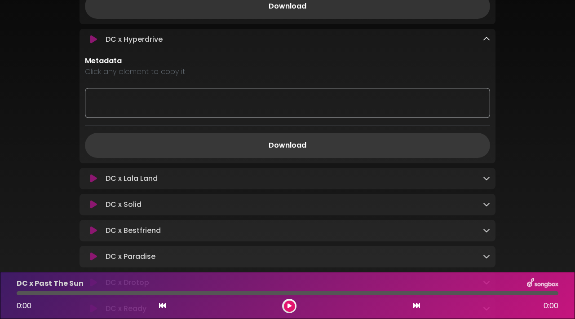
click at [300, 143] on link "Download" at bounding box center [287, 145] width 405 height 25
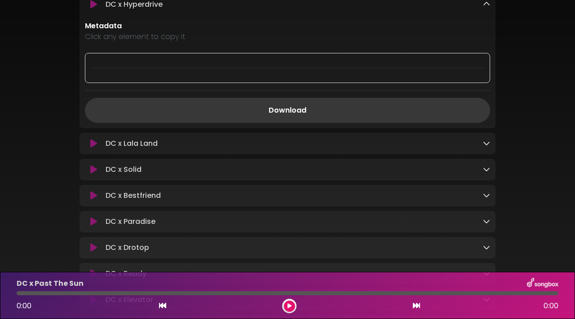
scroll to position [615, 0]
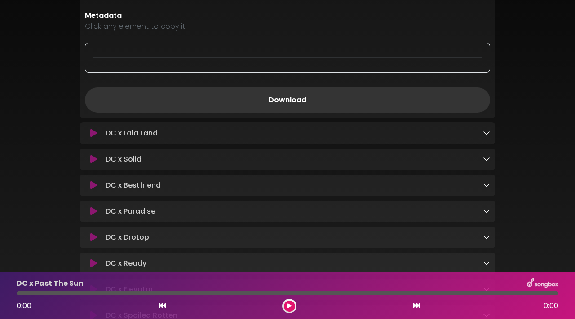
click at [486, 136] on icon at bounding box center [486, 132] width 7 height 7
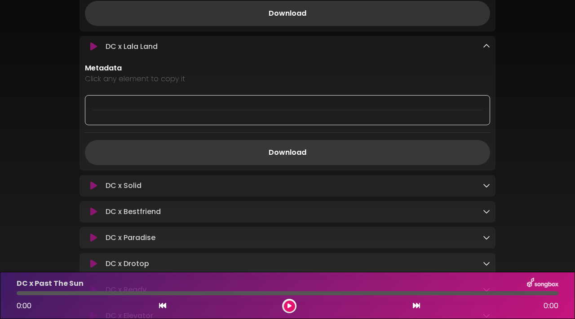
scroll to position [708, 0]
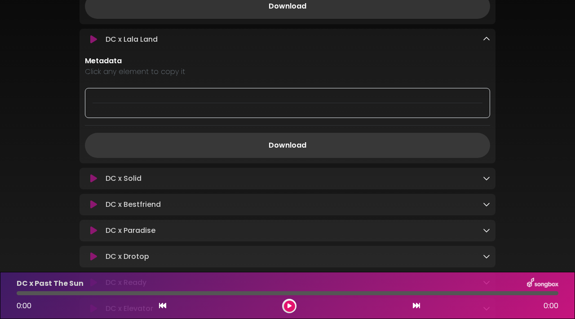
click at [300, 145] on link "Download" at bounding box center [287, 145] width 405 height 25
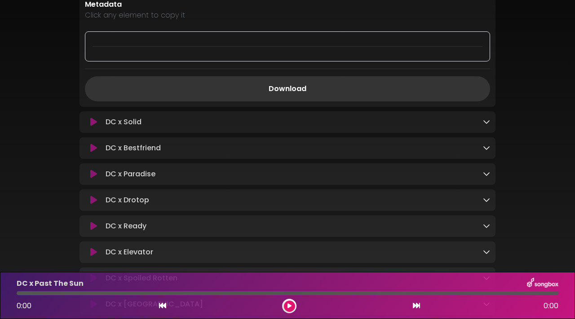
scroll to position [786, 0]
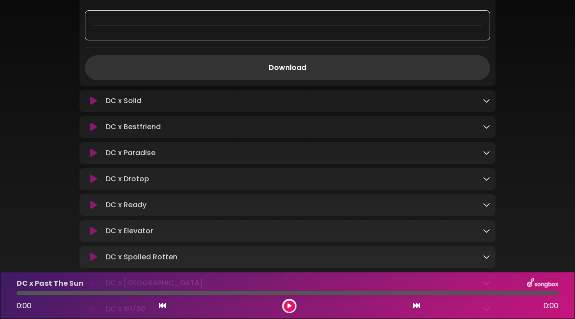
click at [484, 101] on icon at bounding box center [486, 100] width 7 height 7
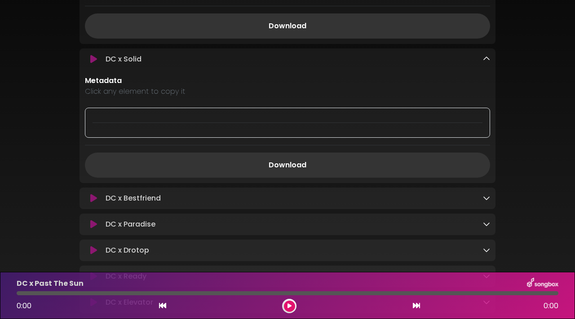
scroll to position [854, 0]
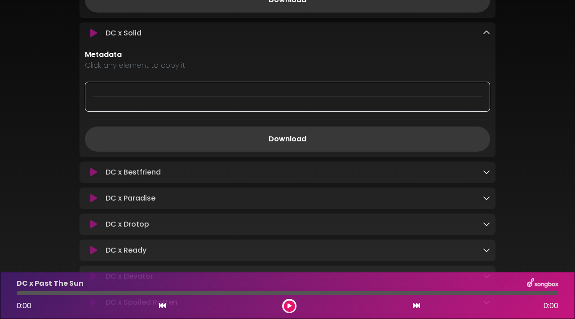
click at [333, 142] on link "Download" at bounding box center [287, 139] width 405 height 25
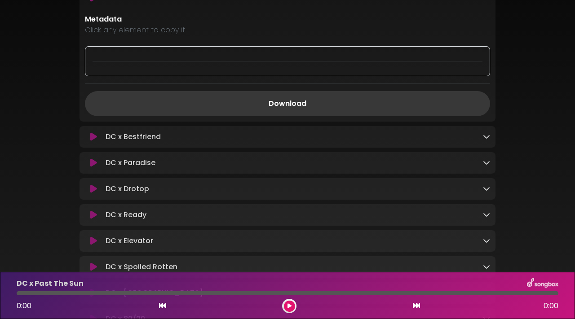
scroll to position [909, 0]
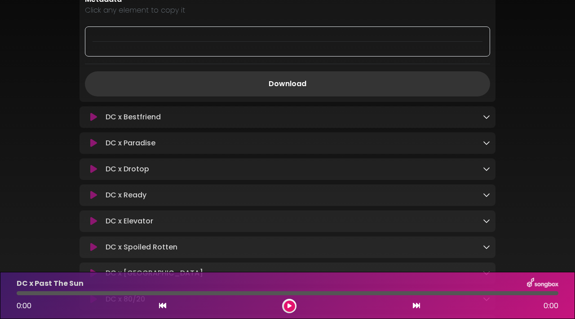
click at [485, 122] on link at bounding box center [486, 117] width 7 height 10
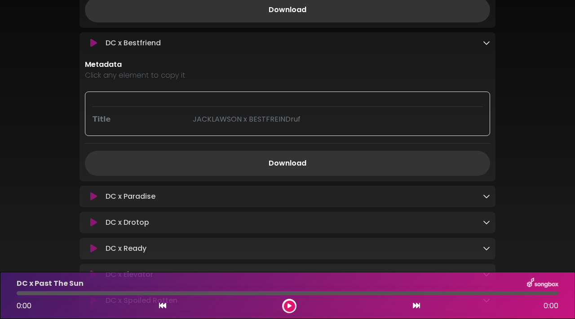
scroll to position [991, 0]
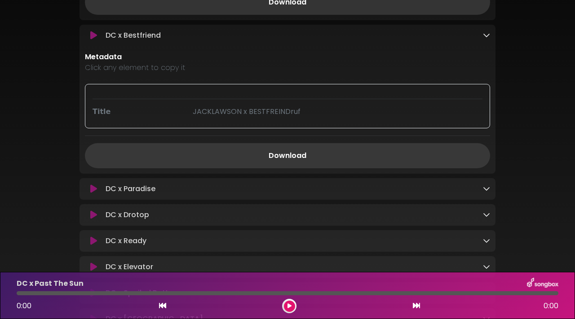
click at [299, 156] on link "Download" at bounding box center [287, 155] width 405 height 25
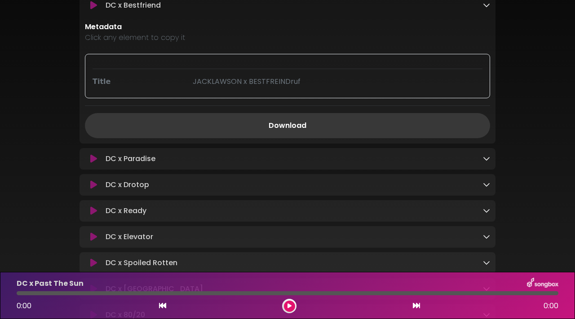
scroll to position [1062, 0]
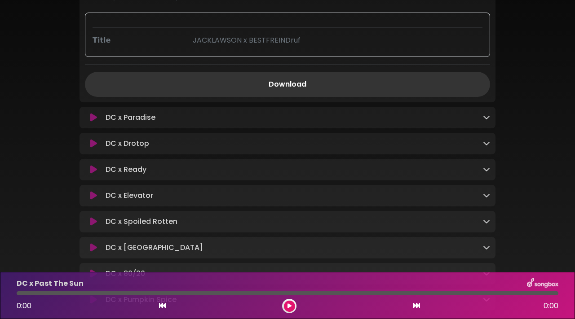
click at [487, 121] on icon at bounding box center [486, 117] width 7 height 7
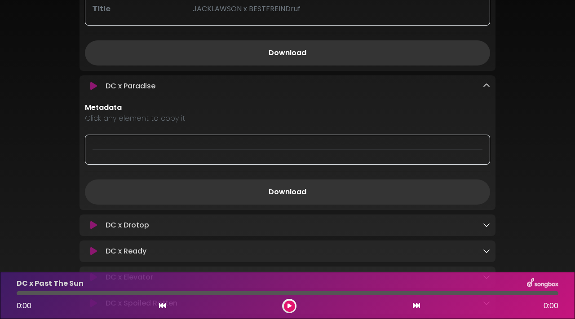
scroll to position [1117, 0]
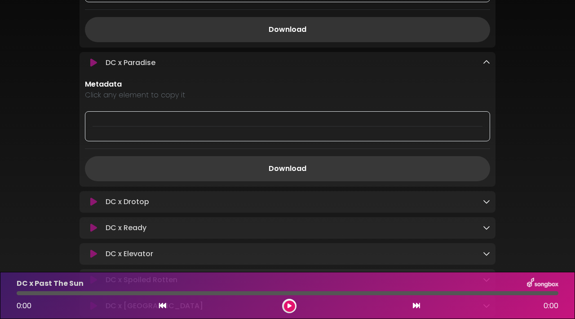
click at [307, 169] on link "Download" at bounding box center [287, 168] width 405 height 25
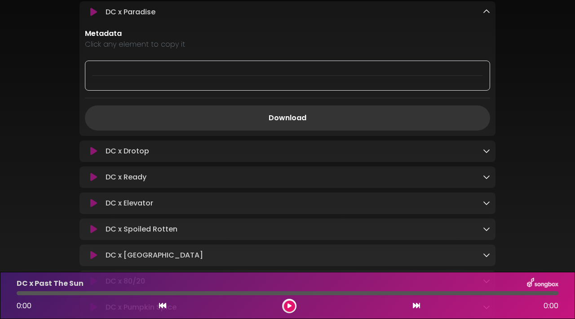
click at [486, 154] on icon at bounding box center [486, 150] width 7 height 7
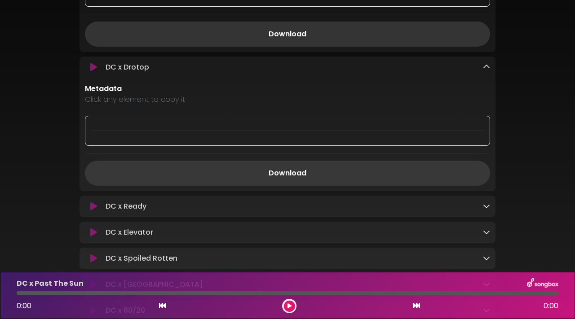
scroll to position [1259, 0]
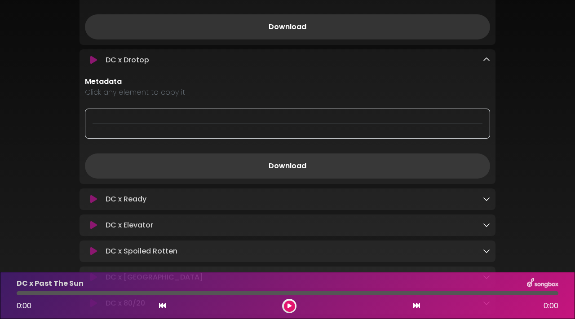
click at [346, 167] on link "Download" at bounding box center [287, 166] width 405 height 25
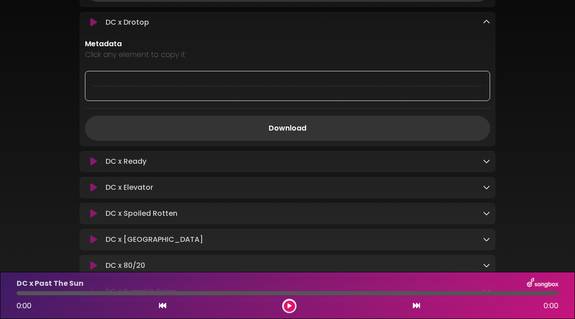
scroll to position [1311, 0]
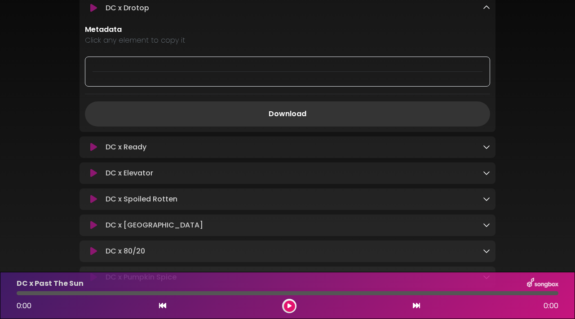
click at [487, 149] on icon at bounding box center [486, 146] width 7 height 7
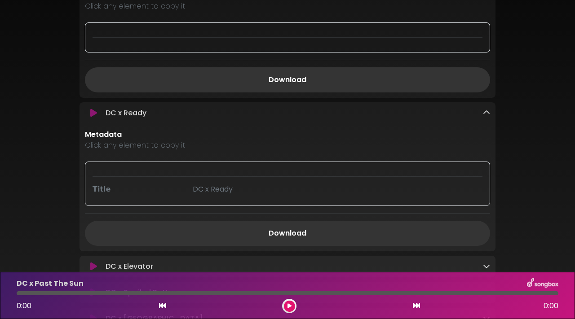
scroll to position [1397, 0]
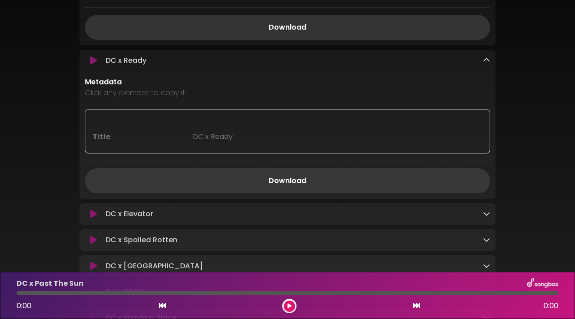
click at [325, 183] on link "Download" at bounding box center [287, 180] width 405 height 25
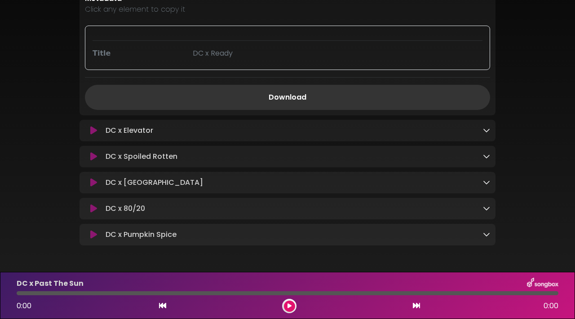
scroll to position [1516, 0]
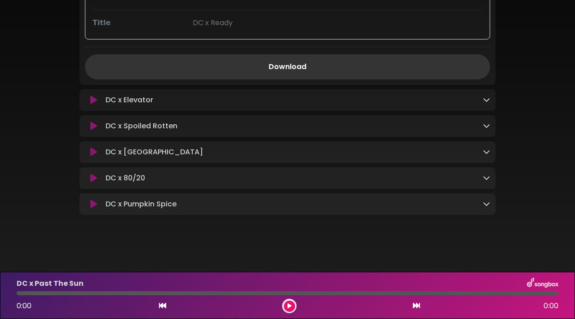
click at [486, 101] on icon at bounding box center [486, 99] width 7 height 7
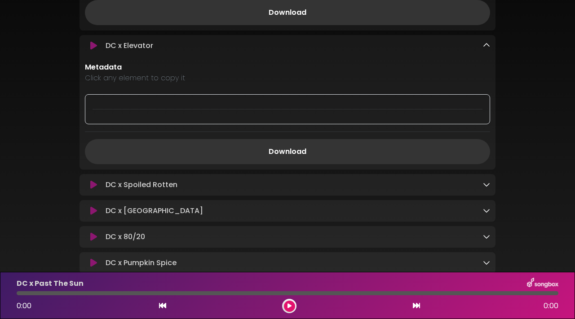
scroll to position [1574, 0]
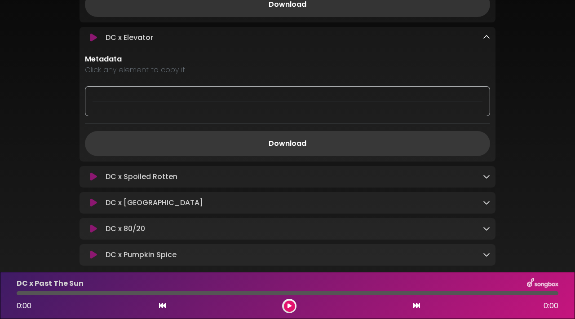
click at [338, 152] on link "Download" at bounding box center [287, 143] width 405 height 25
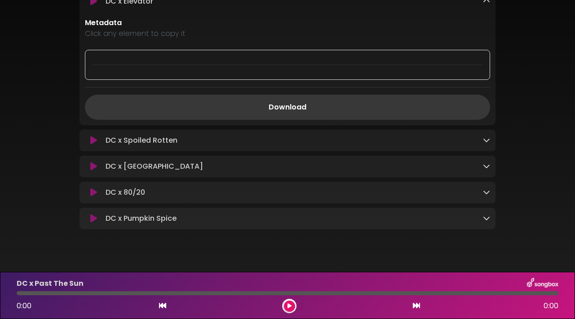
scroll to position [1620, 0]
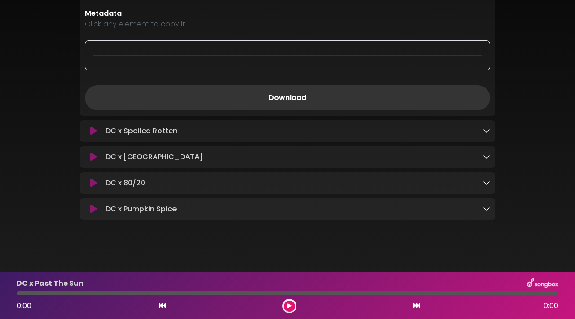
click at [489, 134] on icon at bounding box center [486, 130] width 7 height 7
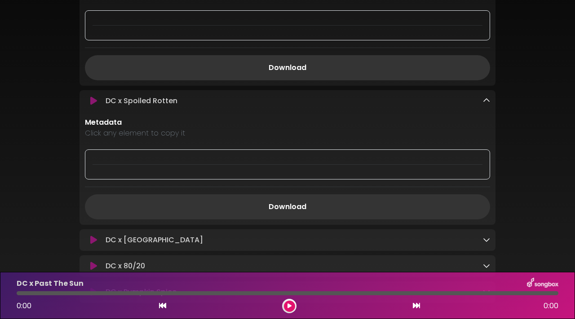
scroll to position [1679, 0]
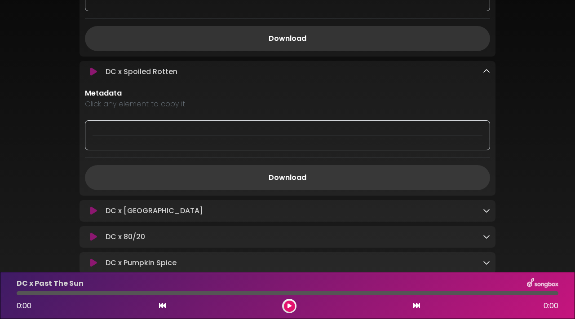
click at [302, 179] on link "Download" at bounding box center [287, 177] width 405 height 25
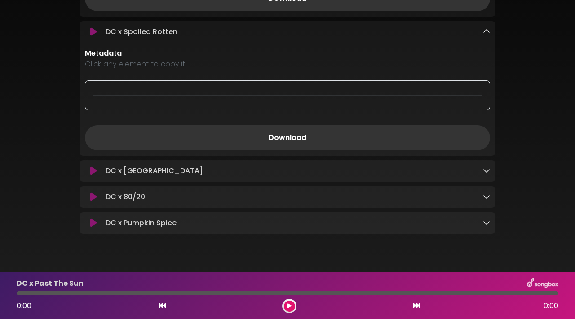
scroll to position [1727, 0]
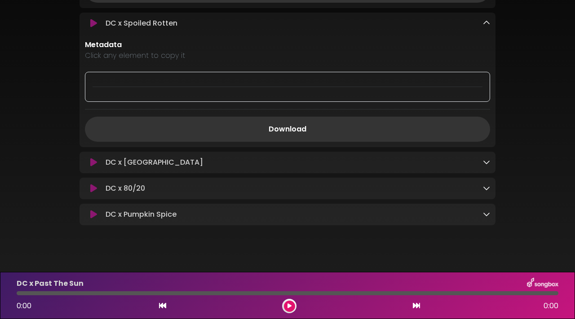
click at [488, 165] on icon at bounding box center [486, 161] width 7 height 7
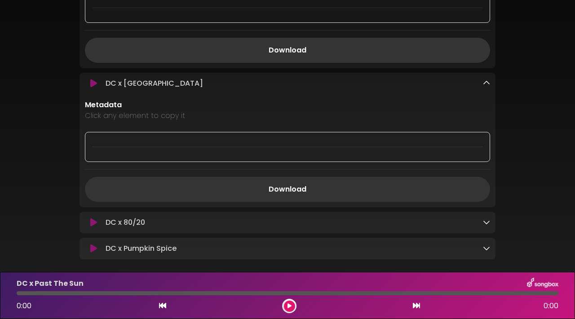
scroll to position [1813, 0]
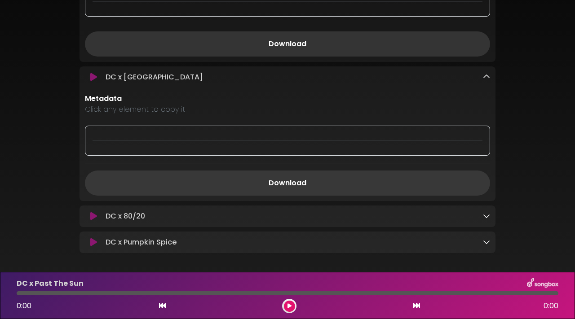
click at [341, 182] on link "Download" at bounding box center [287, 183] width 405 height 25
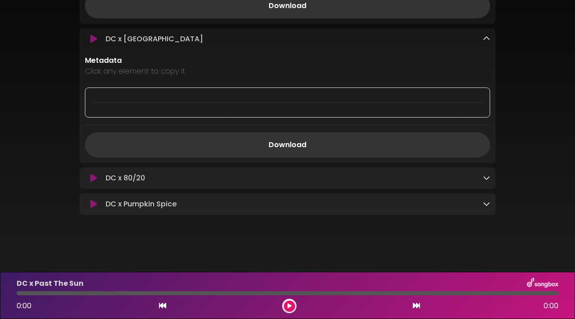
click at [483, 178] on icon at bounding box center [486, 177] width 7 height 7
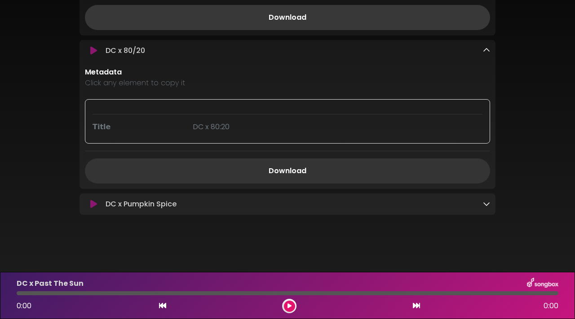
scroll to position [1983, 0]
click at [326, 171] on link "Download" at bounding box center [287, 170] width 405 height 25
click at [481, 206] on div "DC x Pumpkin Spice Loading Track..." at bounding box center [296, 204] width 388 height 11
click at [487, 205] on icon at bounding box center [486, 203] width 7 height 7
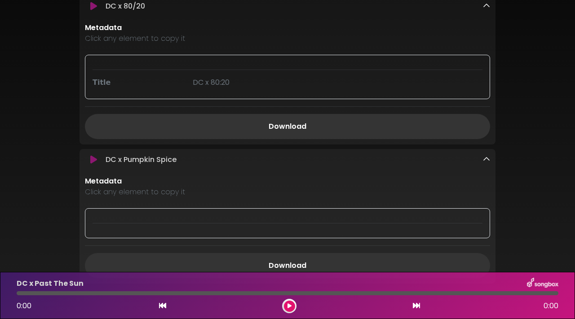
scroll to position [2075, 0]
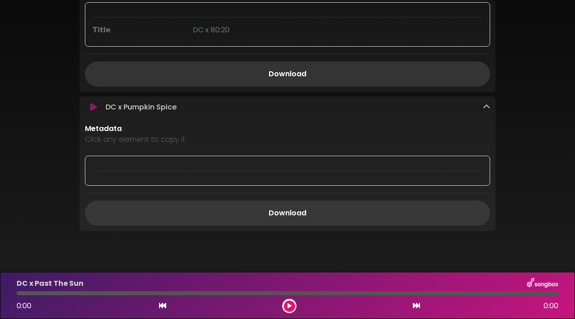
click at [281, 209] on link "Download" at bounding box center [287, 213] width 405 height 25
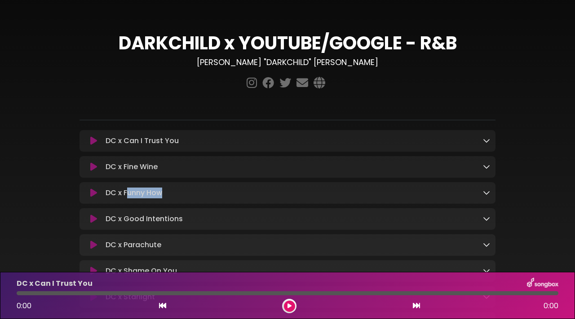
drag, startPoint x: 167, startPoint y: 190, endPoint x: 126, endPoint y: 196, distance: 41.7
click at [126, 196] on div "DC x Funny How Loading Track..." at bounding box center [296, 193] width 388 height 11
copy p "Funny How"
click at [487, 217] on icon at bounding box center [486, 218] width 7 height 7
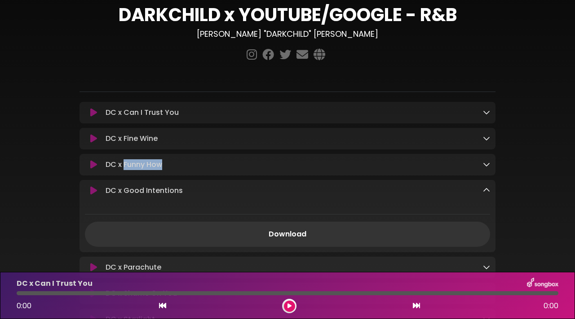
scroll to position [76, 0]
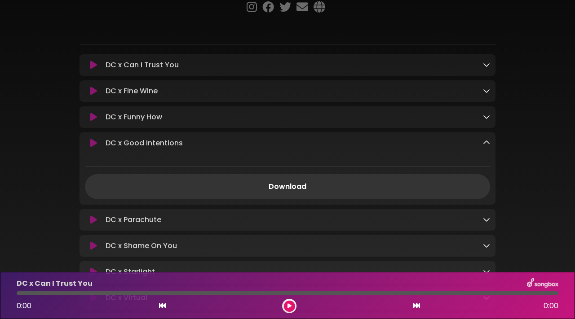
click at [336, 174] on div "Download" at bounding box center [287, 179] width 416 height 40
click at [339, 179] on link "Download" at bounding box center [287, 186] width 405 height 25
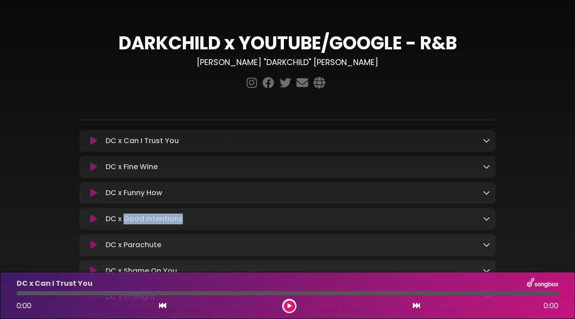
drag, startPoint x: 191, startPoint y: 220, endPoint x: 124, endPoint y: 220, distance: 66.9
click at [124, 220] on div "DC x Good Intentions Loading Track..." at bounding box center [296, 219] width 388 height 11
copy p "Good Intentions"
click at [444, 245] on div "DC x Parachute Loading Track..." at bounding box center [296, 245] width 388 height 11
click at [479, 245] on div "DC x Parachute Loading Track..." at bounding box center [296, 245] width 388 height 11
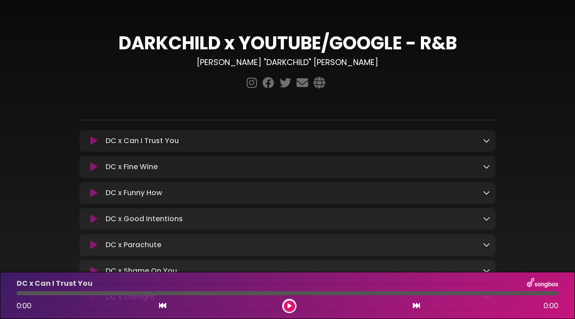
click at [483, 246] on icon at bounding box center [486, 244] width 7 height 7
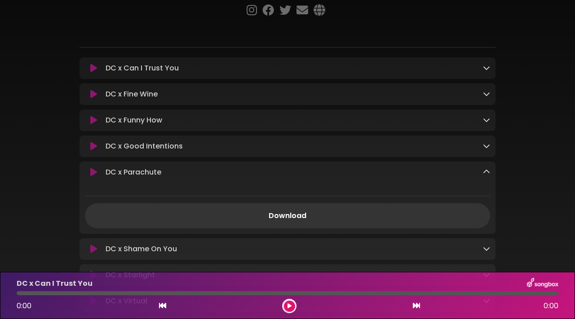
scroll to position [100, 0]
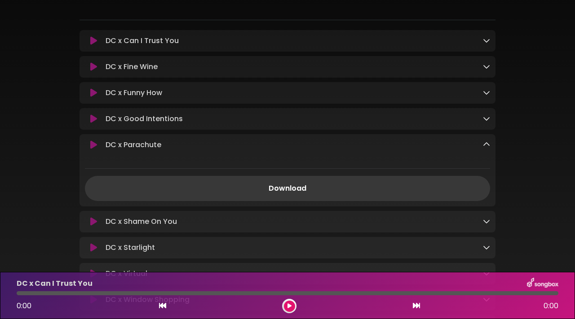
click at [290, 184] on link "Download" at bounding box center [287, 188] width 405 height 25
click at [484, 220] on icon at bounding box center [486, 221] width 7 height 7
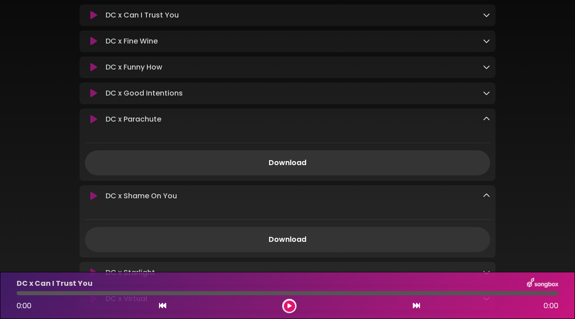
scroll to position [167, 0]
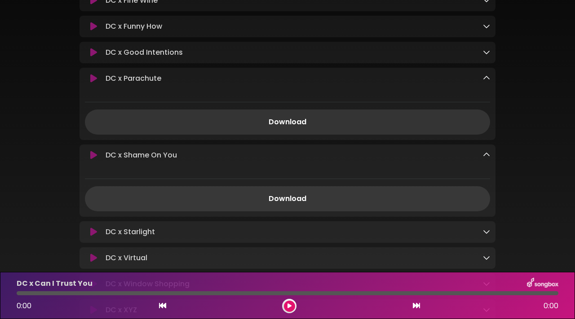
click at [349, 194] on link "Download" at bounding box center [287, 198] width 405 height 25
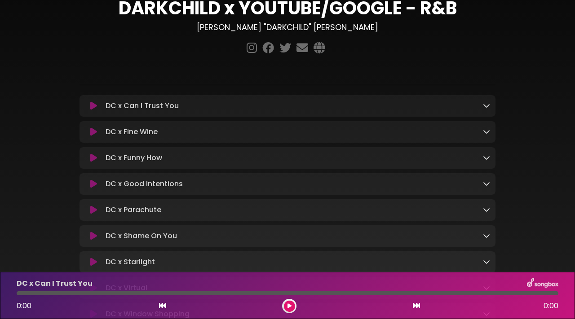
scroll to position [44, 0]
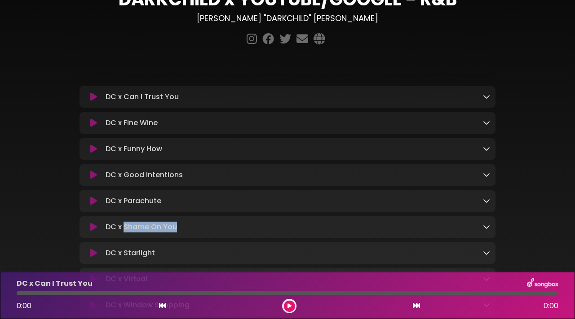
drag, startPoint x: 187, startPoint y: 228, endPoint x: 125, endPoint y: 229, distance: 61.5
click at [125, 229] on div "DC x Shame On You Loading Track..." at bounding box center [296, 227] width 388 height 11
copy p "Shame On You"
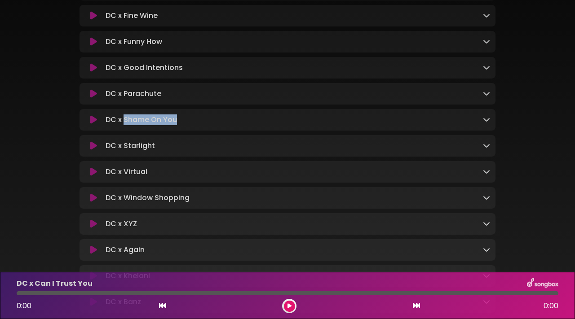
scroll to position [190, 0]
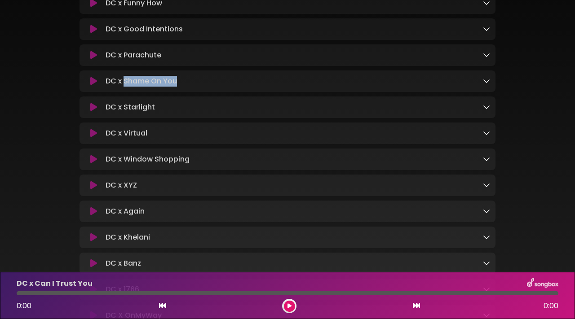
click at [486, 106] on icon at bounding box center [486, 106] width 7 height 7
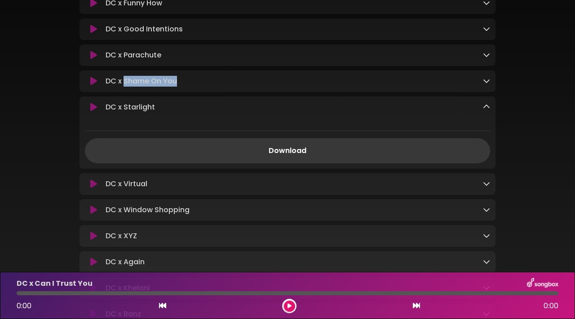
click at [317, 156] on link "Download" at bounding box center [287, 150] width 405 height 25
click at [480, 184] on div "DC x Virtual Loading Track..." at bounding box center [296, 184] width 388 height 11
click at [484, 185] on icon at bounding box center [486, 183] width 7 height 7
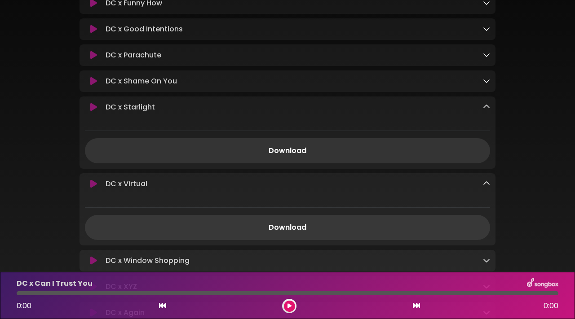
click at [327, 232] on link "Download" at bounding box center [287, 227] width 405 height 25
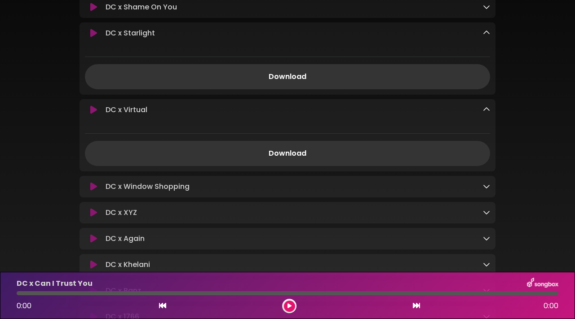
scroll to position [273, 0]
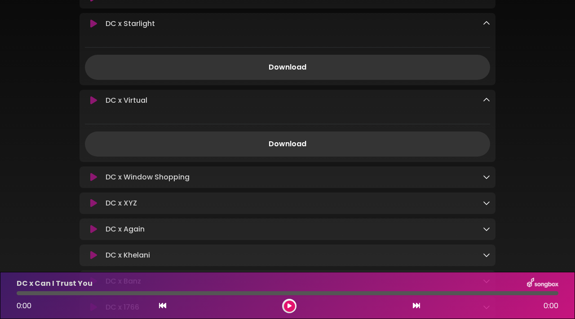
click at [489, 180] on icon at bounding box center [486, 176] width 7 height 7
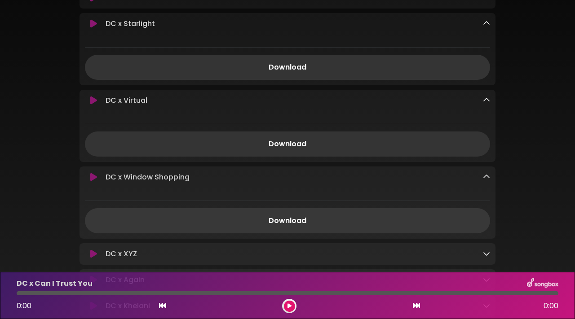
click at [337, 221] on link "Download" at bounding box center [287, 220] width 405 height 25
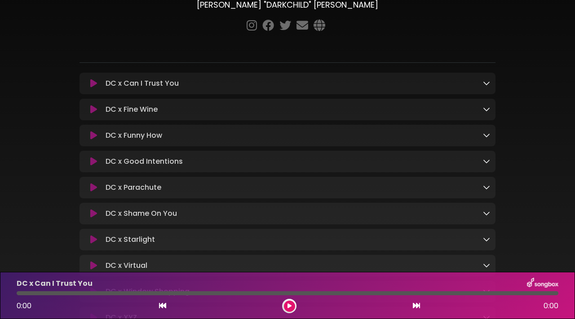
scroll to position [154, 0]
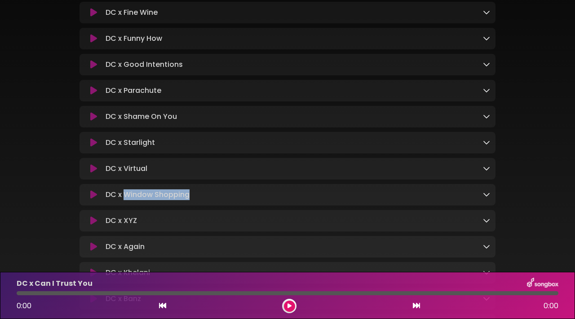
drag, startPoint x: 194, startPoint y: 199, endPoint x: 125, endPoint y: 196, distance: 69.2
click at [125, 196] on div "DC x Window Shopping Loading Track..." at bounding box center [296, 194] width 388 height 11
copy p "Window Shopping"
click at [485, 215] on div "DC x XYZ Loading Track... Name" at bounding box center [287, 221] width 416 height 22
click at [485, 223] on icon at bounding box center [486, 220] width 7 height 7
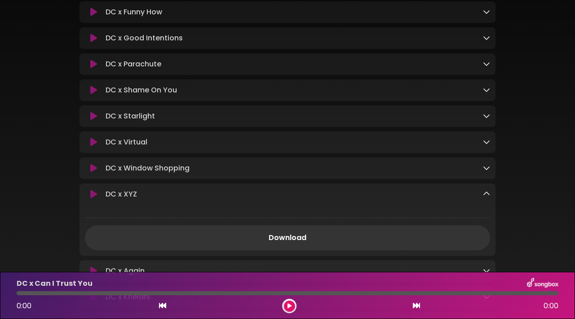
scroll to position [222, 0]
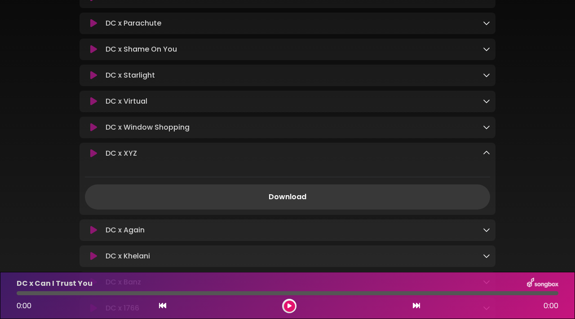
click at [306, 192] on link "Download" at bounding box center [287, 196] width 405 height 25
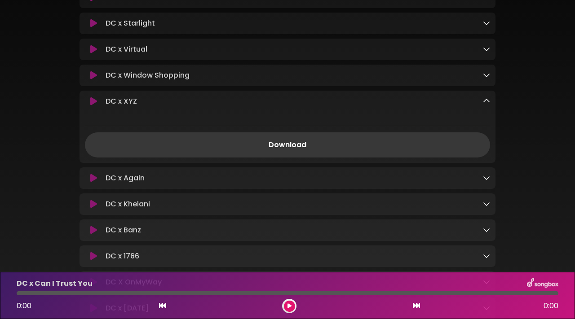
scroll to position [285, 0]
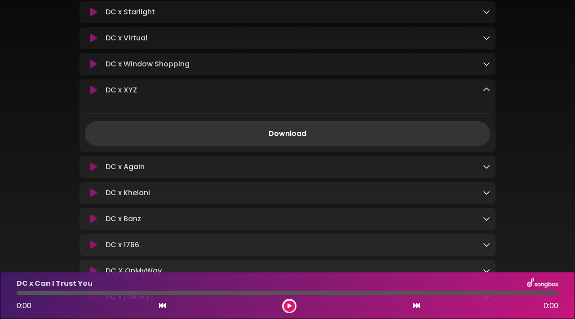
click at [487, 170] on icon at bounding box center [486, 166] width 7 height 7
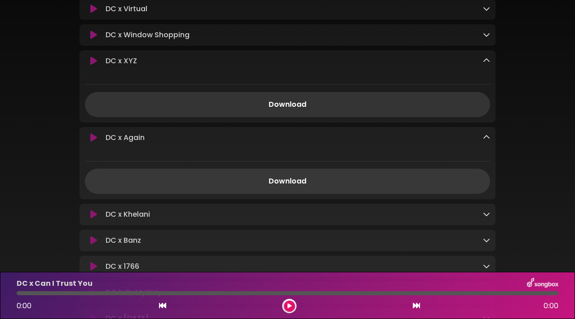
scroll to position [335, 0]
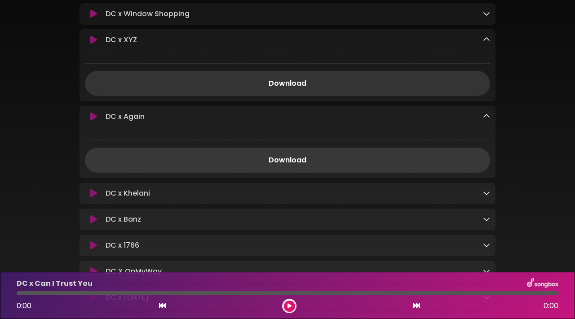
click at [328, 160] on link "Download" at bounding box center [287, 160] width 405 height 25
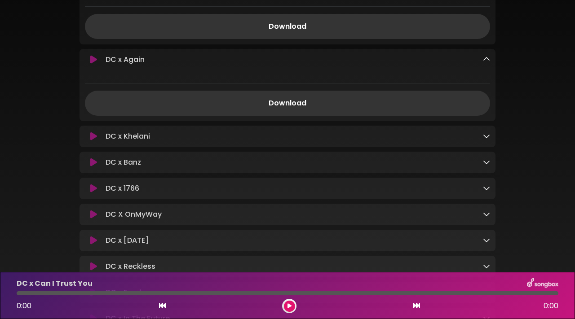
scroll to position [397, 0]
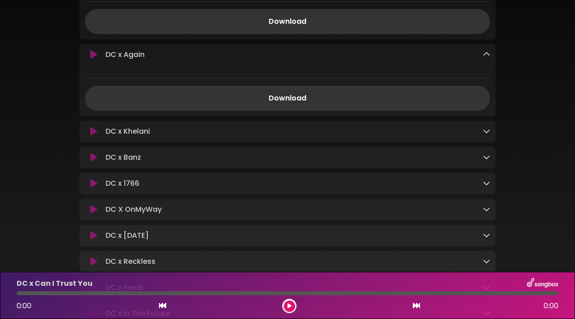
click at [487, 135] on icon at bounding box center [486, 130] width 7 height 7
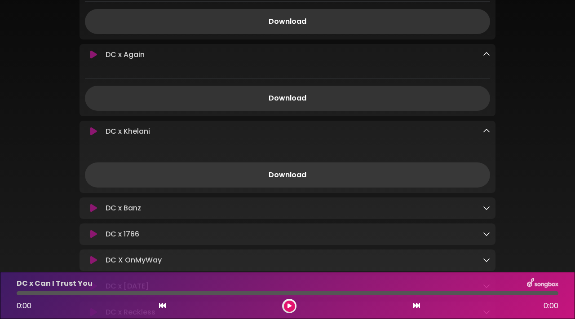
click at [316, 179] on link "Download" at bounding box center [287, 174] width 405 height 25
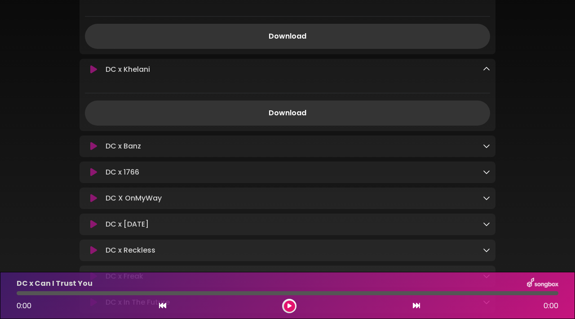
click at [492, 148] on div "DC x Banz Loading Track..." at bounding box center [287, 146] width 416 height 11
click at [484, 149] on icon at bounding box center [486, 145] width 7 height 7
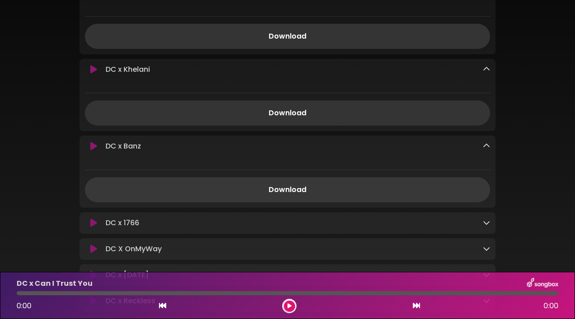
click at [299, 195] on link "Download" at bounding box center [287, 189] width 405 height 25
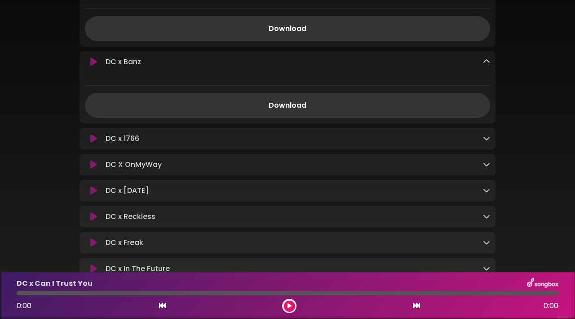
scroll to position [556, 0]
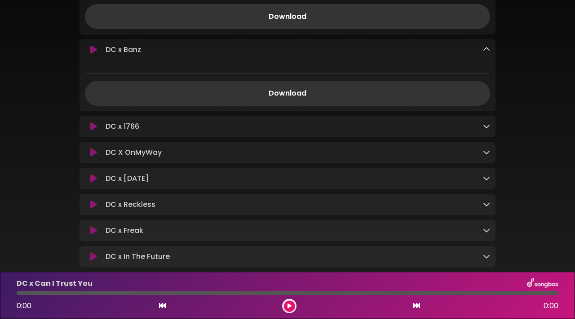
click at [479, 126] on div "DC x 1766 Loading Track..." at bounding box center [296, 126] width 388 height 11
click at [486, 129] on icon at bounding box center [486, 126] width 7 height 7
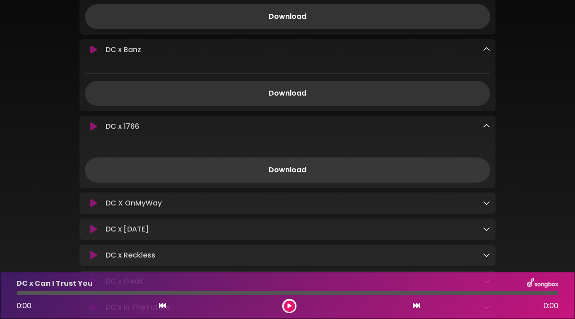
click at [272, 171] on link "Download" at bounding box center [287, 170] width 405 height 25
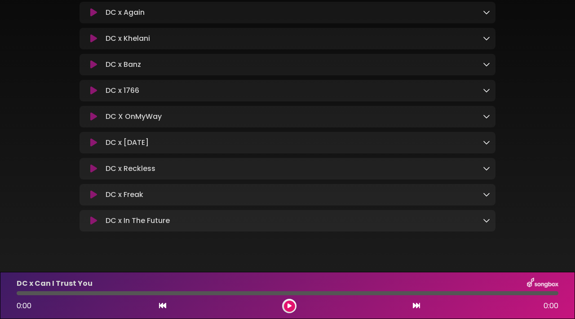
scroll to position [387, 0]
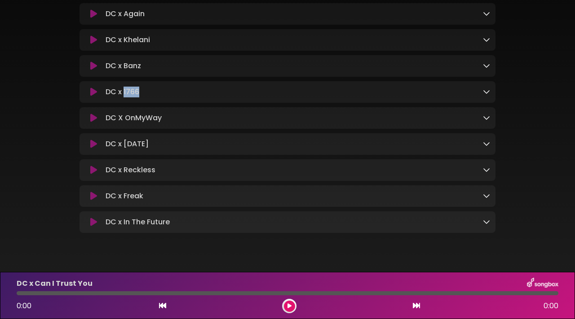
drag, startPoint x: 145, startPoint y: 94, endPoint x: 123, endPoint y: 94, distance: 22.9
click at [123, 94] on div "DC x 1766 Loading Track..." at bounding box center [296, 92] width 388 height 11
copy p "1766"
click at [483, 121] on icon at bounding box center [486, 117] width 7 height 7
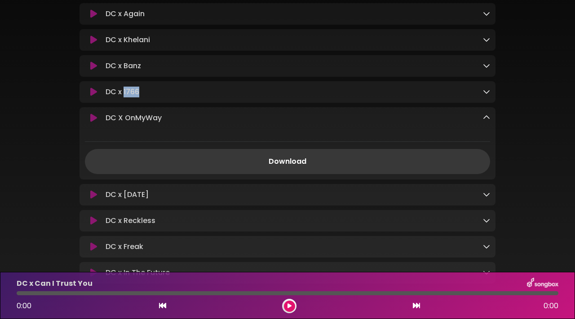
click at [300, 166] on link "Download" at bounding box center [287, 161] width 405 height 25
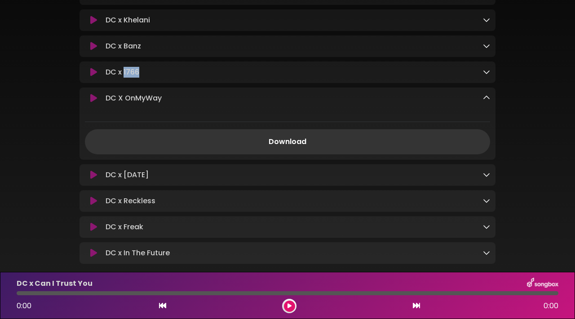
scroll to position [413, 0]
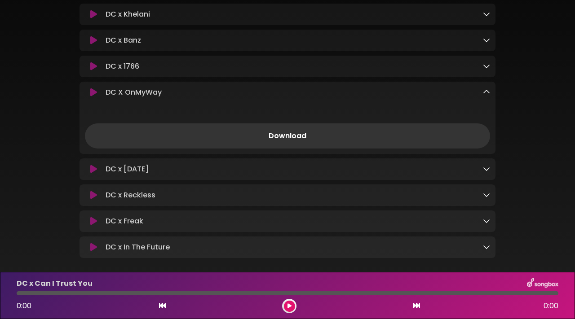
click at [479, 175] on div "DC x Sunday Loading Track..." at bounding box center [296, 169] width 388 height 11
click at [489, 172] on icon at bounding box center [486, 168] width 7 height 7
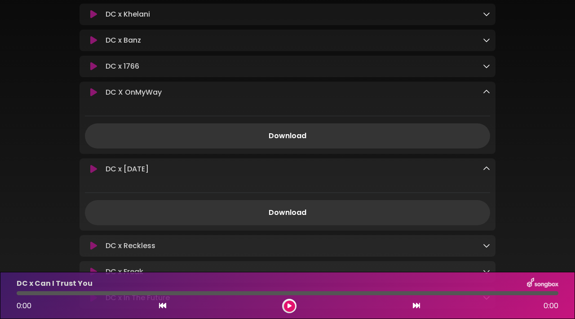
scroll to position [446, 0]
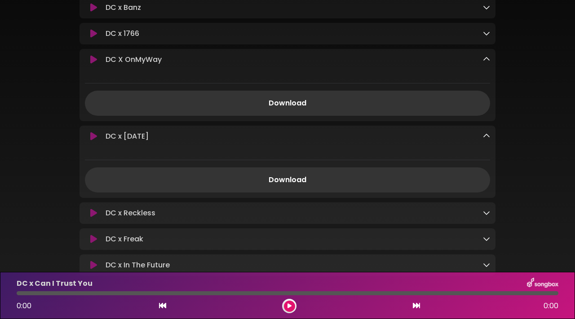
click at [312, 170] on div "Download" at bounding box center [287, 173] width 416 height 40
click at [310, 178] on link "Download" at bounding box center [287, 179] width 405 height 25
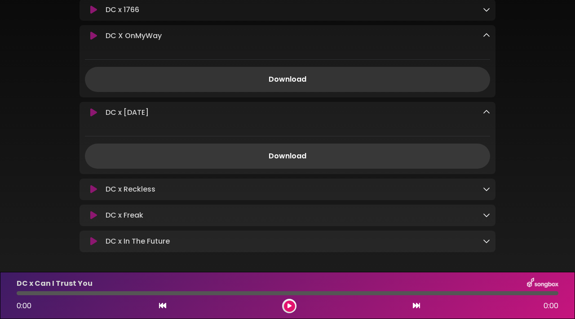
scroll to position [511, 0]
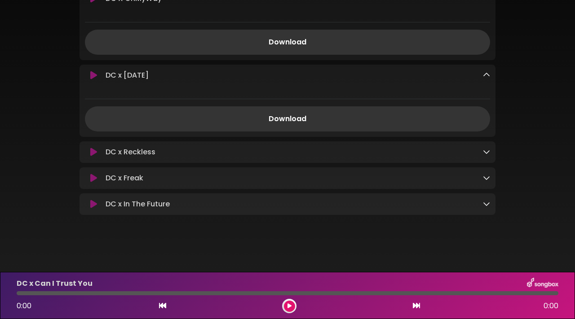
click at [488, 150] on icon at bounding box center [486, 151] width 7 height 7
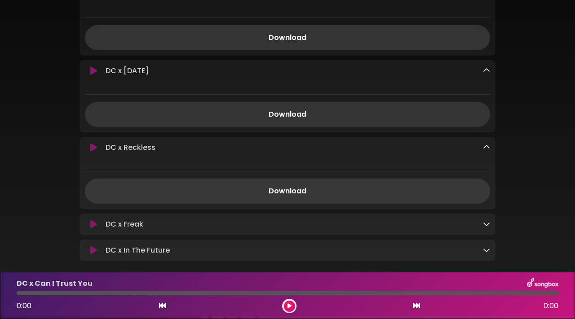
click at [341, 184] on link "Download" at bounding box center [287, 191] width 405 height 25
click at [487, 228] on icon at bounding box center [486, 223] width 7 height 7
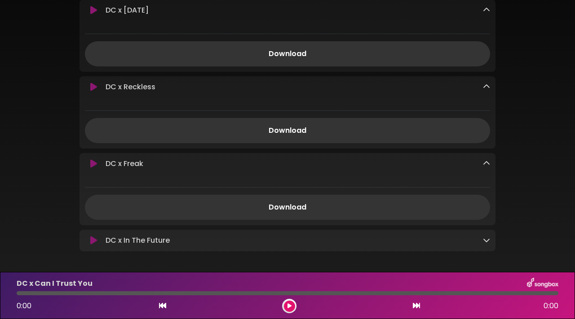
scroll to position [595, 0]
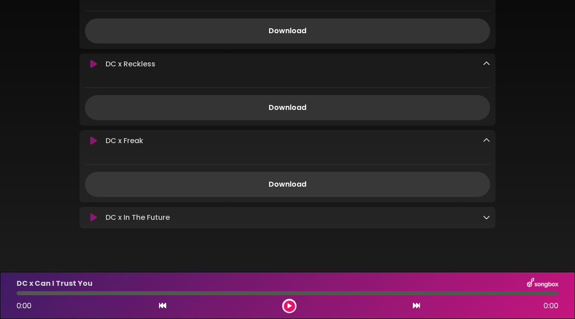
click at [319, 190] on link "Download" at bounding box center [287, 184] width 405 height 25
click at [487, 221] on icon at bounding box center [486, 217] width 7 height 7
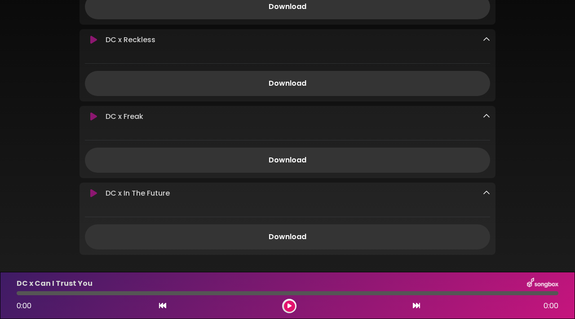
scroll to position [651, 0]
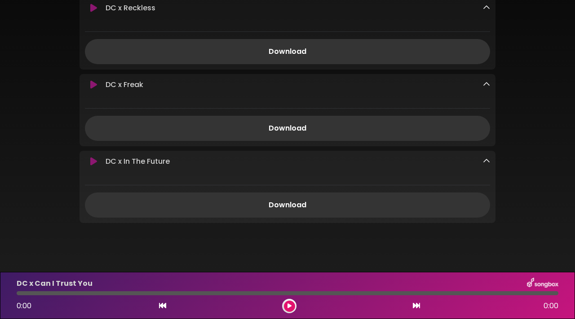
click at [285, 195] on div "Download" at bounding box center [287, 198] width 416 height 40
click at [286, 198] on link "Download" at bounding box center [287, 205] width 405 height 25
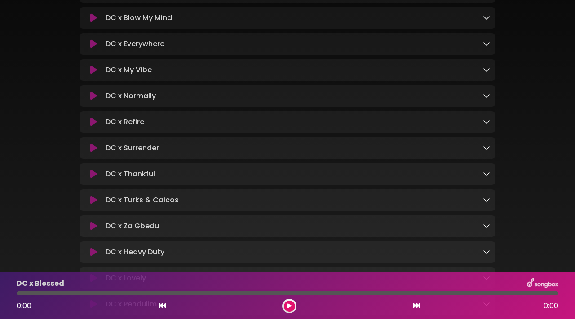
scroll to position [136, 0]
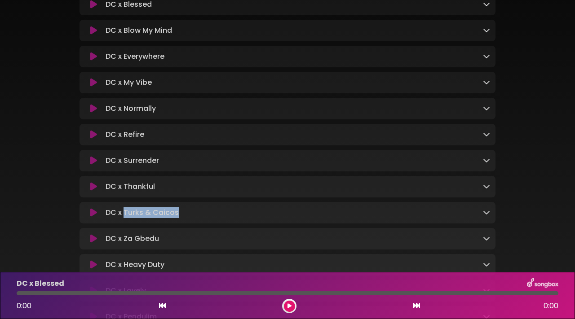
drag, startPoint x: 184, startPoint y: 215, endPoint x: 125, endPoint y: 215, distance: 59.3
click at [125, 215] on div "DC x Turks & Caicos Loading Track..." at bounding box center [296, 212] width 388 height 11
copy p "Turks & Caicos"
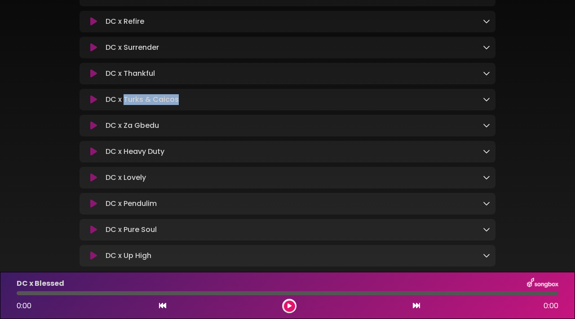
scroll to position [277, 0]
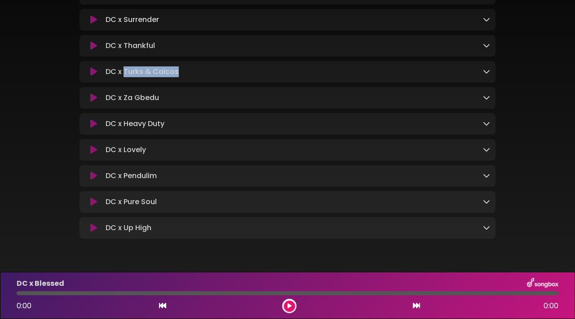
click at [482, 101] on div "DC x Za Gbedu Loading Track..." at bounding box center [296, 97] width 388 height 11
click at [487, 101] on icon at bounding box center [486, 97] width 7 height 7
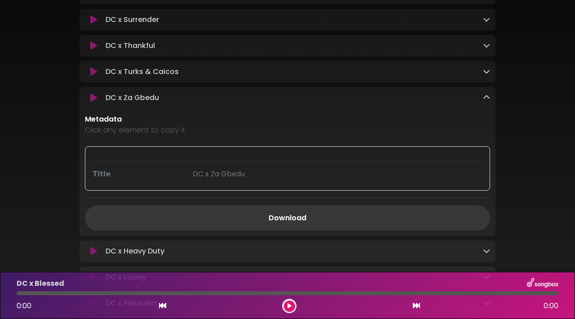
click at [290, 220] on link "Download" at bounding box center [287, 218] width 405 height 25
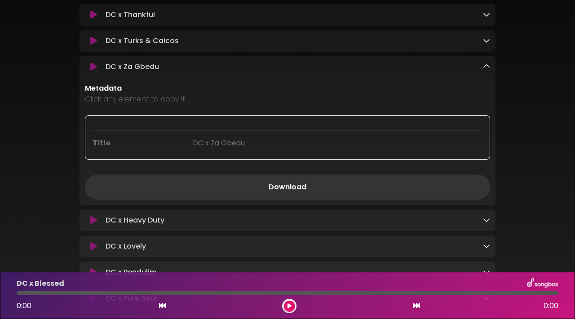
scroll to position [324, 0]
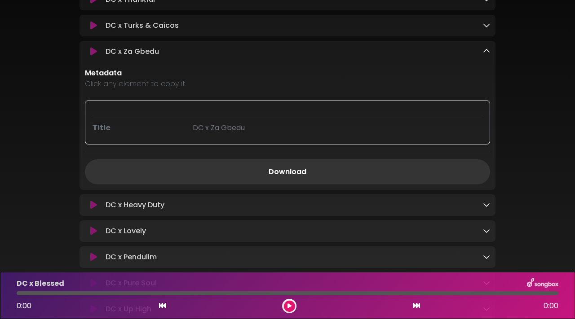
click at [483, 208] on icon at bounding box center [486, 204] width 7 height 7
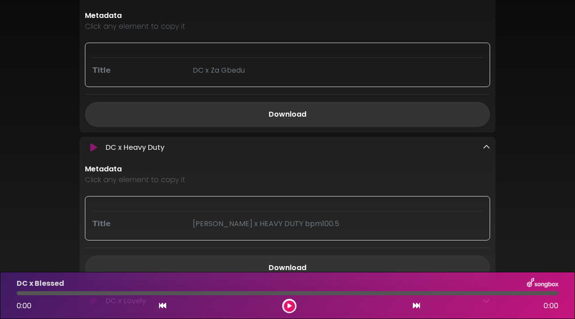
scroll to position [396, 0]
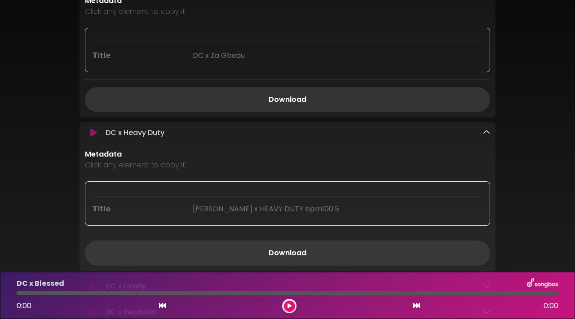
click at [358, 246] on link "Download" at bounding box center [287, 253] width 405 height 25
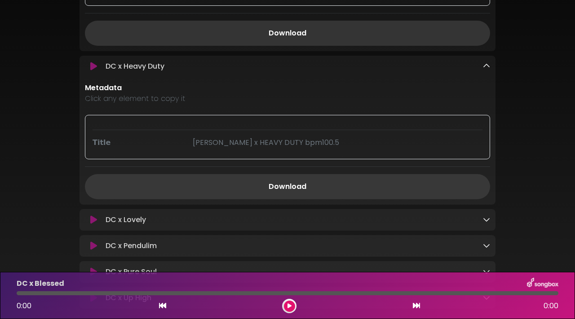
scroll to position [525, 0]
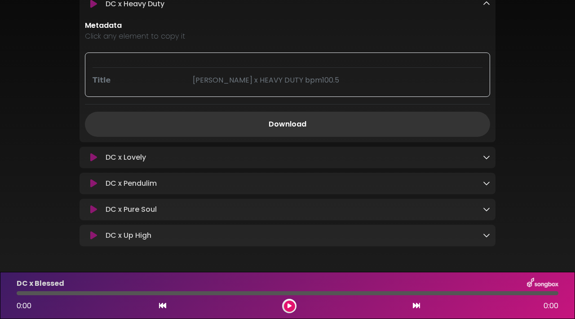
click at [486, 160] on icon at bounding box center [486, 157] width 7 height 7
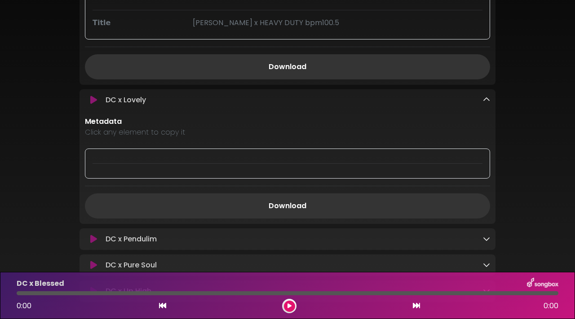
scroll to position [618, 0]
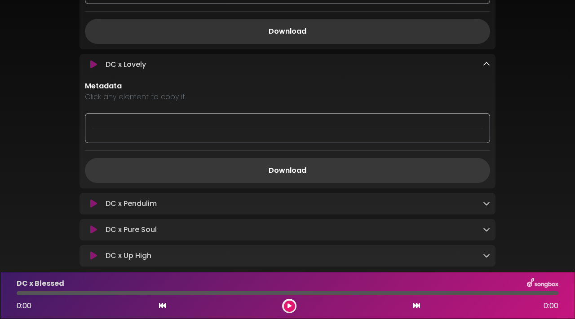
click at [363, 171] on link "Download" at bounding box center [287, 170] width 405 height 25
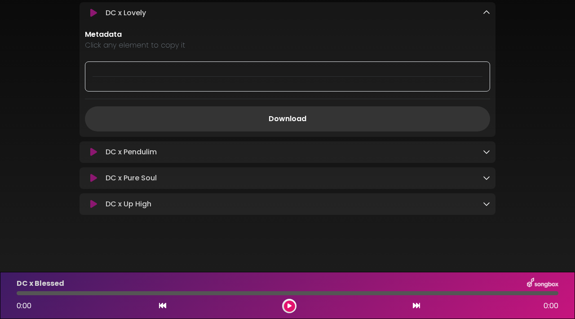
click at [482, 149] on div "DC x Pendulim Loading Track..." at bounding box center [296, 152] width 388 height 11
click at [484, 153] on icon at bounding box center [486, 151] width 7 height 7
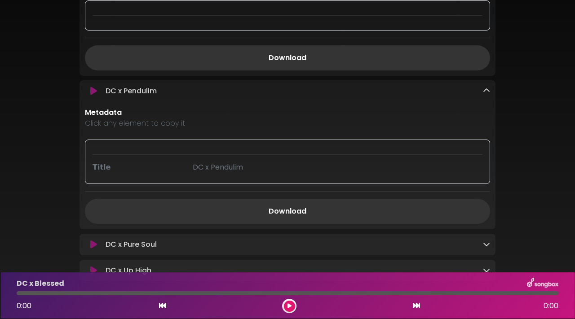
scroll to position [738, 0]
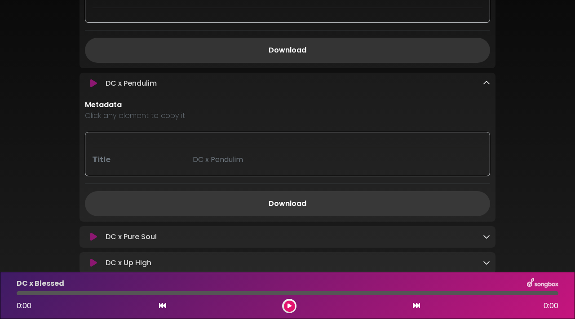
click at [360, 198] on link "Download" at bounding box center [287, 203] width 405 height 25
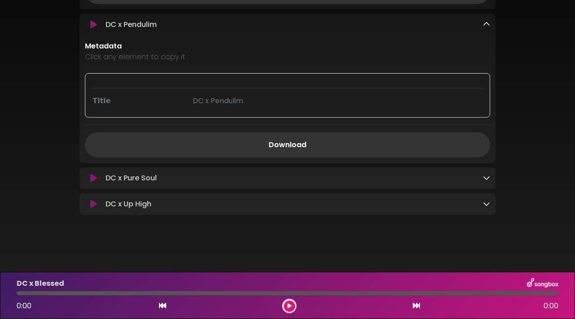
click at [483, 174] on icon at bounding box center [486, 177] width 7 height 7
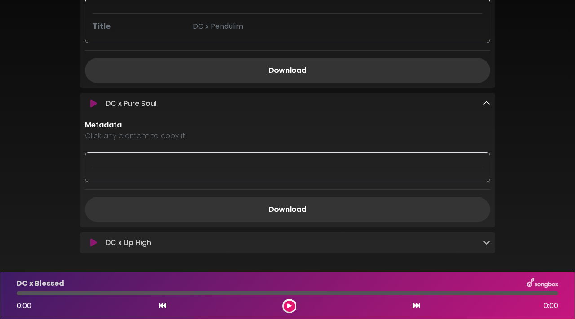
scroll to position [891, 0]
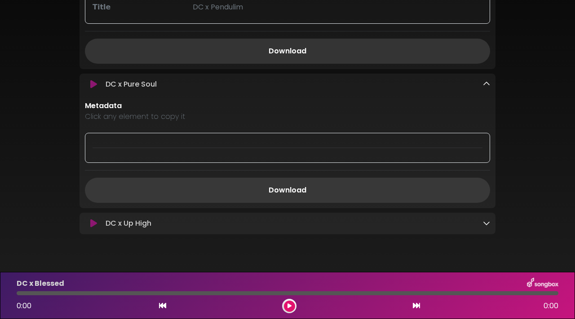
click at [391, 203] on link "Download" at bounding box center [287, 190] width 405 height 25
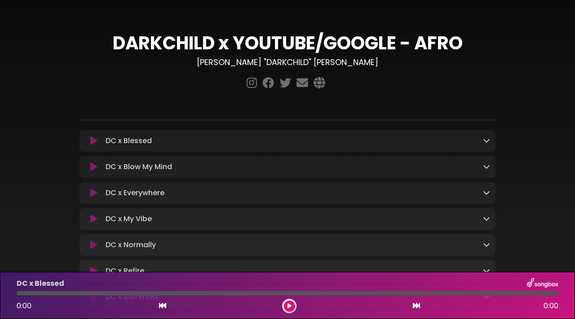
scroll to position [305, 0]
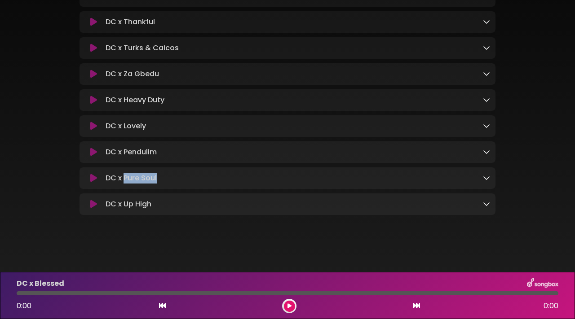
drag, startPoint x: 164, startPoint y: 178, endPoint x: 123, endPoint y: 179, distance: 40.4
click at [123, 179] on div "DC x Pure Soul Loading Track..." at bounding box center [296, 178] width 388 height 11
copy p "Pure Soul"
click at [488, 202] on icon at bounding box center [486, 203] width 7 height 7
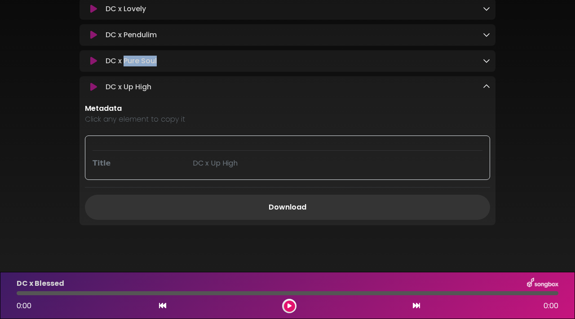
scroll to position [432, 0]
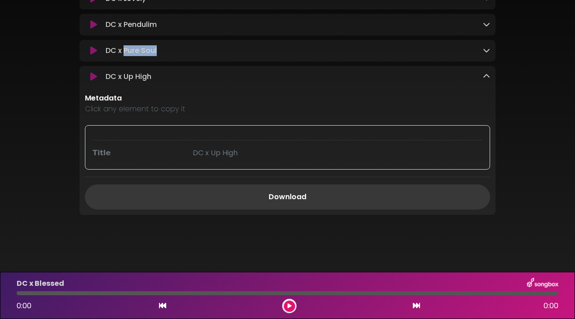
click at [313, 196] on link "Download" at bounding box center [287, 196] width 405 height 25
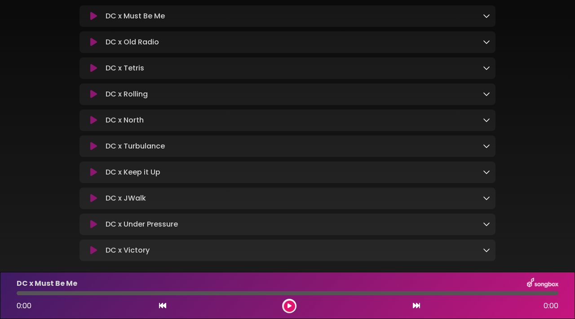
scroll to position [173, 0]
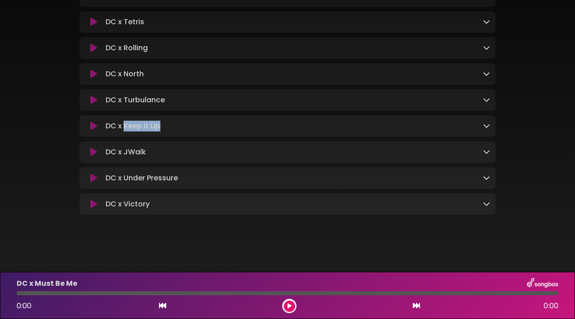
drag, startPoint x: 167, startPoint y: 122, endPoint x: 125, endPoint y: 122, distance: 41.3
click at [125, 122] on div "DC x Keep it Up Loading Track..." at bounding box center [296, 126] width 388 height 11
copy p "Keep it Up"
click at [489, 151] on icon at bounding box center [486, 151] width 7 height 7
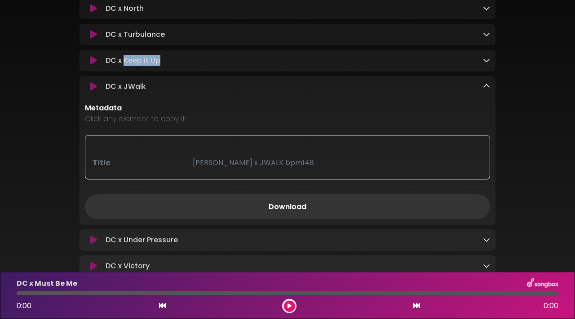
scroll to position [242, 0]
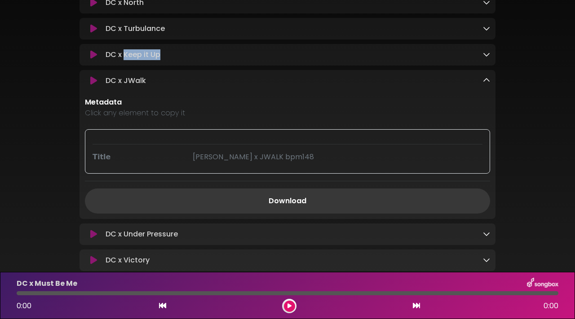
click at [325, 195] on link "Download" at bounding box center [287, 201] width 405 height 25
click at [484, 237] on icon at bounding box center [486, 233] width 7 height 7
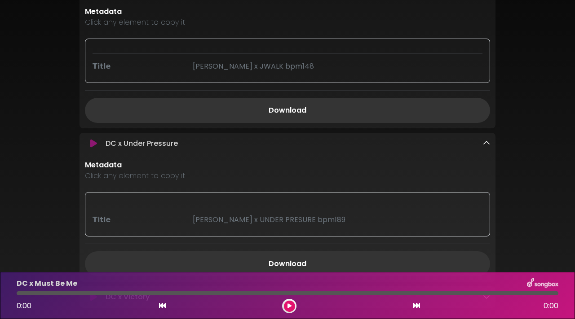
scroll to position [348, 0]
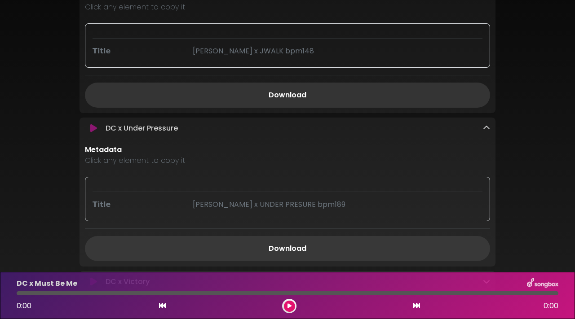
click at [334, 240] on link "Download" at bounding box center [287, 248] width 405 height 25
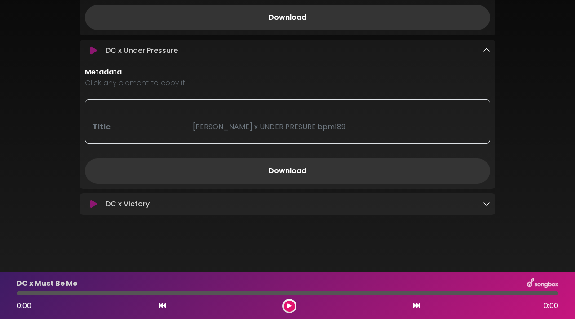
click at [483, 203] on icon at bounding box center [486, 203] width 7 height 7
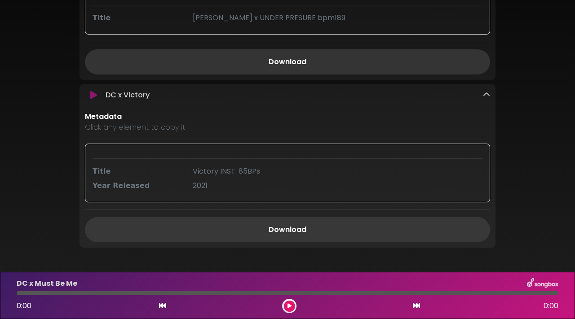
scroll to position [562, 0]
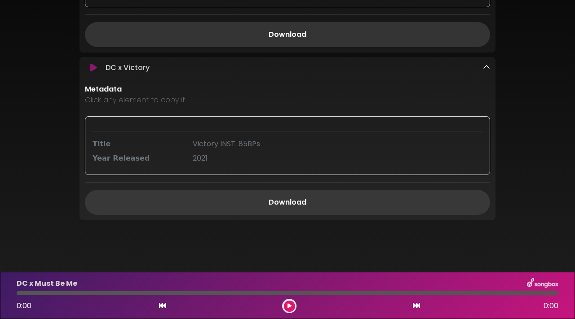
click at [297, 209] on link "Download" at bounding box center [287, 202] width 405 height 25
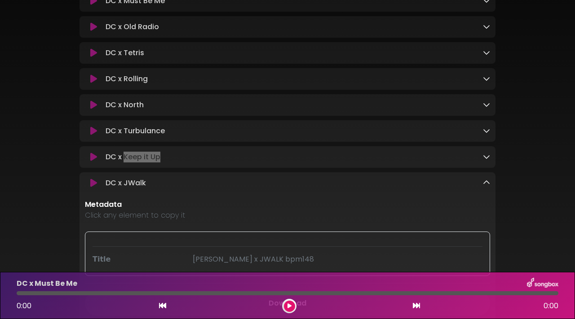
scroll to position [0, 0]
